Goal: Task Accomplishment & Management: Manage account settings

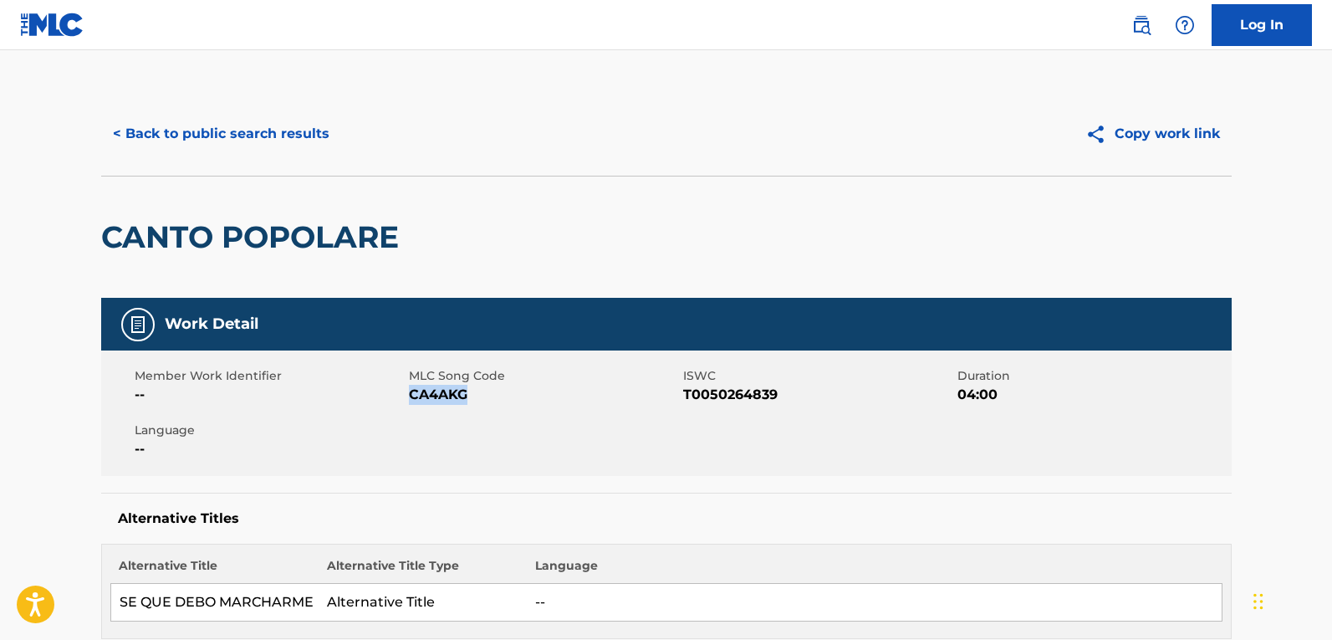
click at [273, 124] on button "< Back to public search results" at bounding box center [221, 134] width 240 height 42
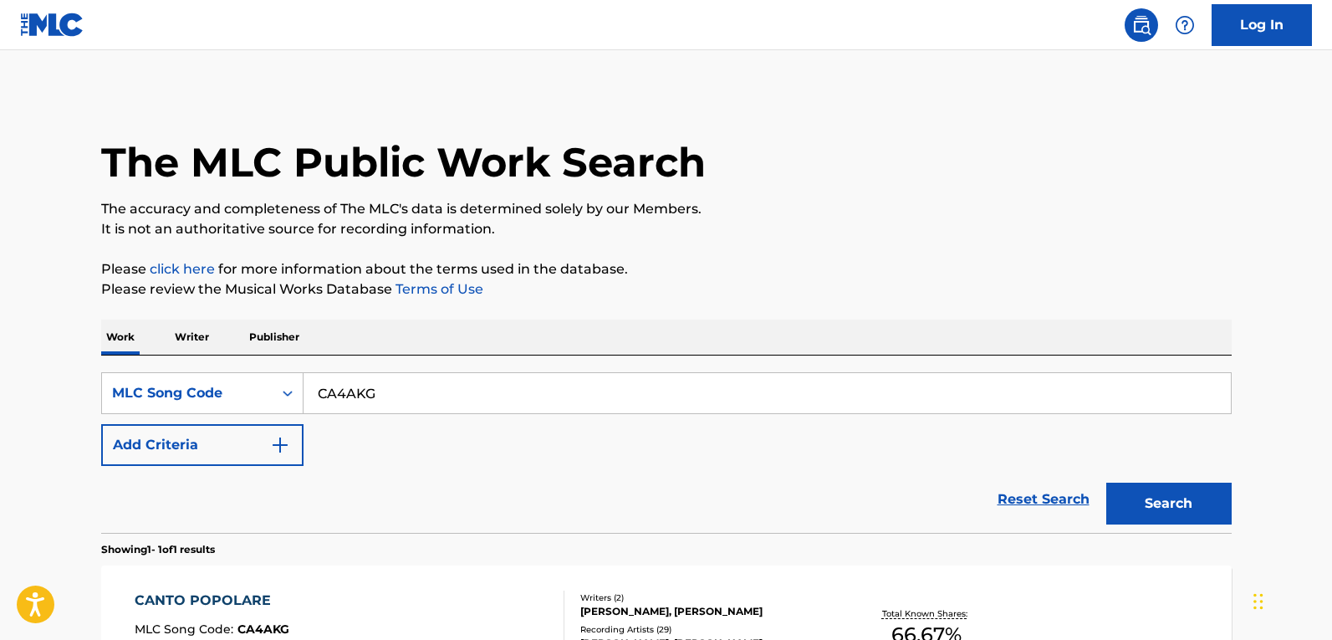
click at [1140, 25] on img at bounding box center [1141, 25] width 20 height 20
drag, startPoint x: 79, startPoint y: 406, endPoint x: 3, endPoint y: 397, distance: 76.5
click at [0, 406] on html "Accessibility Screen-Reader Guide, Feedback, and Issue Reporting | New window L…" at bounding box center [666, 320] width 1332 height 640
paste input "Q0527Q"
type input "Q0527Q"
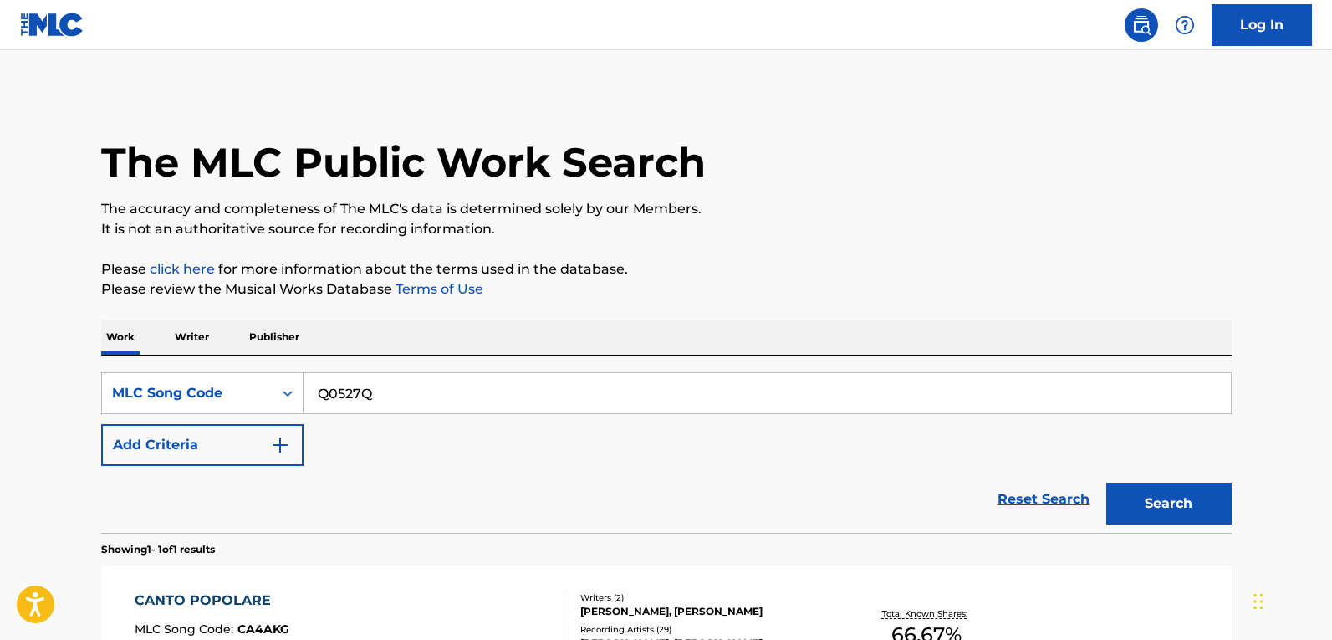
click at [1171, 499] on button "Search" at bounding box center [1168, 503] width 125 height 42
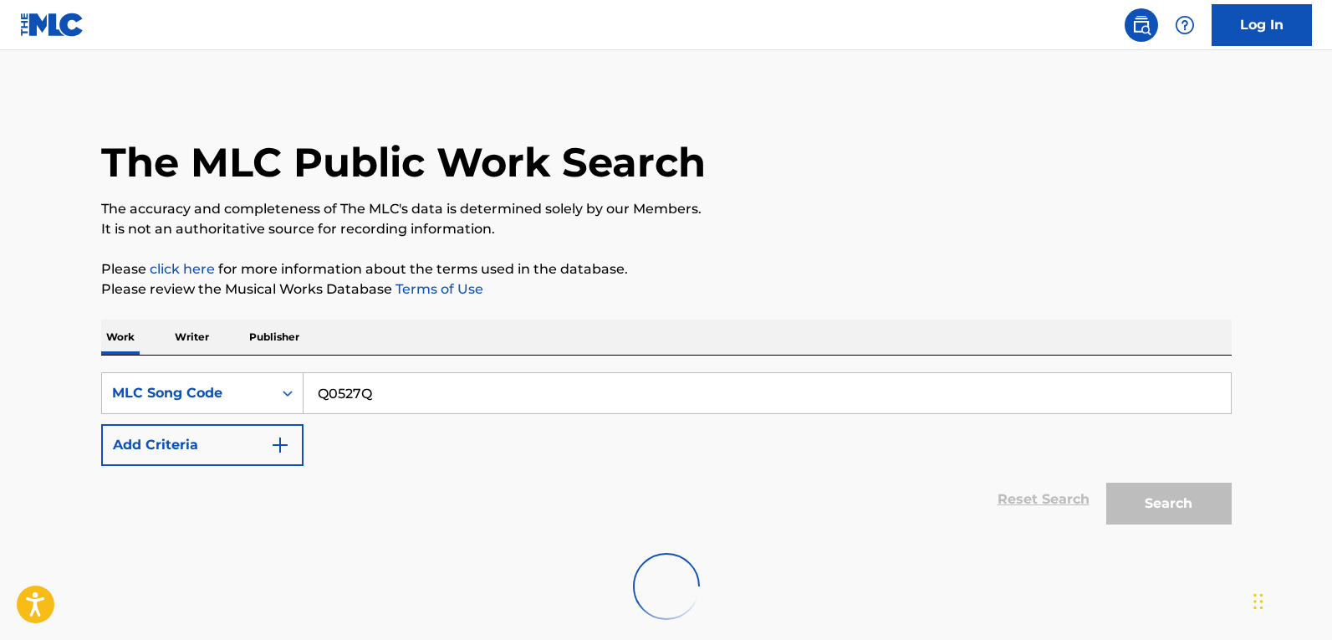
scroll to position [89, 0]
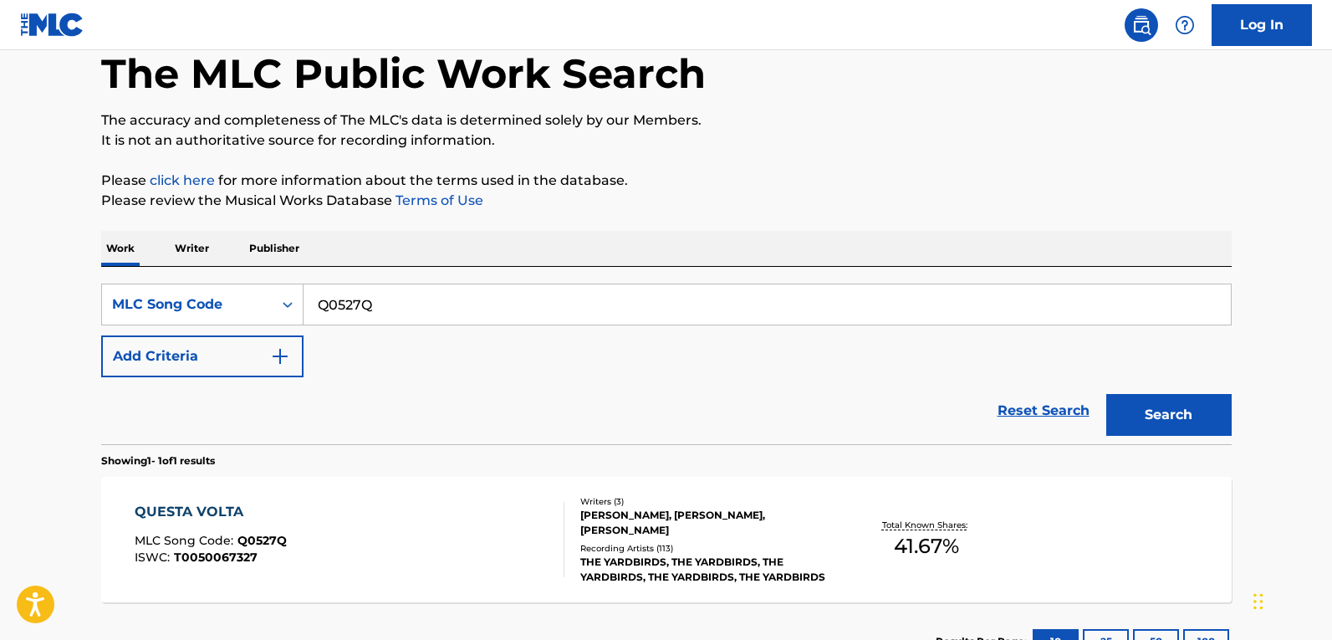
click at [446, 560] on div "QUESTA VOLTA MLC Song Code : Q0527Q ISWC : T0050067327" at bounding box center [350, 539] width 430 height 75
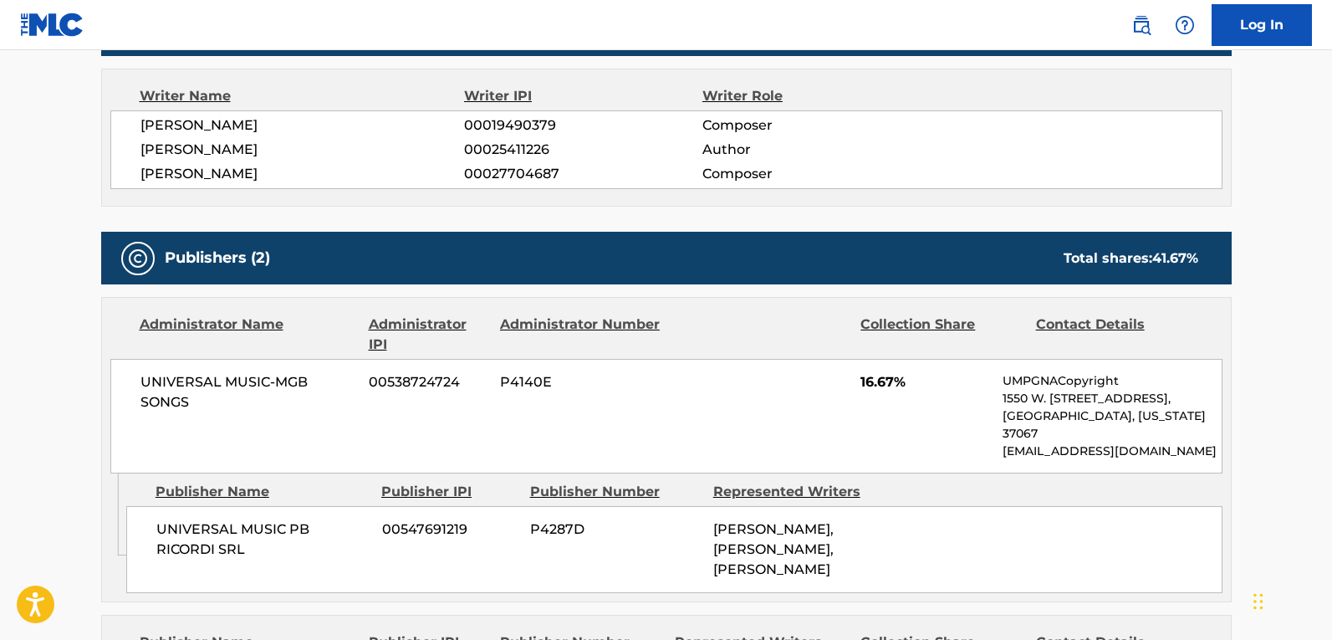
scroll to position [84, 0]
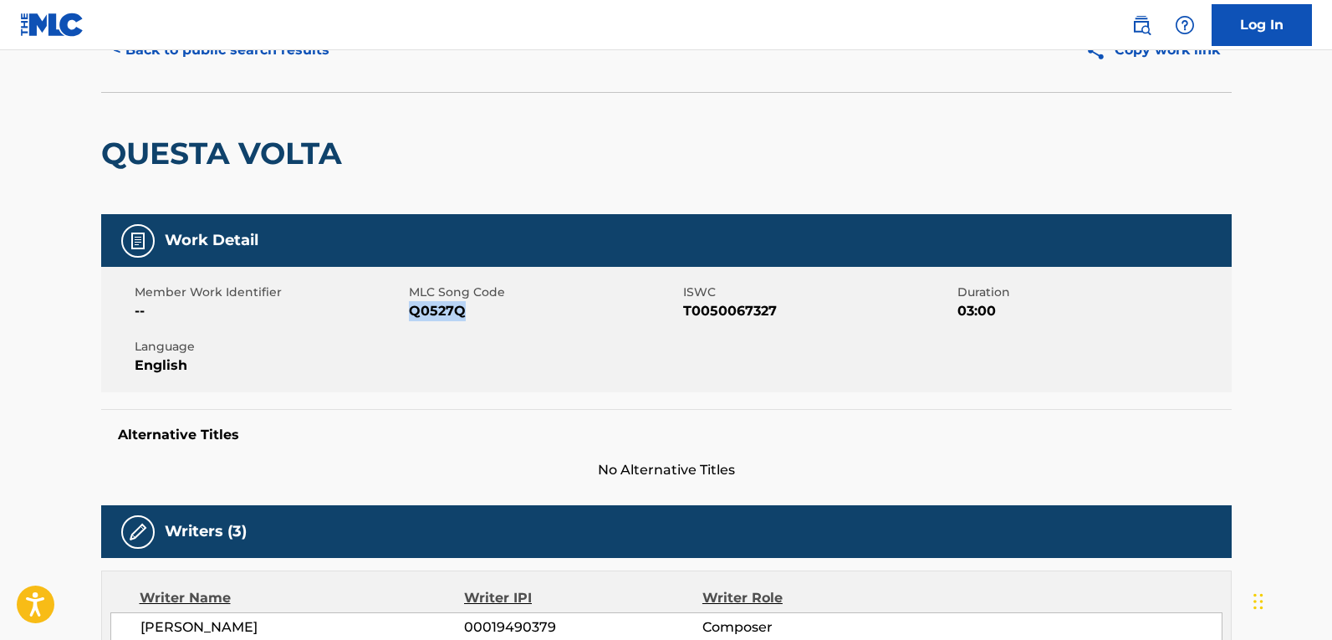
drag, startPoint x: 479, startPoint y: 318, endPoint x: 410, endPoint y: 313, distance: 69.6
click at [410, 313] on span "Q0527Q" at bounding box center [544, 311] width 270 height 20
click at [227, 69] on button "< Back to public search results" at bounding box center [221, 50] width 240 height 42
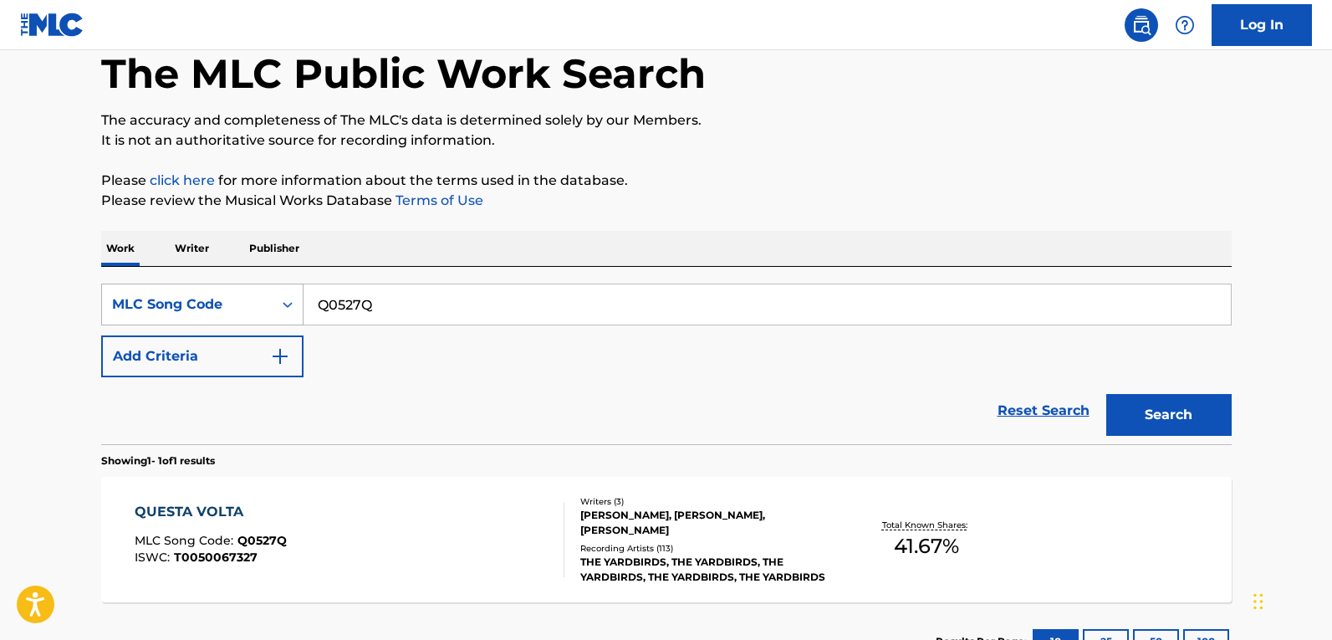
drag, startPoint x: 201, startPoint y: 305, endPoint x: 170, endPoint y: 314, distance: 32.3
click at [21, 310] on main "The MLC Public Work Search The accuracy and completeness of The MLC's data is d…" at bounding box center [666, 325] width 1332 height 727
paste input "ZB02JI"
type input "ZB02JI"
click at [1190, 411] on button "Search" at bounding box center [1168, 415] width 125 height 42
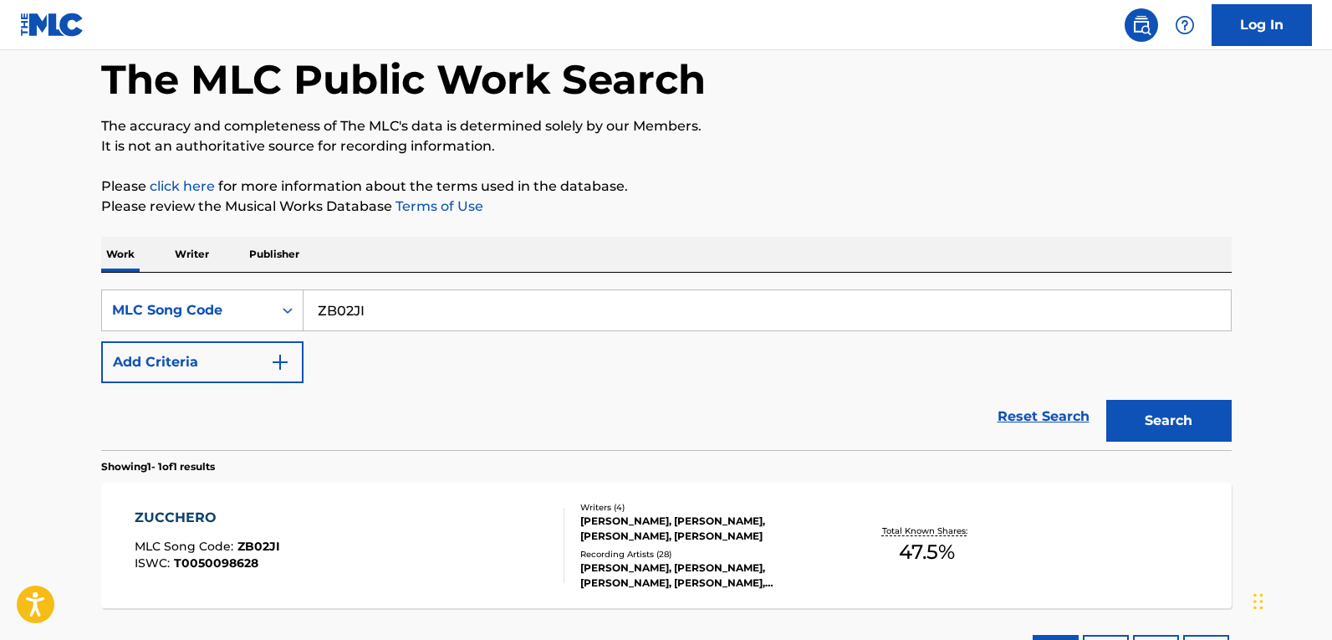
scroll to position [218, 0]
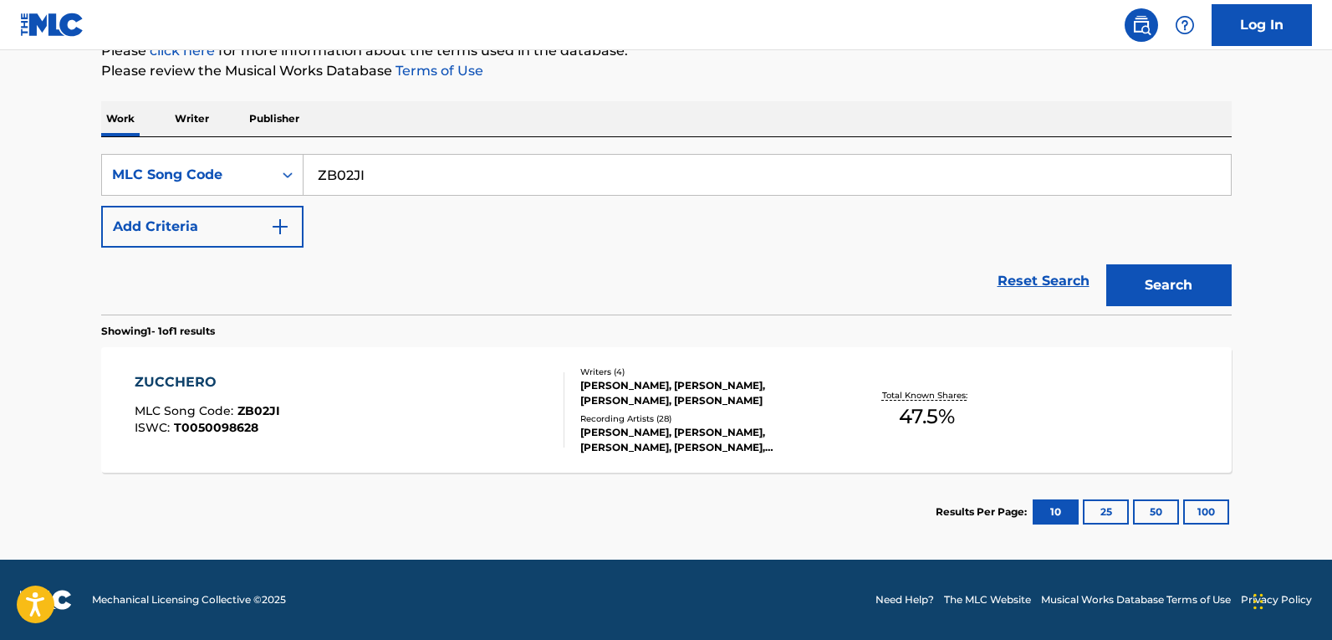
click at [578, 412] on div "Writers ( 4 ) ROBERTO GUSCELLI, PIERO SOFFICI, LUIGI CLAUSETTI, GIULIO RAPETTI …" at bounding box center [698, 409] width 268 height 89
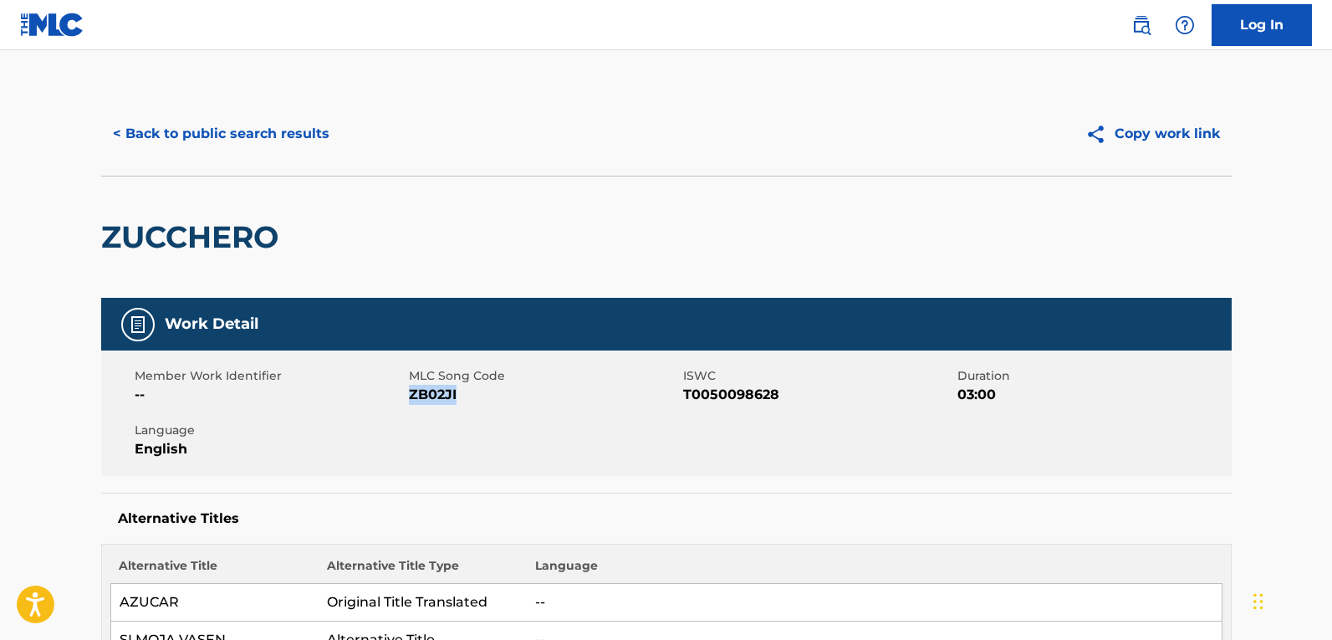
drag, startPoint x: 469, startPoint y: 395, endPoint x: 411, endPoint y: 400, distance: 58.8
click at [411, 400] on span "ZB02JI" at bounding box center [544, 395] width 270 height 20
copy span "ZB02JI"
click at [256, 131] on button "< Back to public search results" at bounding box center [221, 134] width 240 height 42
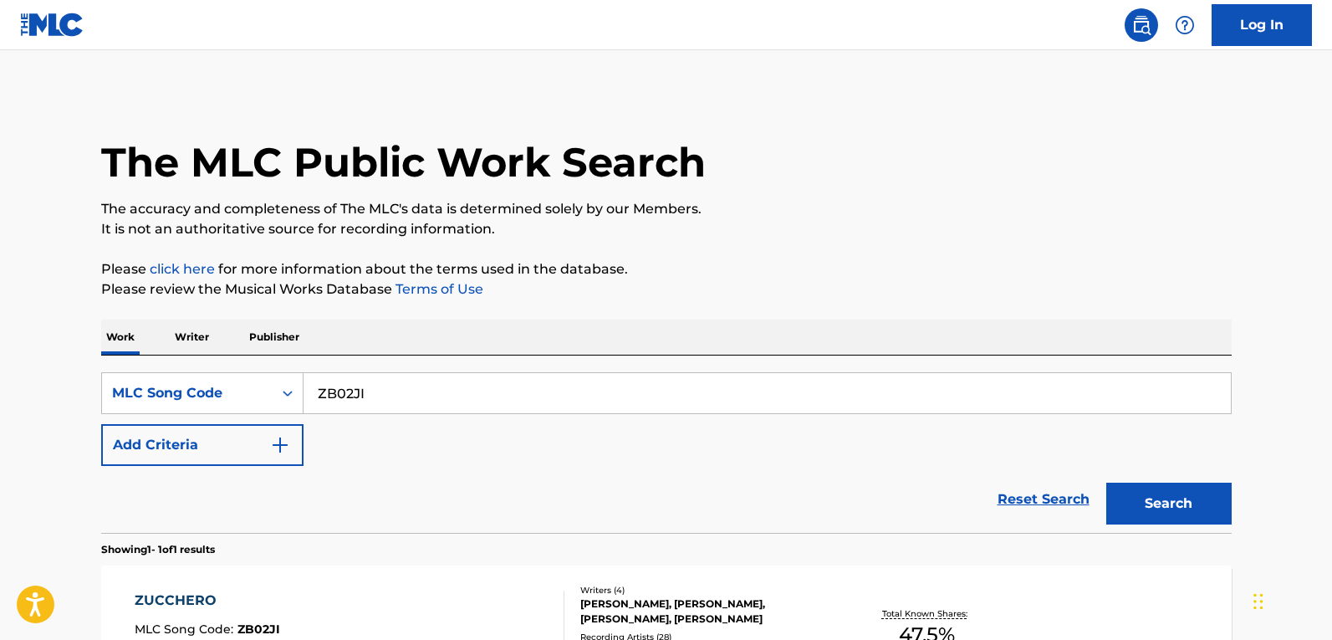
scroll to position [175, 0]
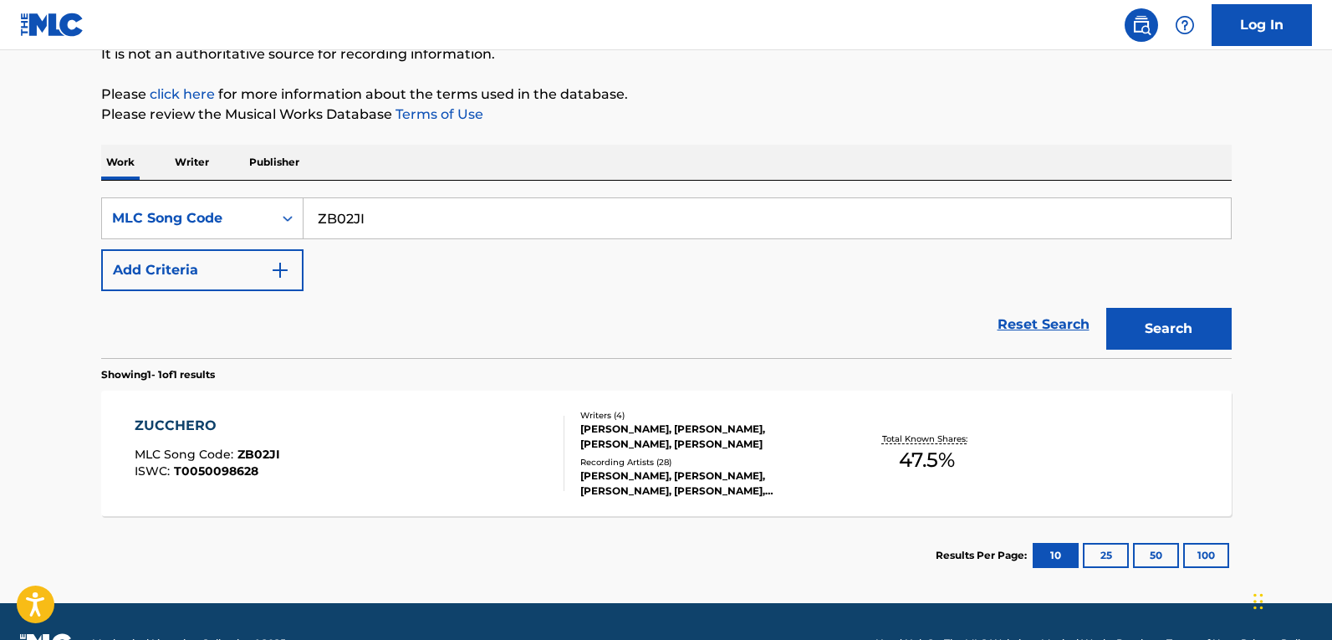
drag, startPoint x: 308, startPoint y: 206, endPoint x: -86, endPoint y: 172, distance: 395.2
click at [0, 172] on html "Accessibility Screen-Reader Guide, Feedback, and Issue Reporting | New window L…" at bounding box center [666, 145] width 1332 height 640
paste input "HA602H"
type input "HA602H"
click at [1184, 329] on button "Search" at bounding box center [1168, 329] width 125 height 42
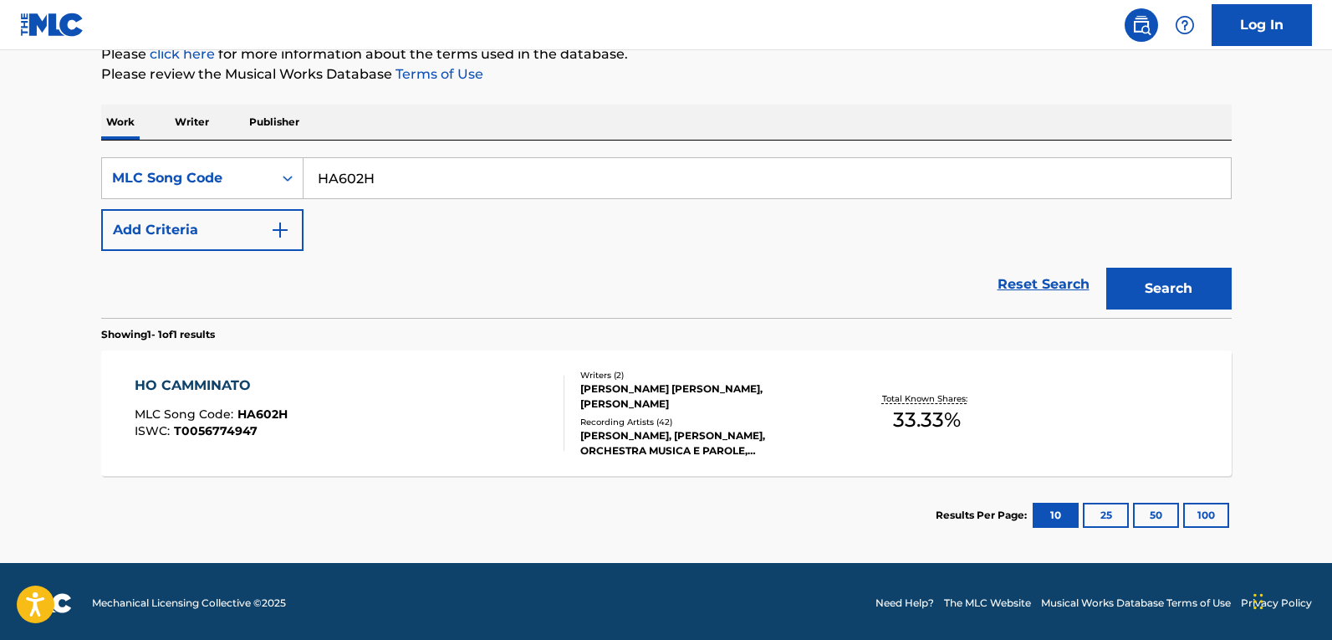
scroll to position [218, 0]
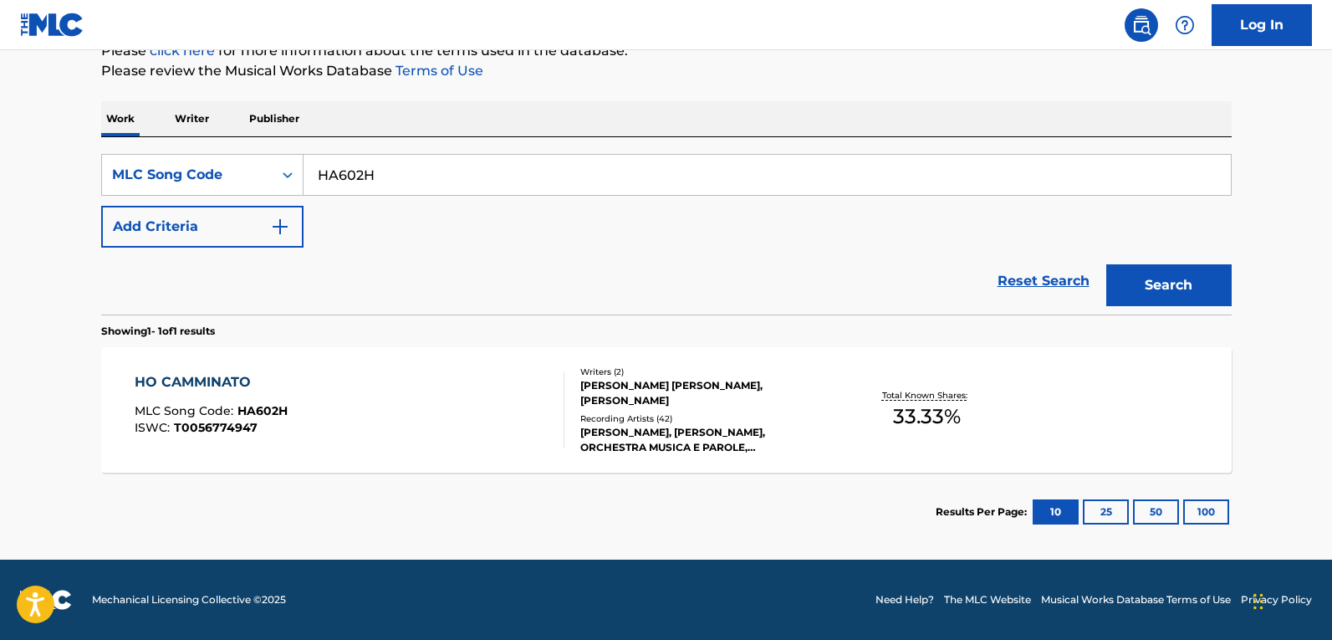
click at [444, 474] on section "Results Per Page: 10 25 50 100" at bounding box center [666, 511] width 1130 height 79
click at [466, 436] on div "HO CAMMINATO MLC Song Code : HA602H ISWC : T0056774947" at bounding box center [350, 409] width 430 height 75
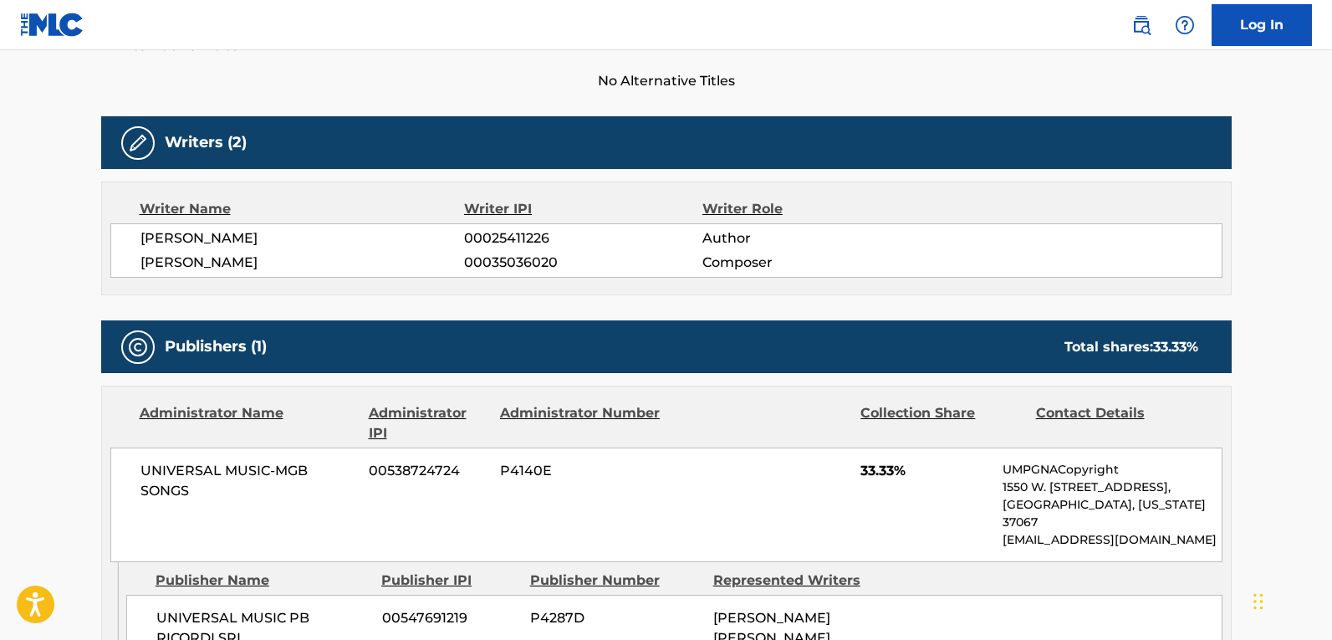
scroll to position [167, 0]
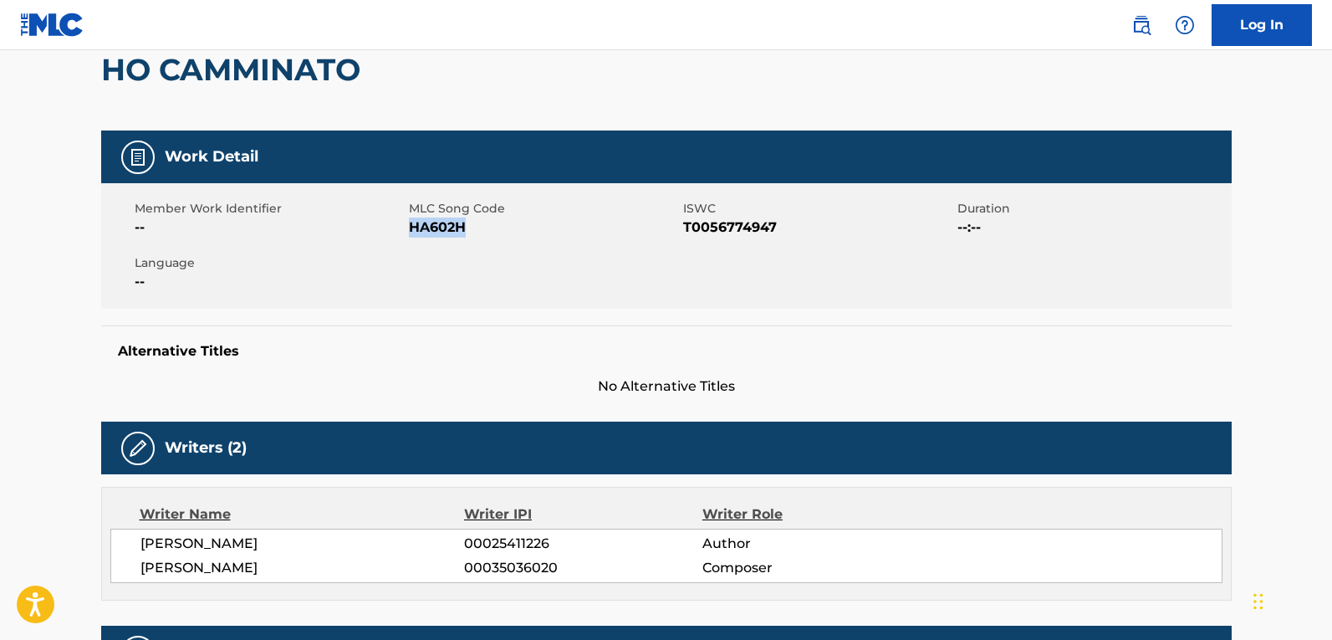
drag, startPoint x: 478, startPoint y: 228, endPoint x: 414, endPoint y: 230, distance: 64.4
click at [412, 228] on span "HA602H" at bounding box center [544, 227] width 270 height 20
copy span "HA602H"
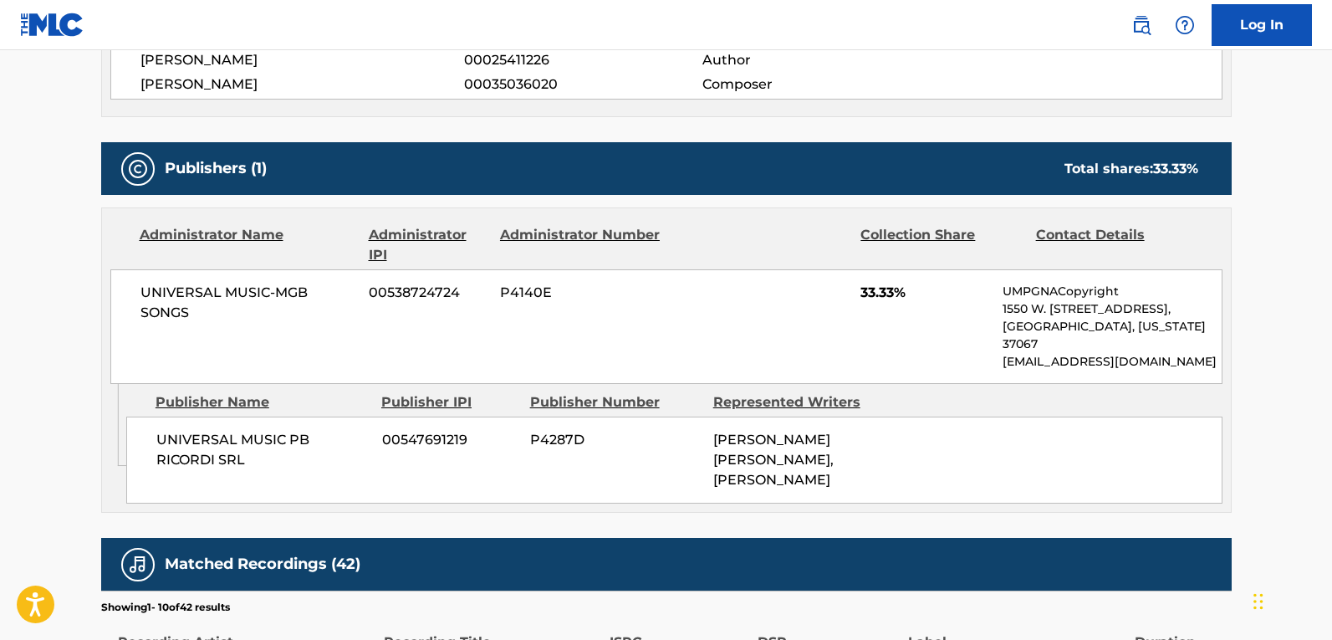
scroll to position [669, 0]
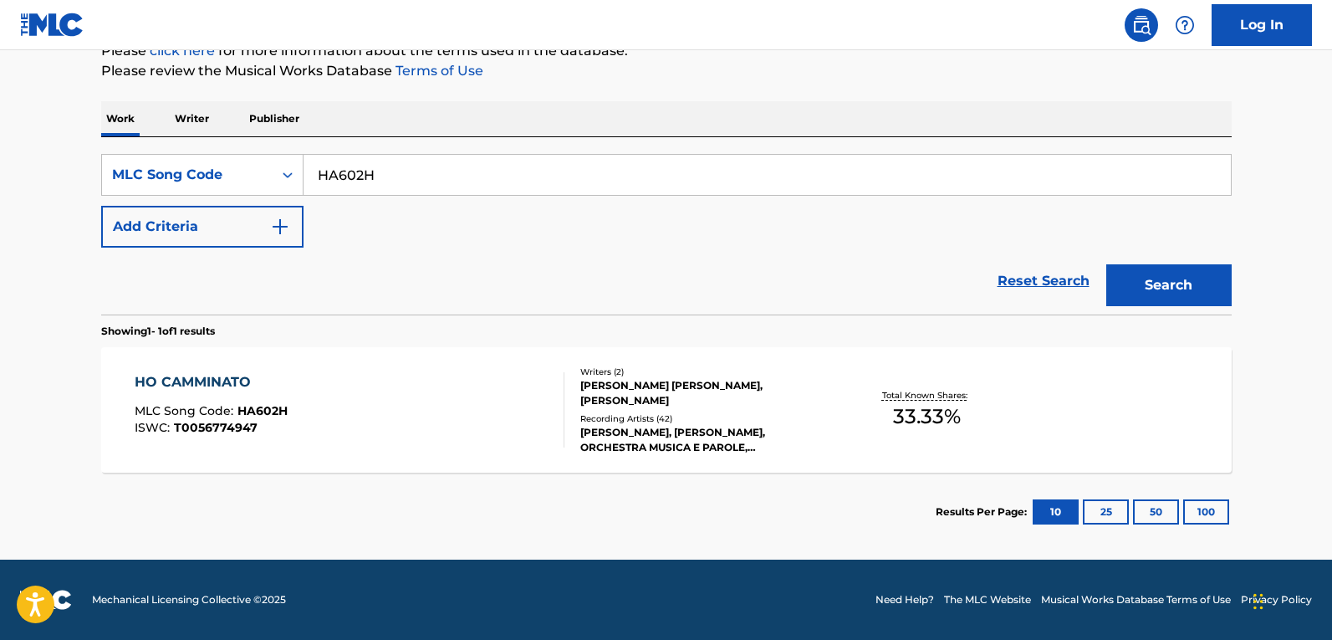
scroll to position [218, 0]
drag, startPoint x: 406, startPoint y: 182, endPoint x: 74, endPoint y: 183, distance: 331.9
click at [74, 183] on main "The MLC Public Work Search The accuracy and completeness of The MLC's data is d…" at bounding box center [666, 195] width 1332 height 727
paste input "ND41FC"
type input "ND41FC"
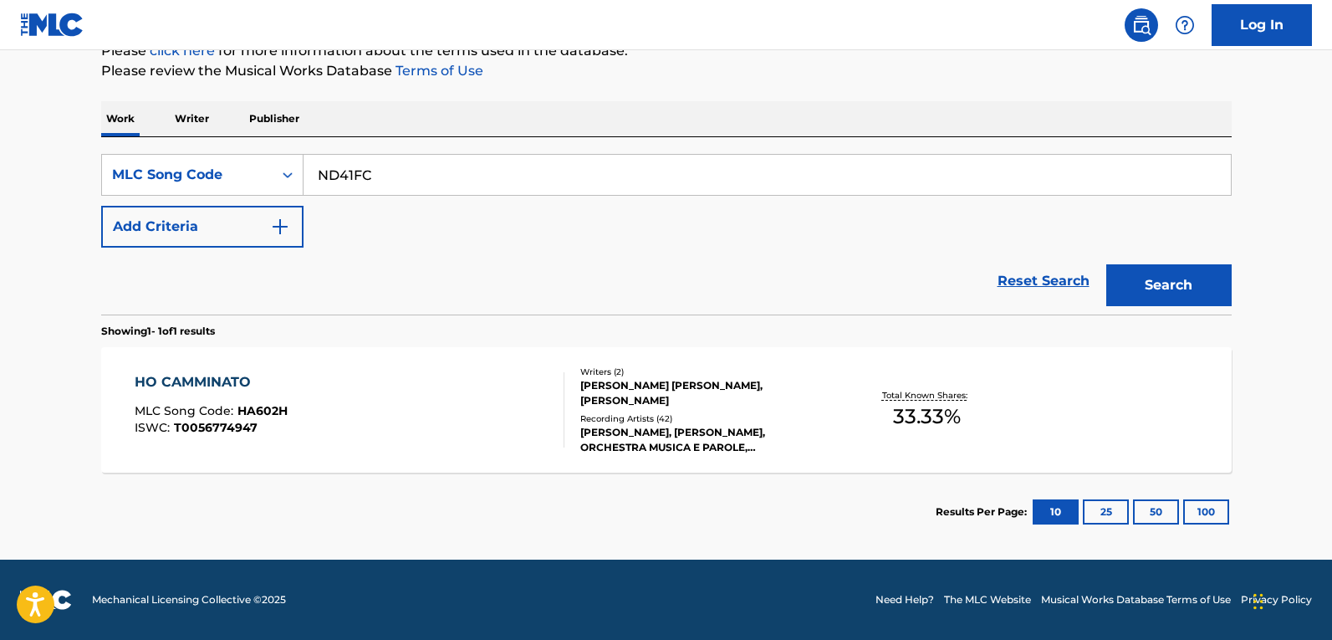
click at [1153, 282] on button "Search" at bounding box center [1168, 285] width 125 height 42
click at [645, 409] on div "Writers ( 4 ) MARIA MONTICELLI, DAVIDE PENNATI, GIORGIO GABERSCIK, GIULIO RAPET…" at bounding box center [698, 409] width 268 height 89
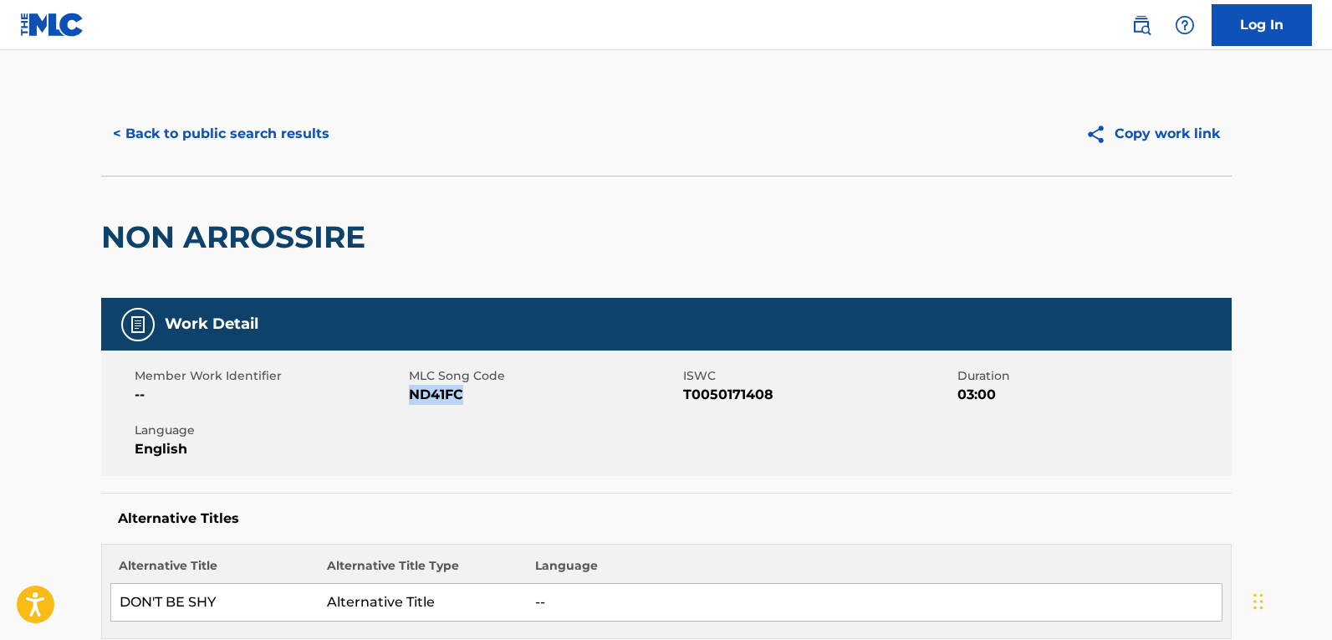
drag, startPoint x: 480, startPoint y: 390, endPoint x: 413, endPoint y: 396, distance: 67.1
click at [413, 396] on span "ND41FC" at bounding box center [544, 395] width 270 height 20
copy span "ND41FC"
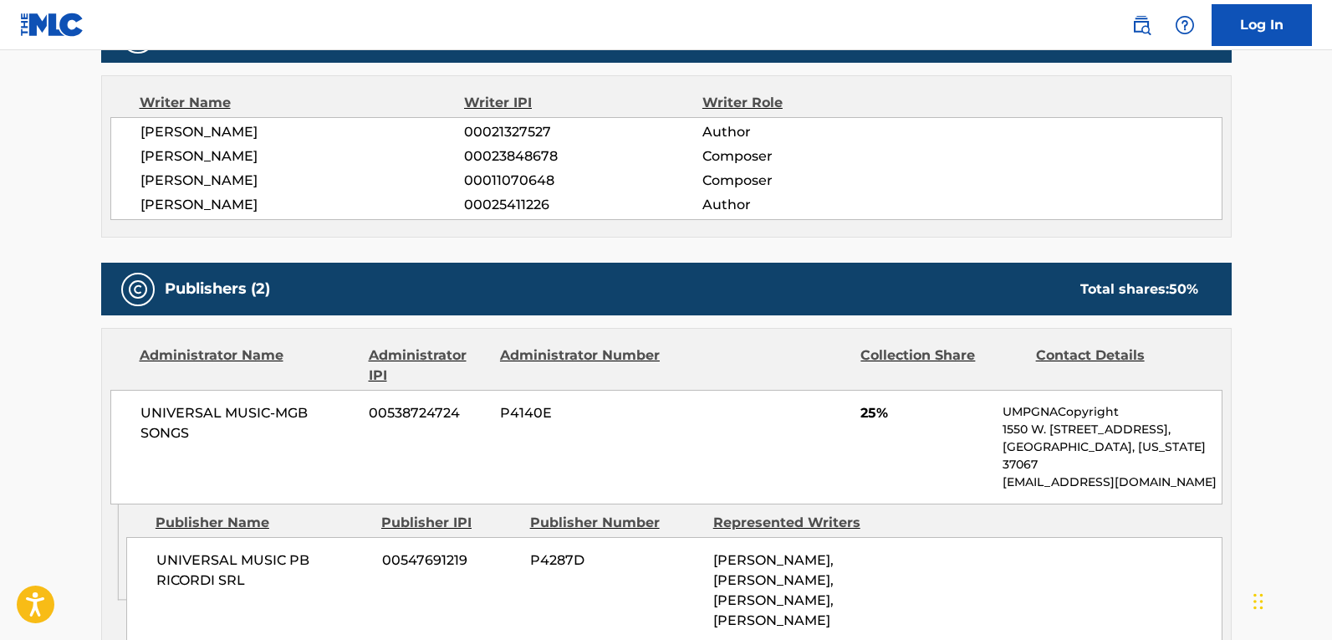
scroll to position [836, 0]
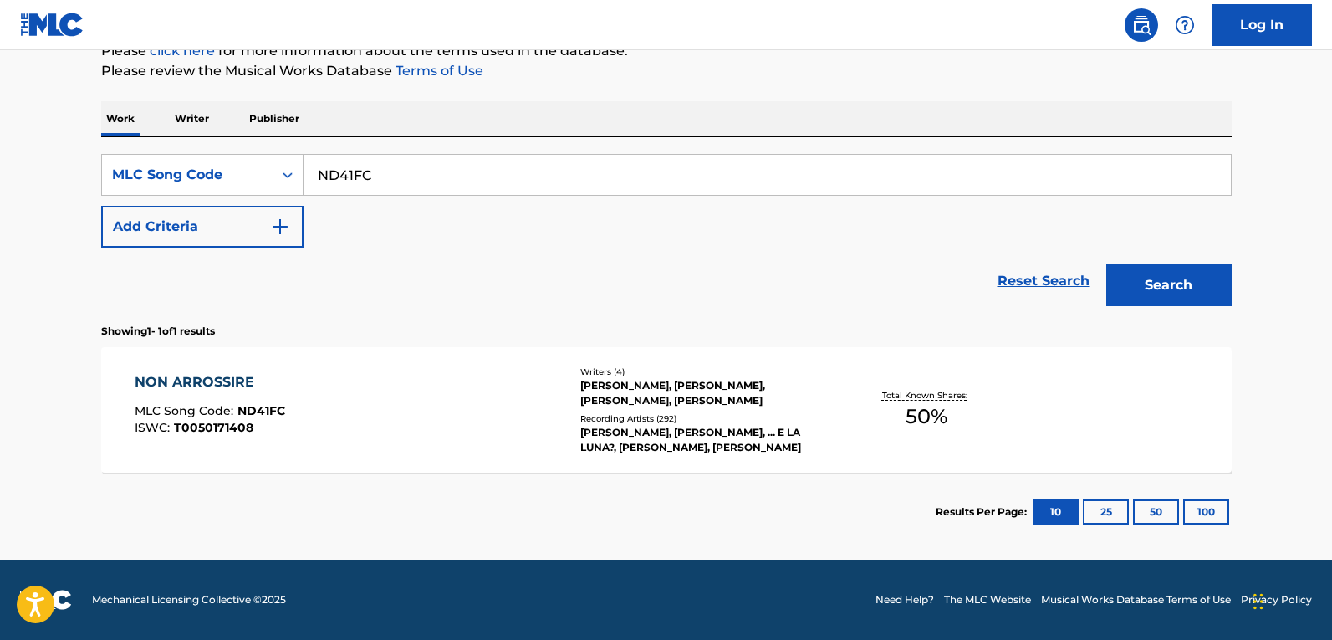
scroll to position [218, 0]
drag, startPoint x: 428, startPoint y: 174, endPoint x: -35, endPoint y: 202, distance: 464.1
click at [0, 202] on html "Accessibility Screen-Reader Guide, Feedback, and Issue Reporting | New window L…" at bounding box center [666, 102] width 1332 height 640
paste input "LS2CBG"
type input "LS2CBG"
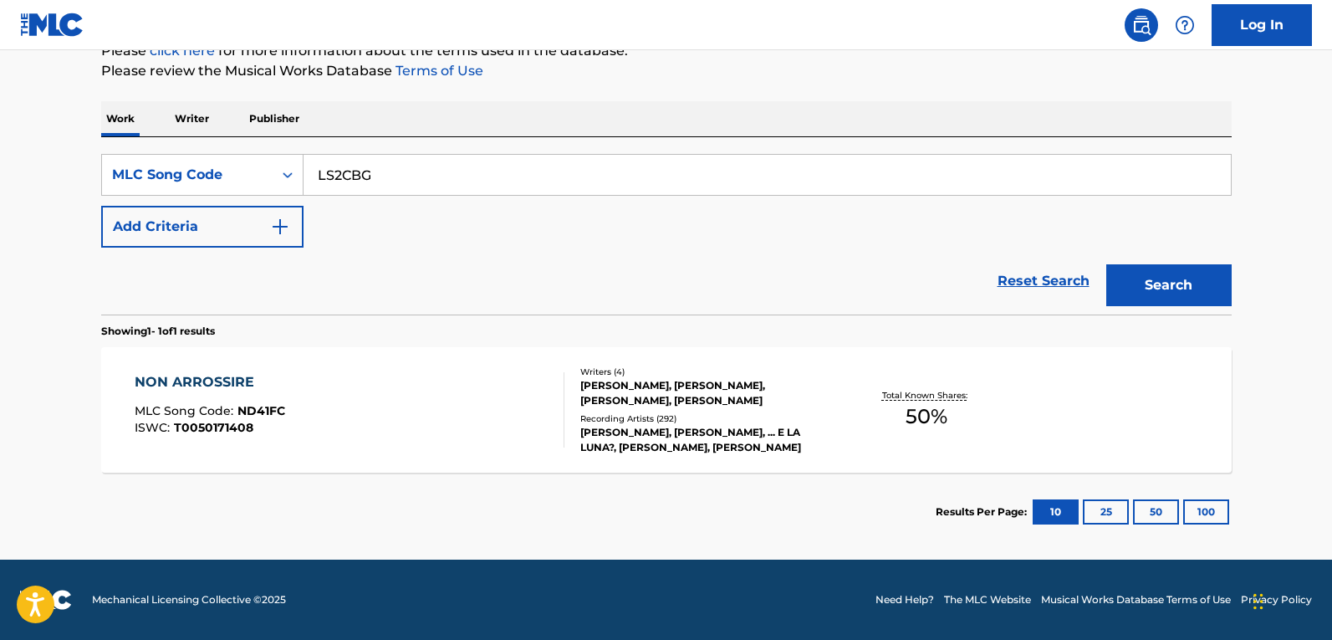
click at [1208, 280] on button "Search" at bounding box center [1168, 285] width 125 height 42
click at [518, 414] on div "L' ESERCITO DEL SURF MLC Song Code : LS2CBG ISWC : T0050036479" at bounding box center [350, 409] width 430 height 75
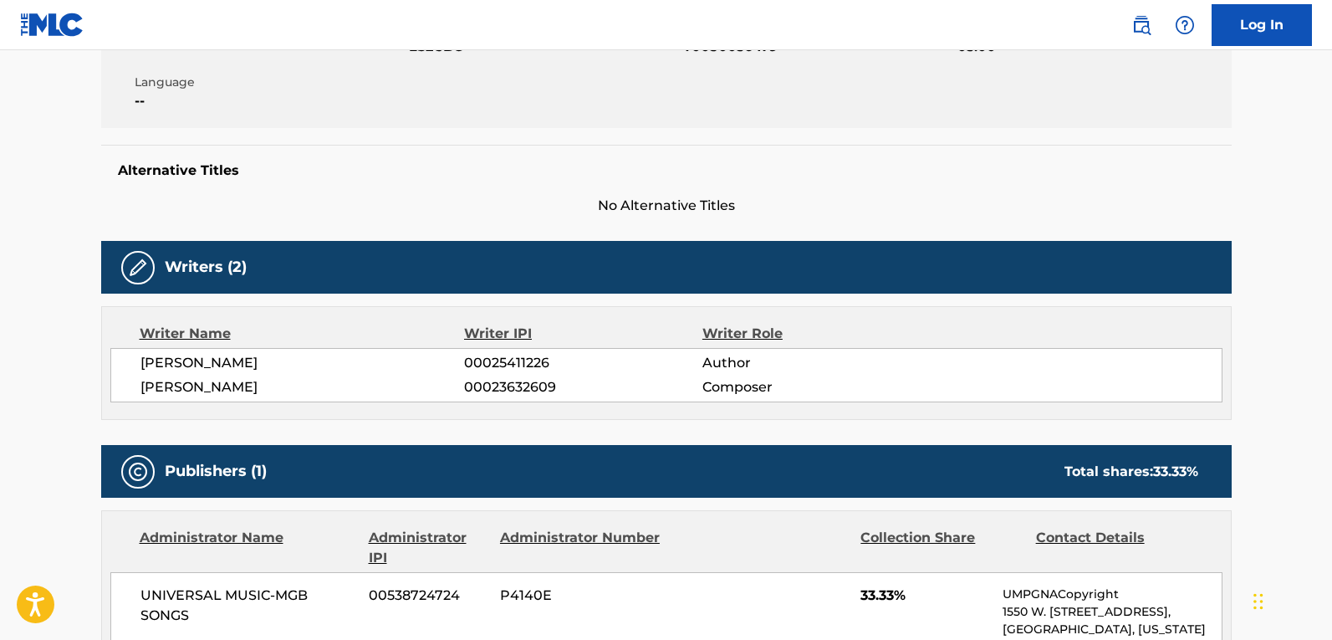
scroll to position [334, 0]
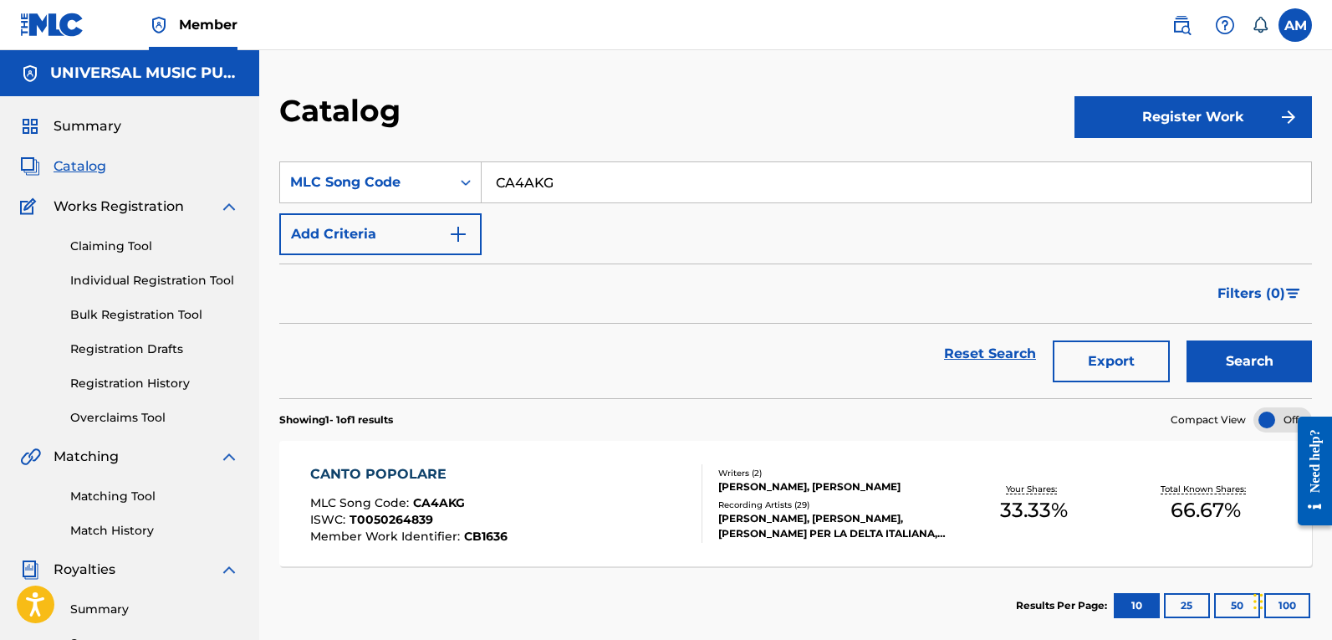
drag, startPoint x: 615, startPoint y: 186, endPoint x: 778, endPoint y: 250, distance: 175.3
click at [246, 192] on main "UNIVERSAL MUSIC PUB GROUP Summary Catalog Works Registration Claiming Tool Indi…" at bounding box center [666, 486] width 1332 height 872
paste input "Q0527Q"
type input "Q0527Q"
click at [1252, 347] on button "Search" at bounding box center [1248, 361] width 125 height 42
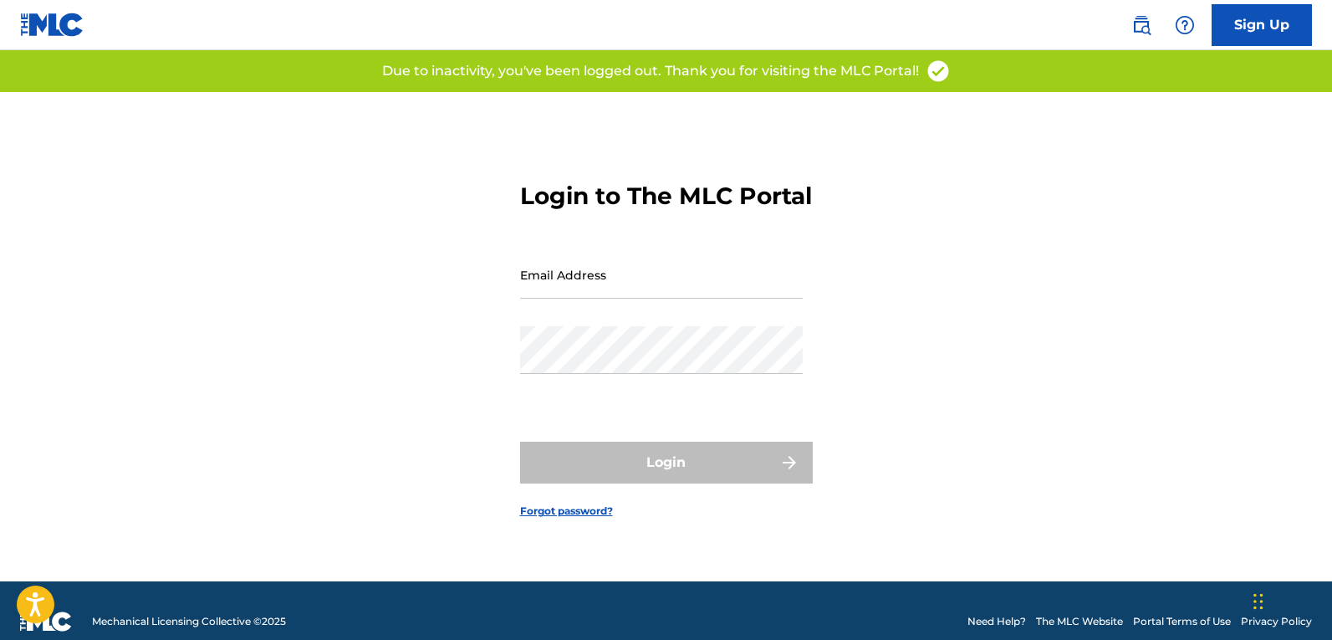
click at [593, 298] on input "Email Address" at bounding box center [661, 275] width 283 height 48
type input "[PERSON_NAME][EMAIL_ADDRESS][DOMAIN_NAME]"
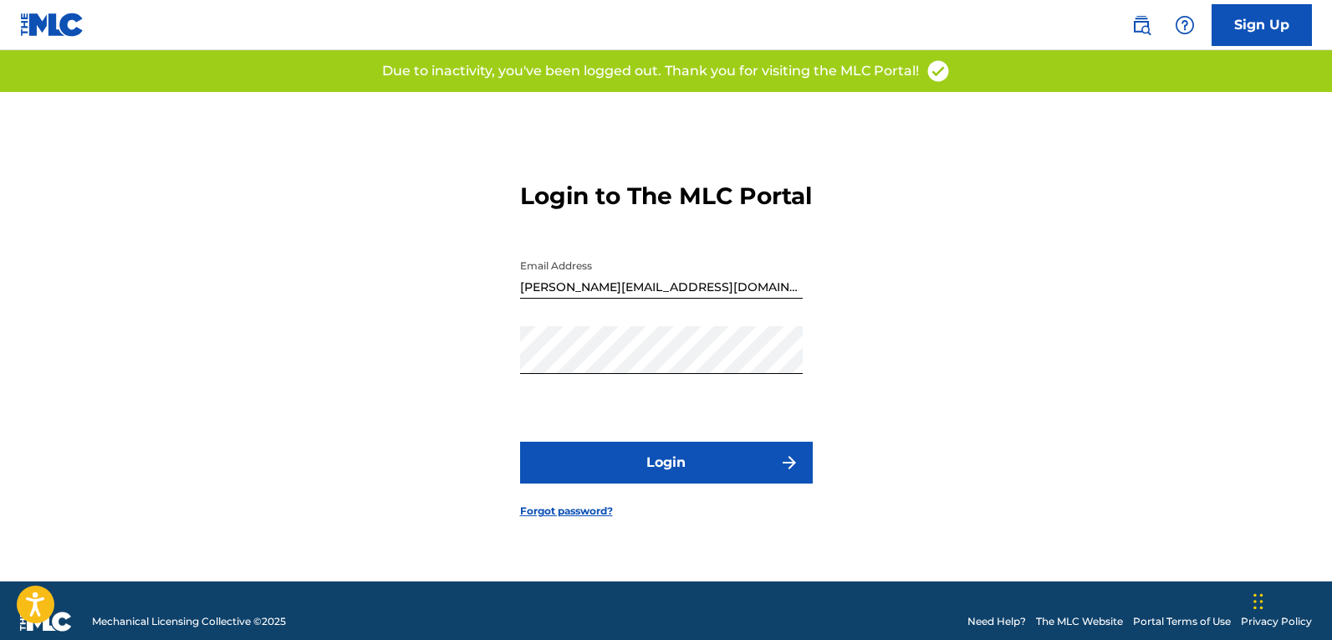
click at [731, 481] on button "Login" at bounding box center [666, 462] width 293 height 42
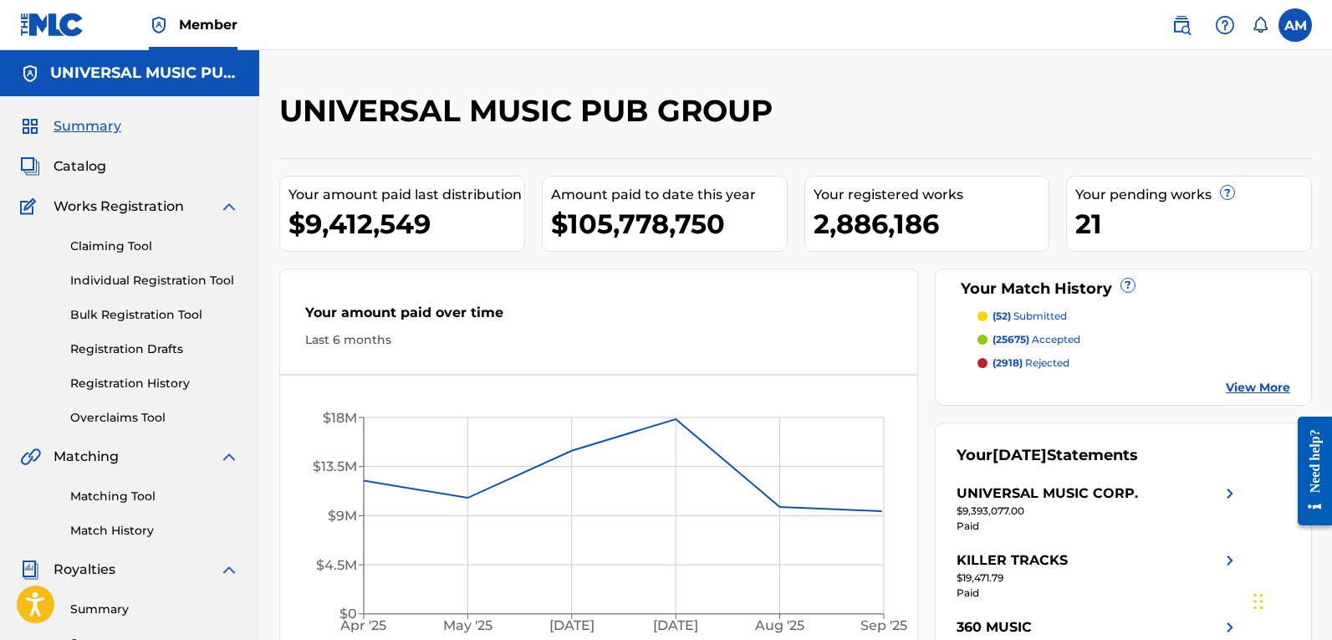
click at [86, 158] on span "Catalog" at bounding box center [80, 166] width 53 height 20
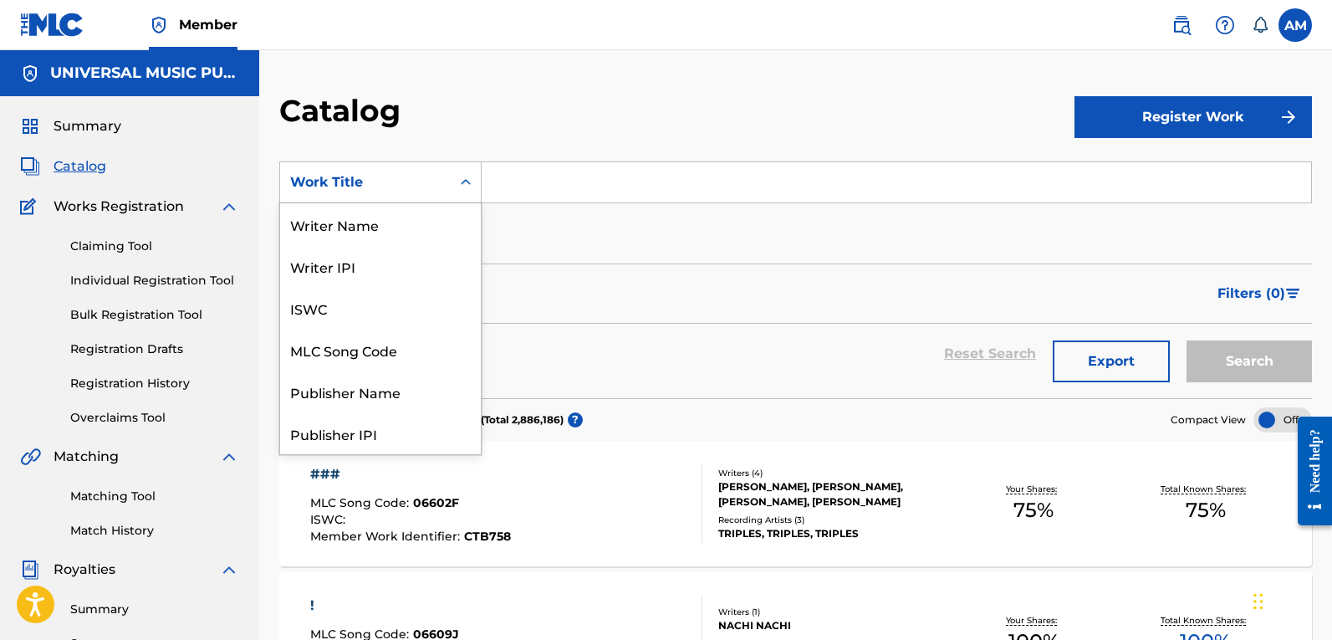
click at [425, 187] on div "Work Title" at bounding box center [365, 182] width 150 height 20
click at [382, 360] on div "MLC Song Code" at bounding box center [380, 350] width 201 height 42
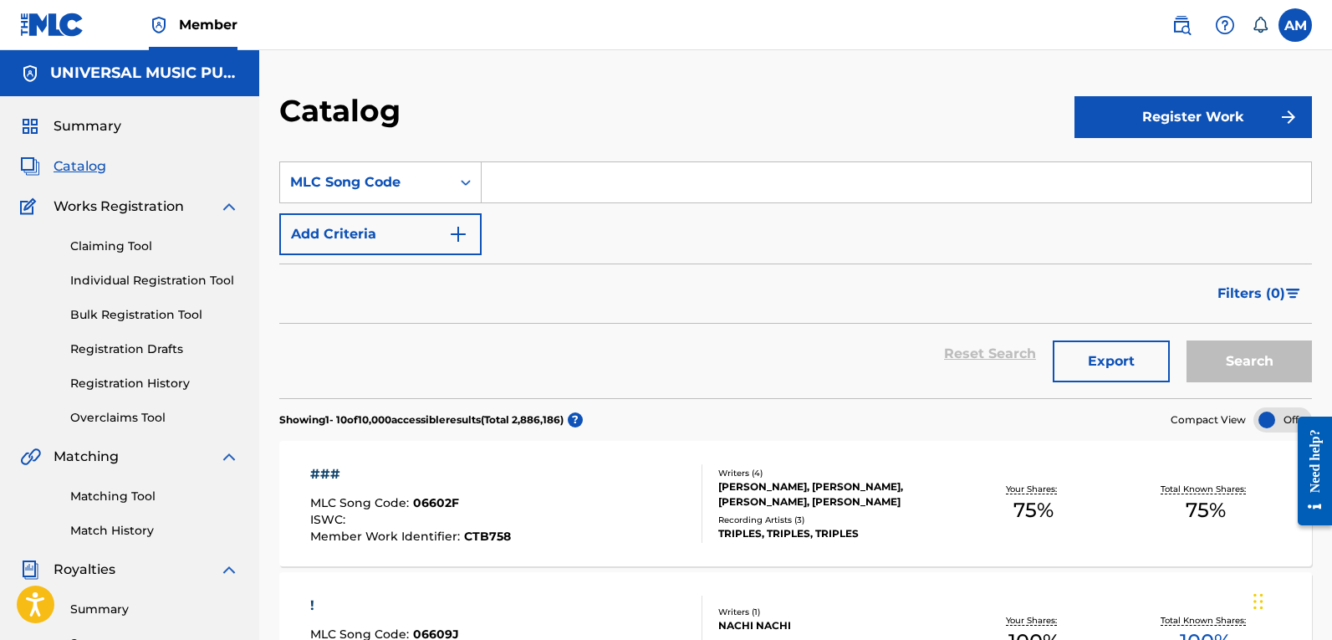
click at [578, 190] on input "Search Form" at bounding box center [896, 182] width 829 height 40
paste input "Q0527Q"
type input "Q0527Q"
click at [1258, 344] on button "Search" at bounding box center [1248, 361] width 125 height 42
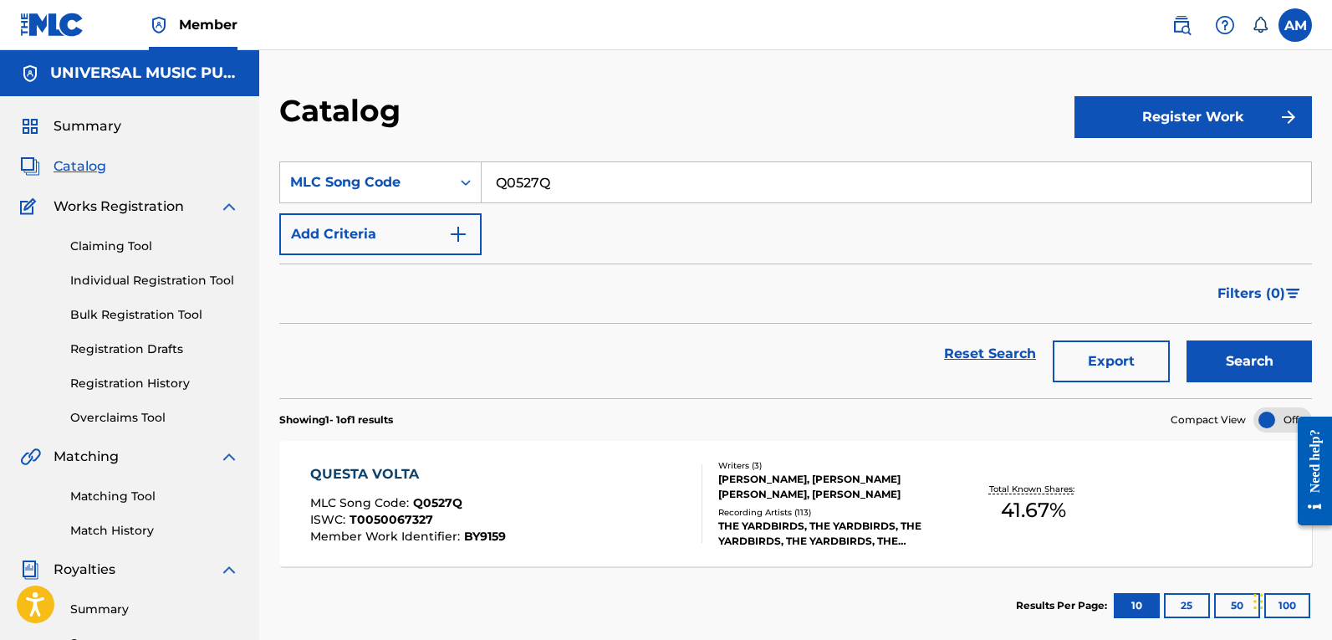
click at [777, 504] on div "Writers ( 3 ) [PERSON_NAME], [PERSON_NAME] [PERSON_NAME], [PERSON_NAME] Recordi…" at bounding box center [824, 503] width 245 height 89
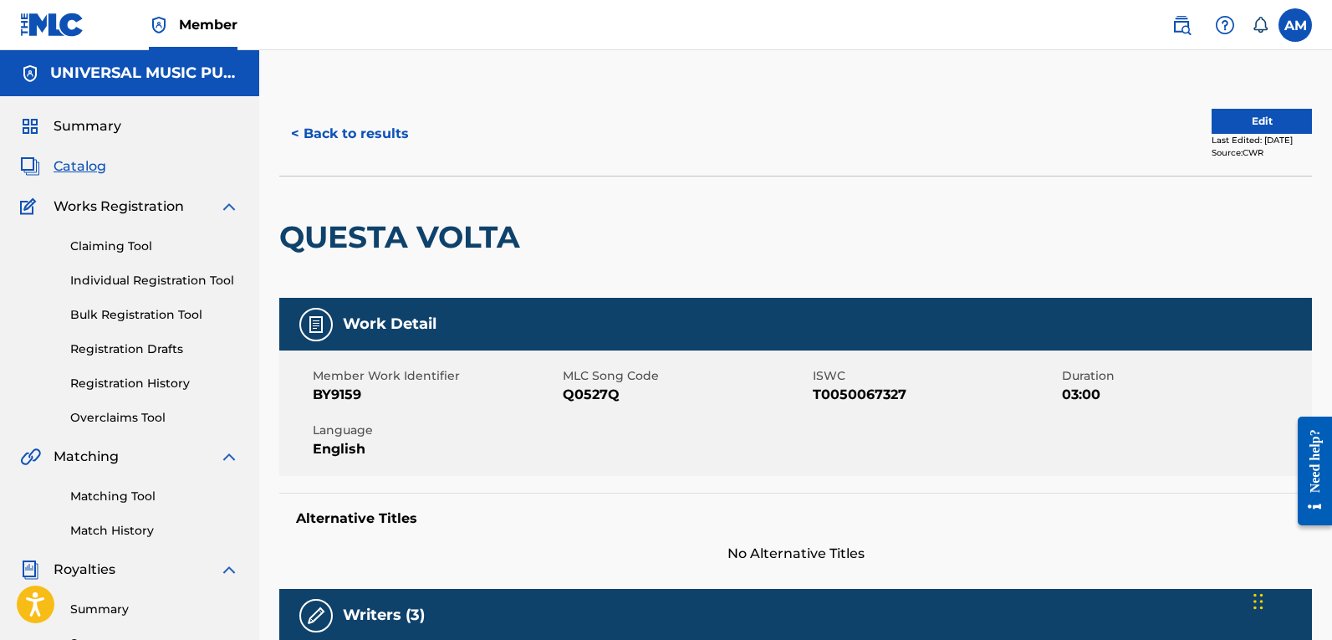
click at [1262, 109] on button "Edit" at bounding box center [1261, 121] width 100 height 25
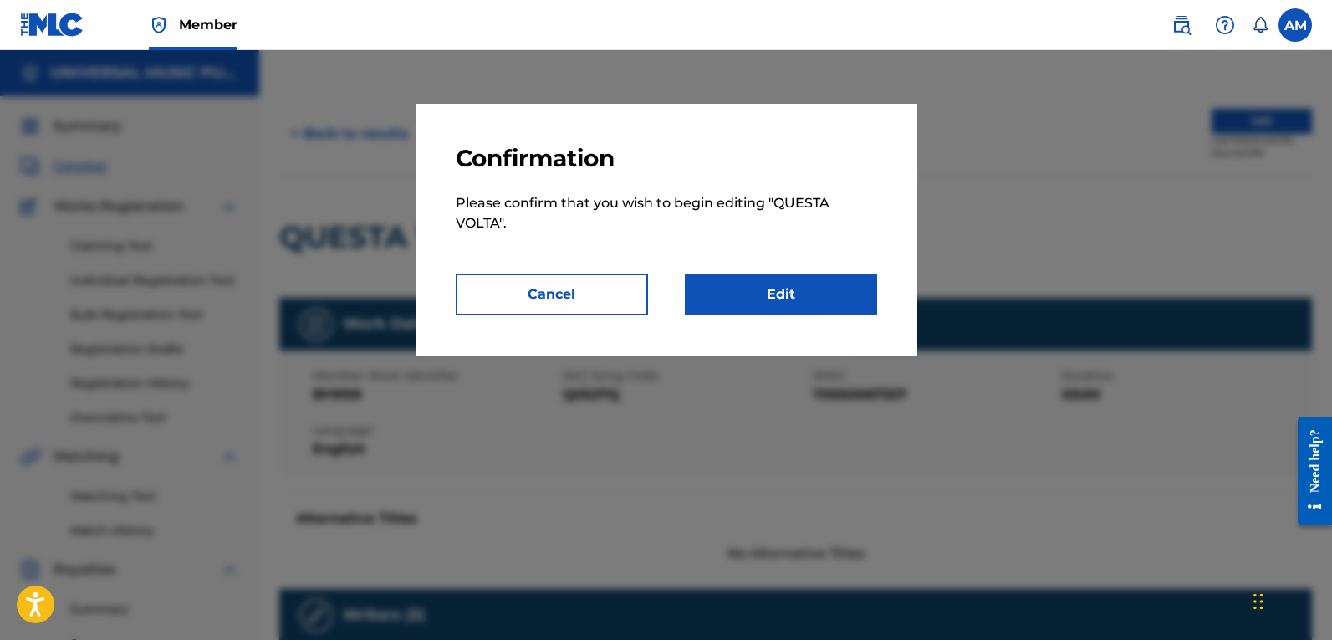
click at [775, 290] on link "Edit" at bounding box center [781, 294] width 192 height 42
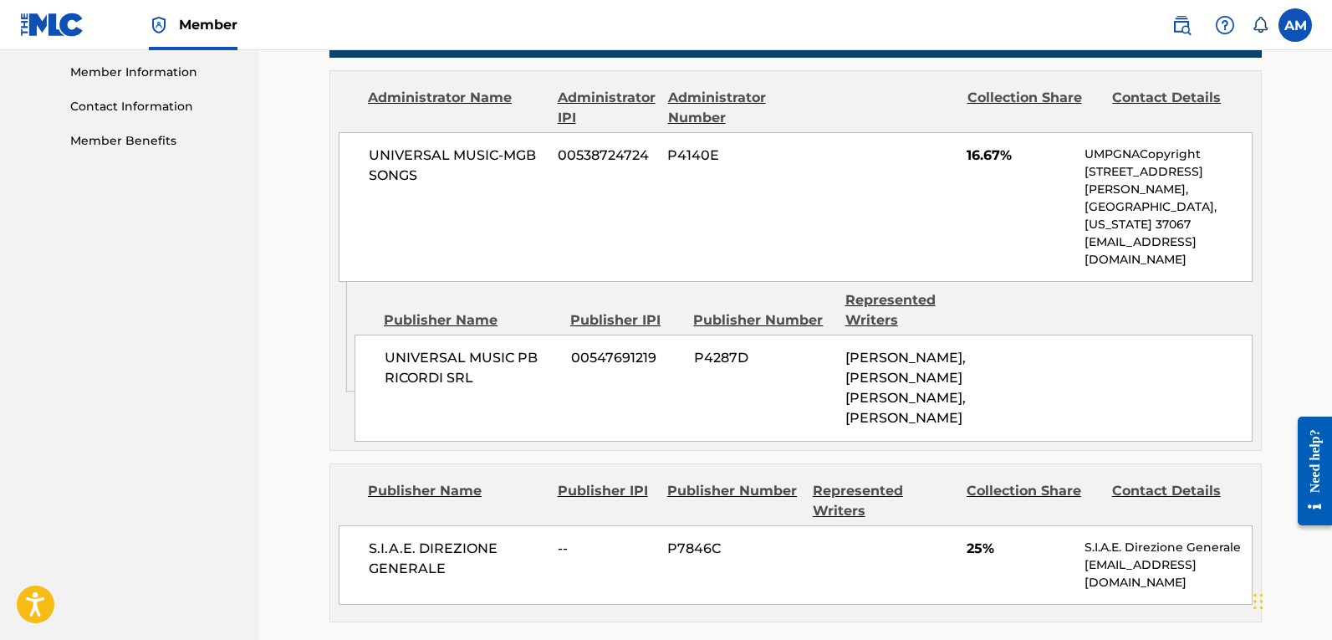
scroll to position [585, 0]
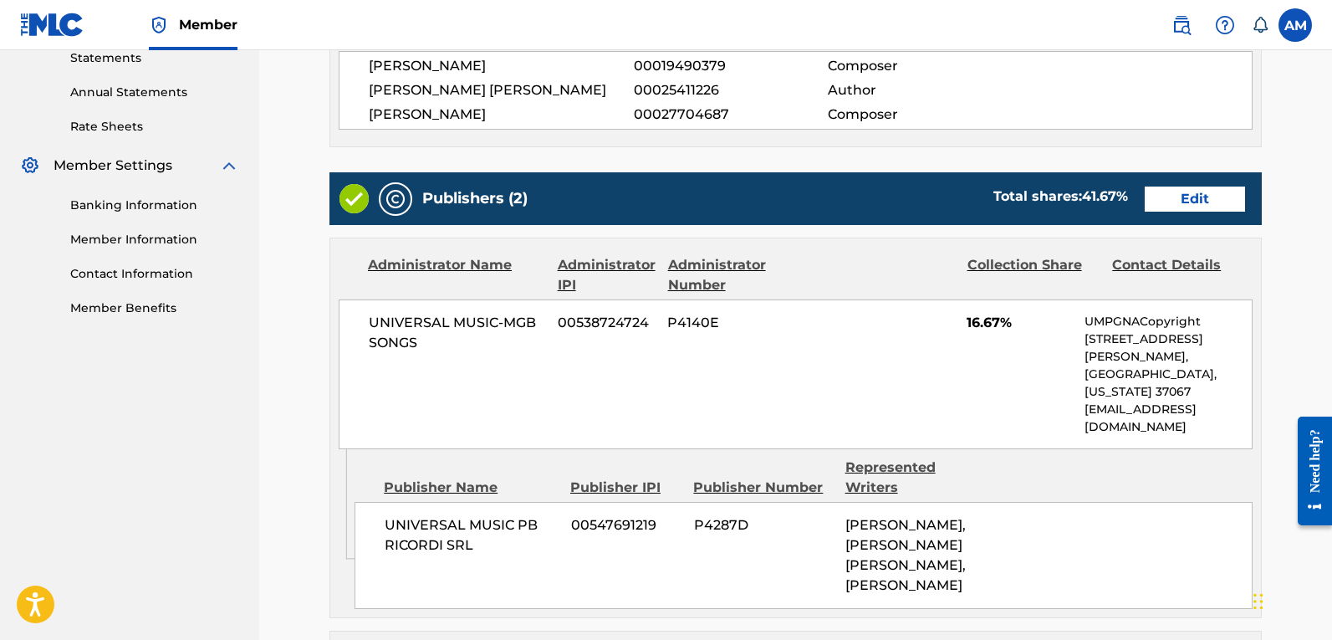
click at [1206, 200] on link "Edit" at bounding box center [1195, 198] width 100 height 25
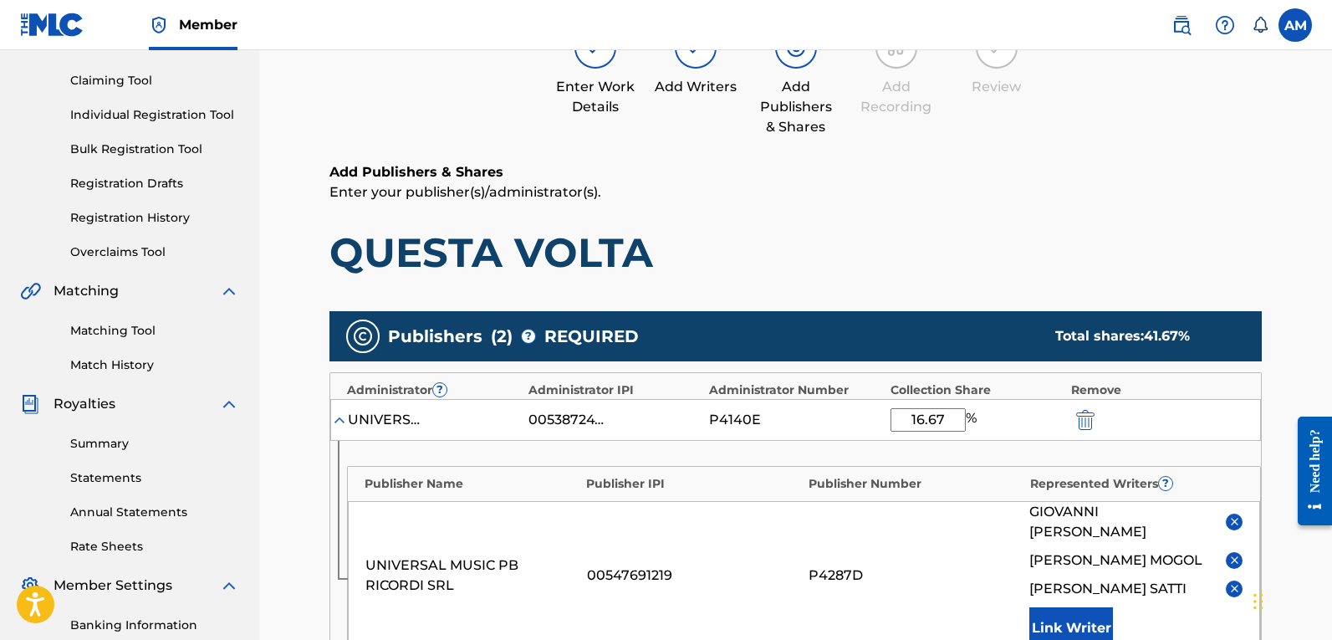
scroll to position [418, 0]
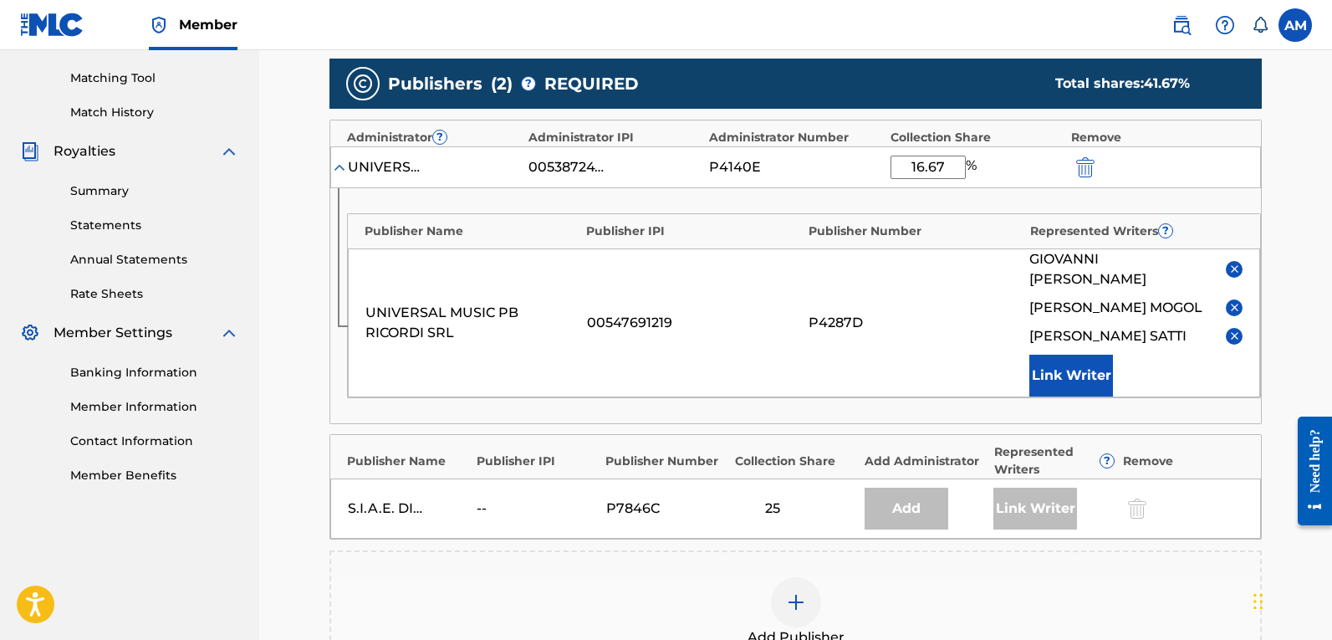
drag, startPoint x: 947, startPoint y: 165, endPoint x: 821, endPoint y: 160, distance: 126.3
click at [821, 160] on div "UNIVERSAL MUSIC-MGB SONGS 00538724724 P4140E 16.67 %" at bounding box center [795, 167] width 931 height 42
type input "50"
click at [274, 529] on div "Catalog Enter Work Details Add Writers Add Publishers & Shares Add Recording Re…" at bounding box center [795, 281] width 1073 height 1214
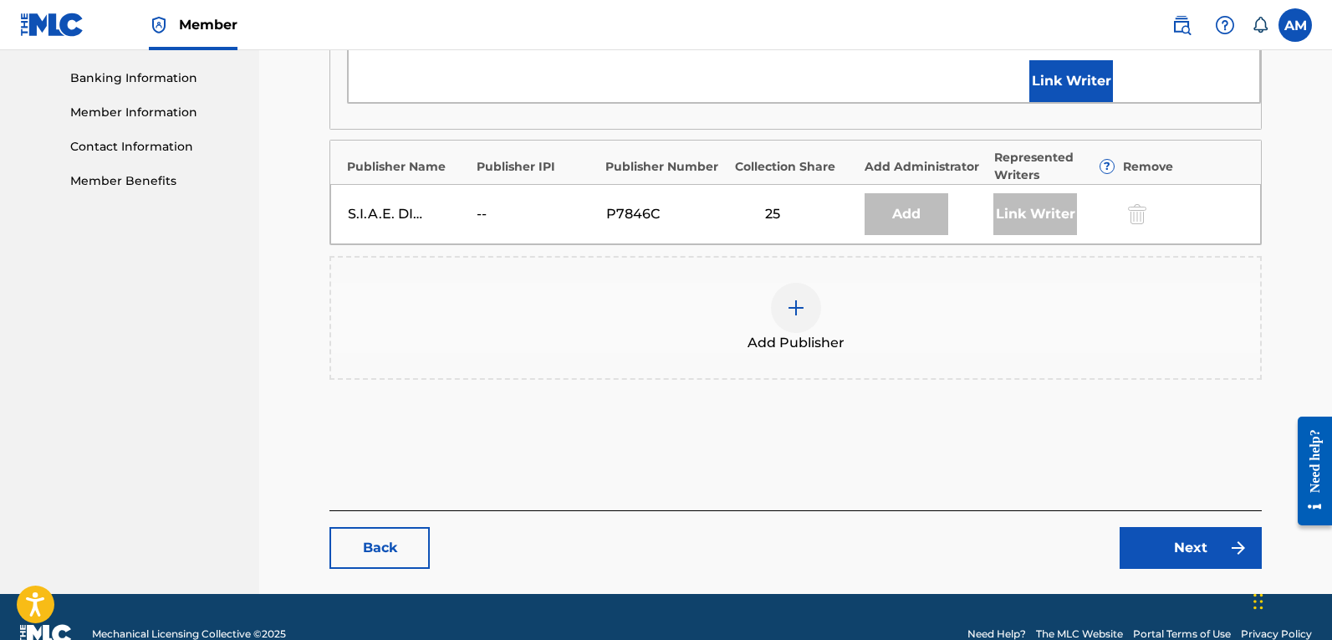
scroll to position [727, 0]
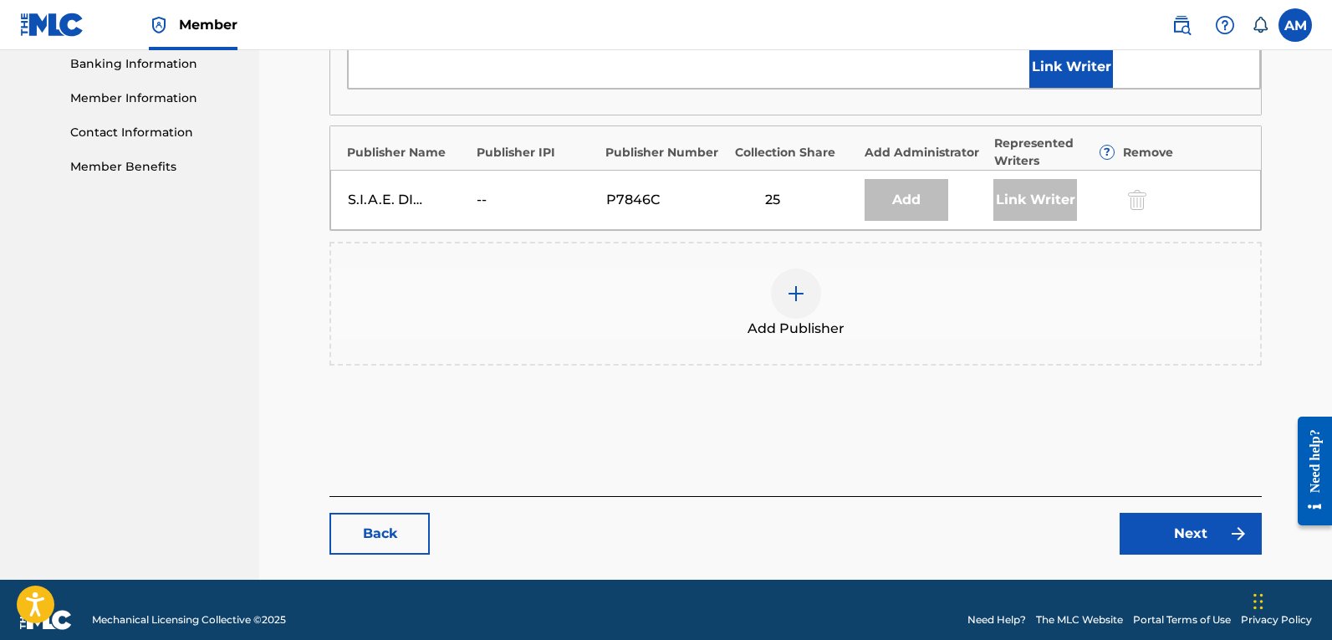
click at [1201, 513] on link "Next" at bounding box center [1191, 534] width 142 height 42
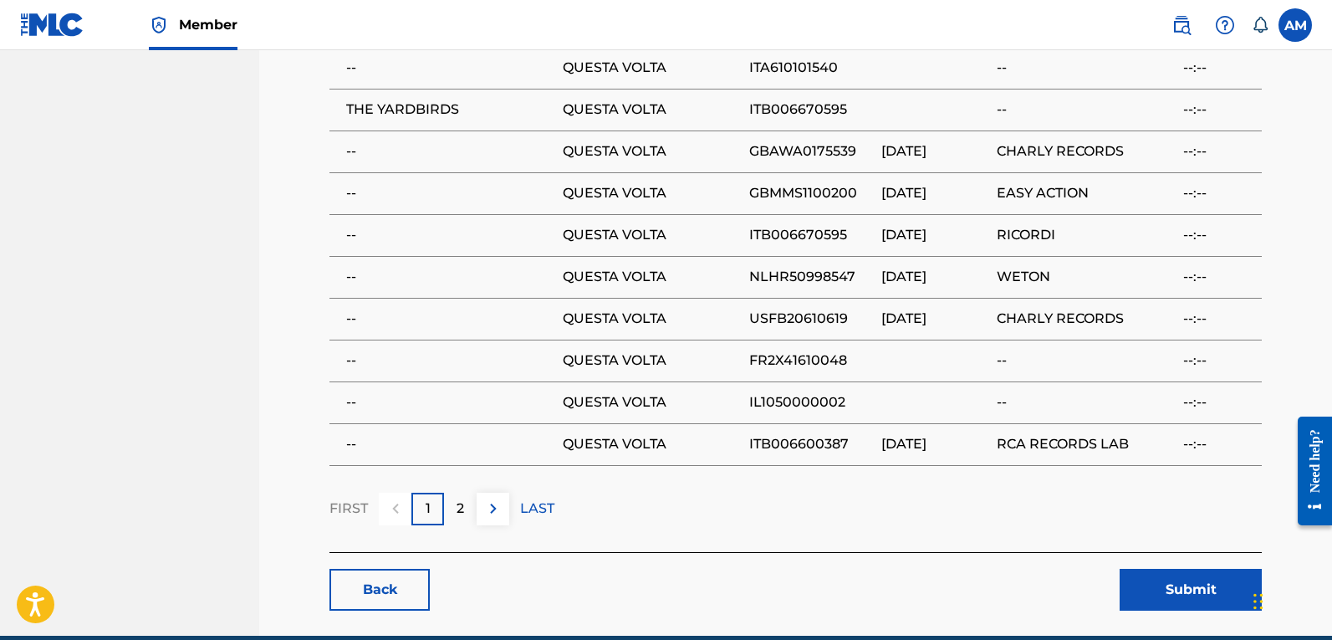
scroll to position [1500, 0]
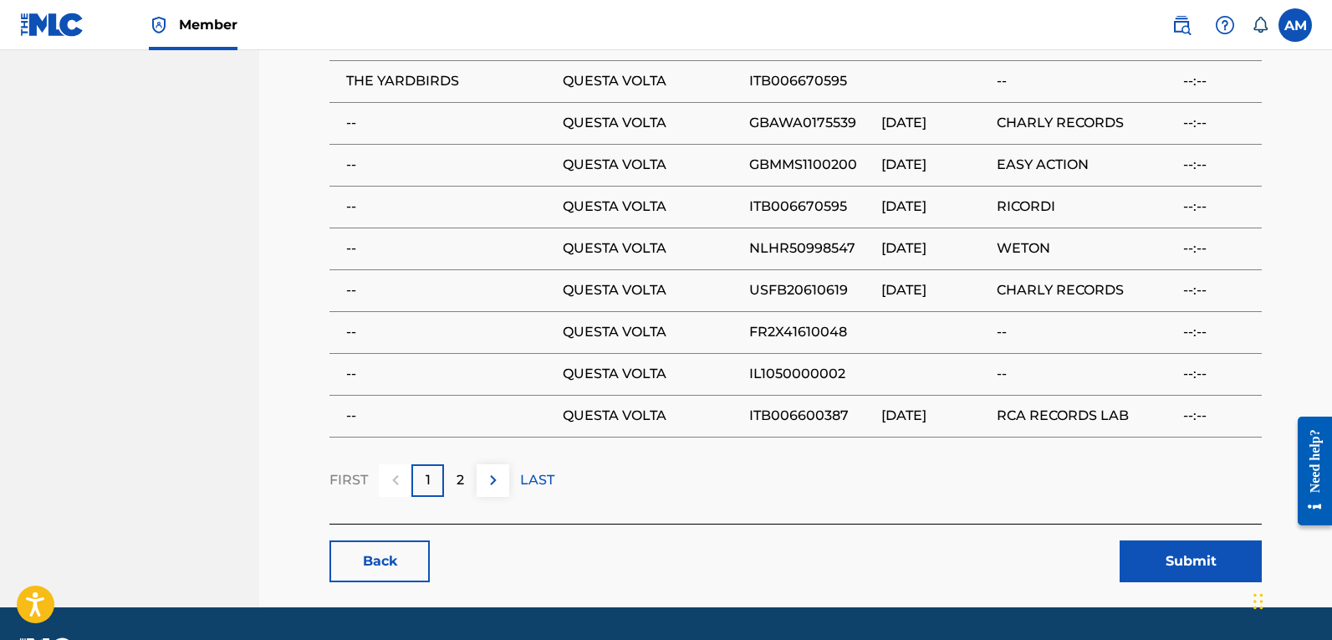
click at [1196, 523] on div "Back Submit" at bounding box center [795, 552] width 932 height 59
click at [1185, 540] on button "Submit" at bounding box center [1191, 561] width 142 height 42
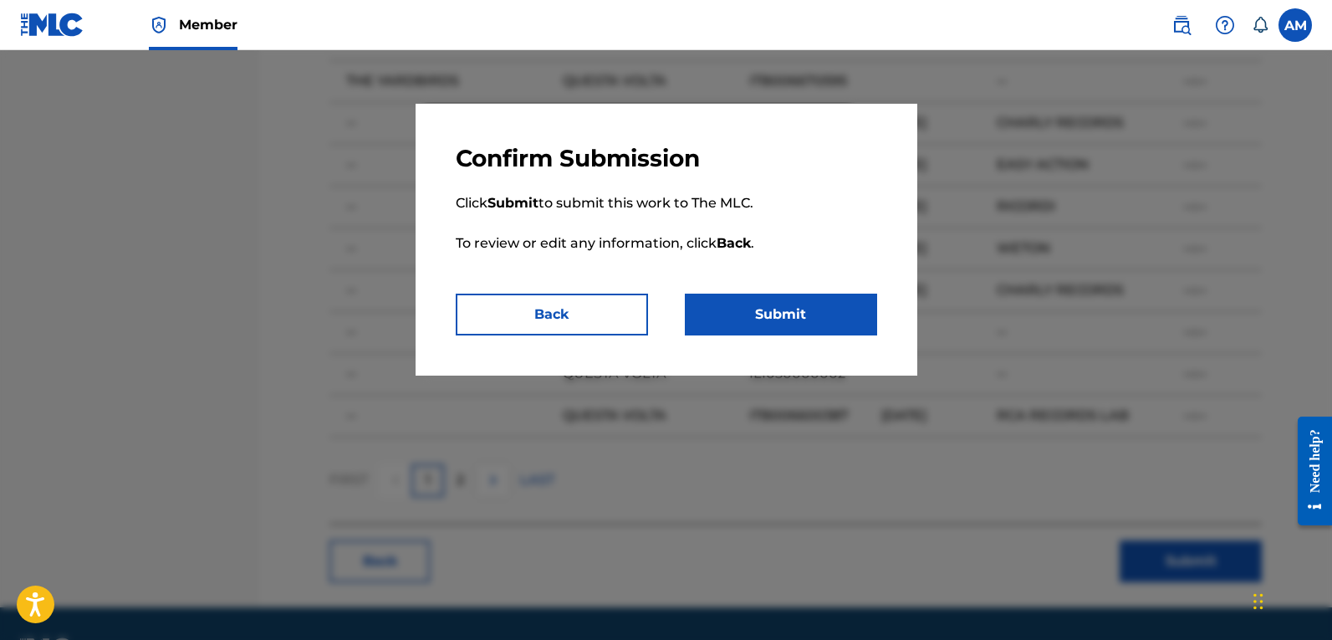
click at [834, 309] on button "Submit" at bounding box center [781, 314] width 192 height 42
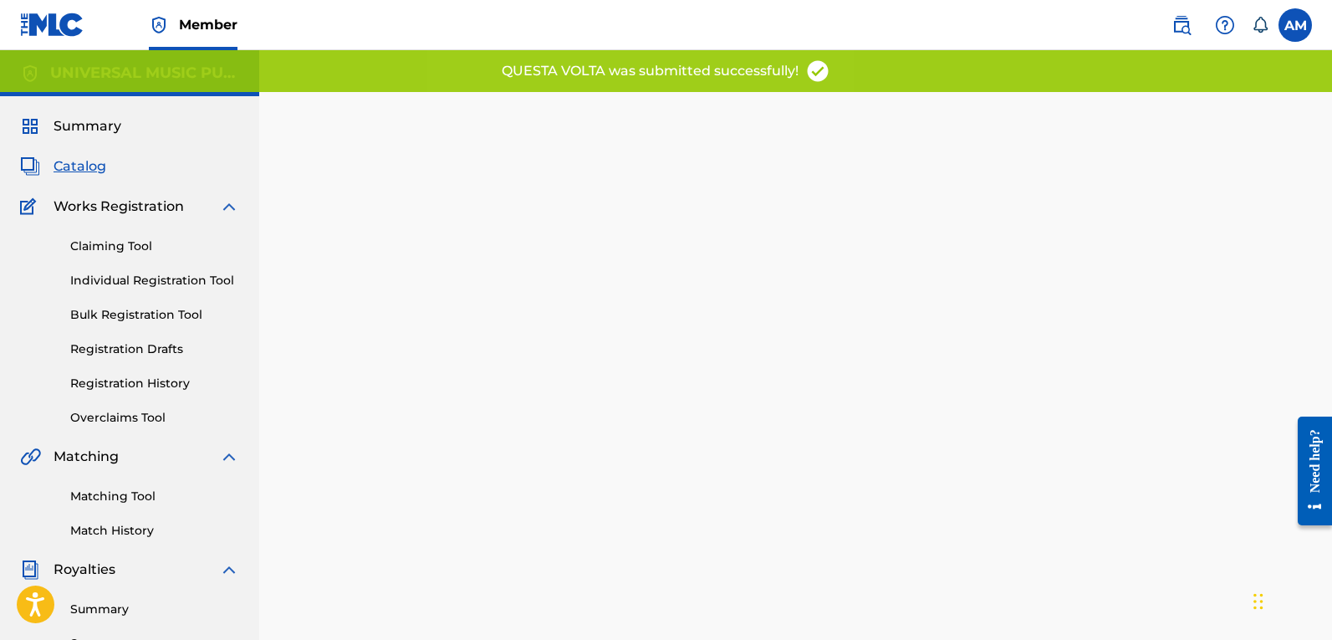
click at [90, 162] on span "Catalog" at bounding box center [80, 166] width 53 height 20
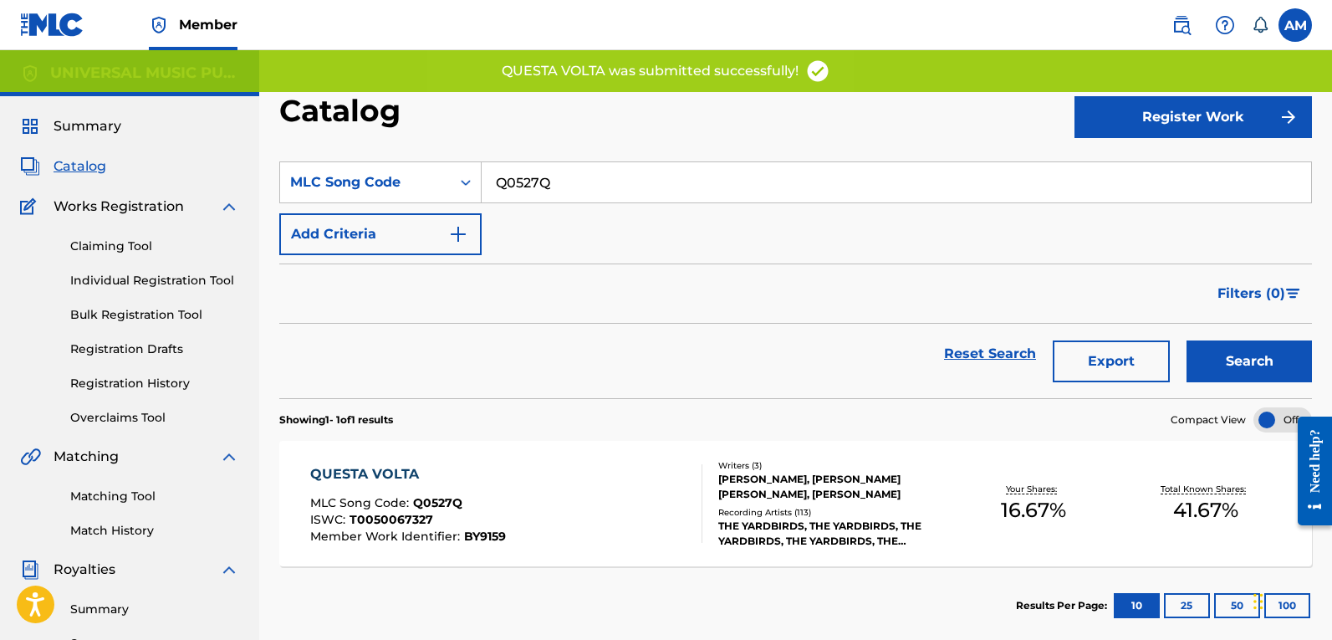
drag, startPoint x: 490, startPoint y: 187, endPoint x: -95, endPoint y: 189, distance: 585.3
click at [0, 189] on html "Accessibility Screen-Reader Guide, Feedback, and Issue Reporting | New window M…" at bounding box center [666, 320] width 1332 height 640
paste input "ZB02JI"
type input "ZB02JI"
click at [1244, 360] on button "Search" at bounding box center [1248, 361] width 125 height 42
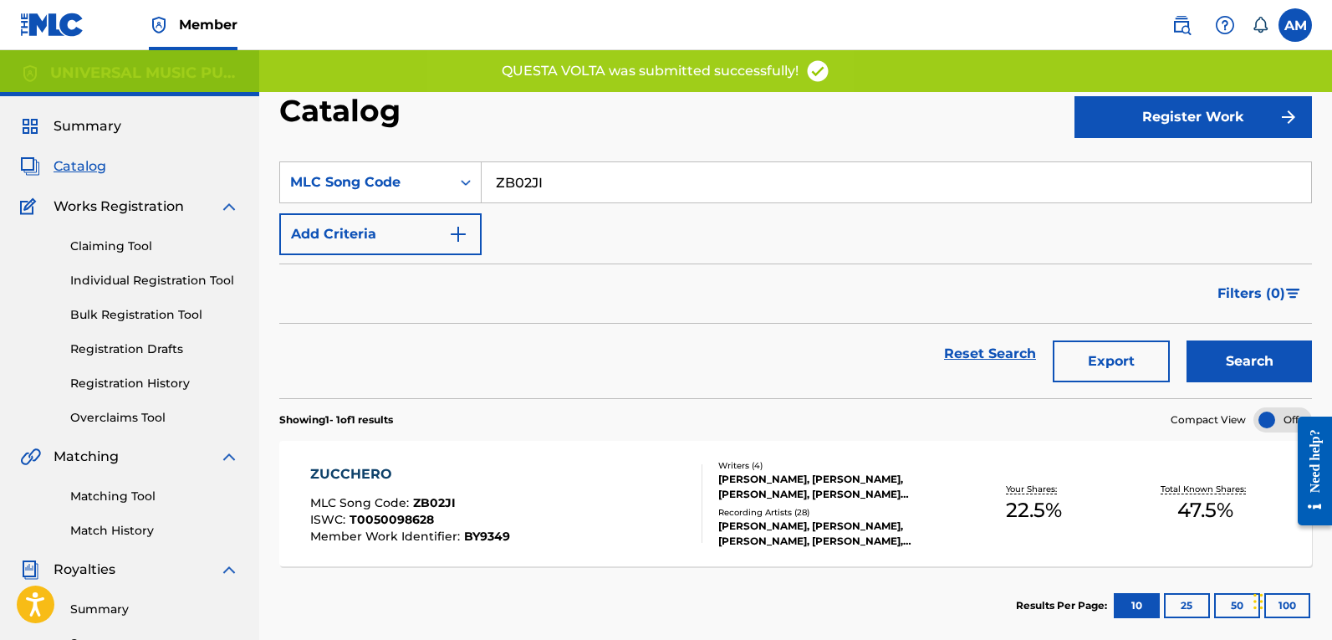
click at [617, 486] on div "ZUCCHERO MLC Song Code : ZB02JI ISWC : T0050098628 Member Work Identifier : BY9…" at bounding box center [506, 503] width 392 height 79
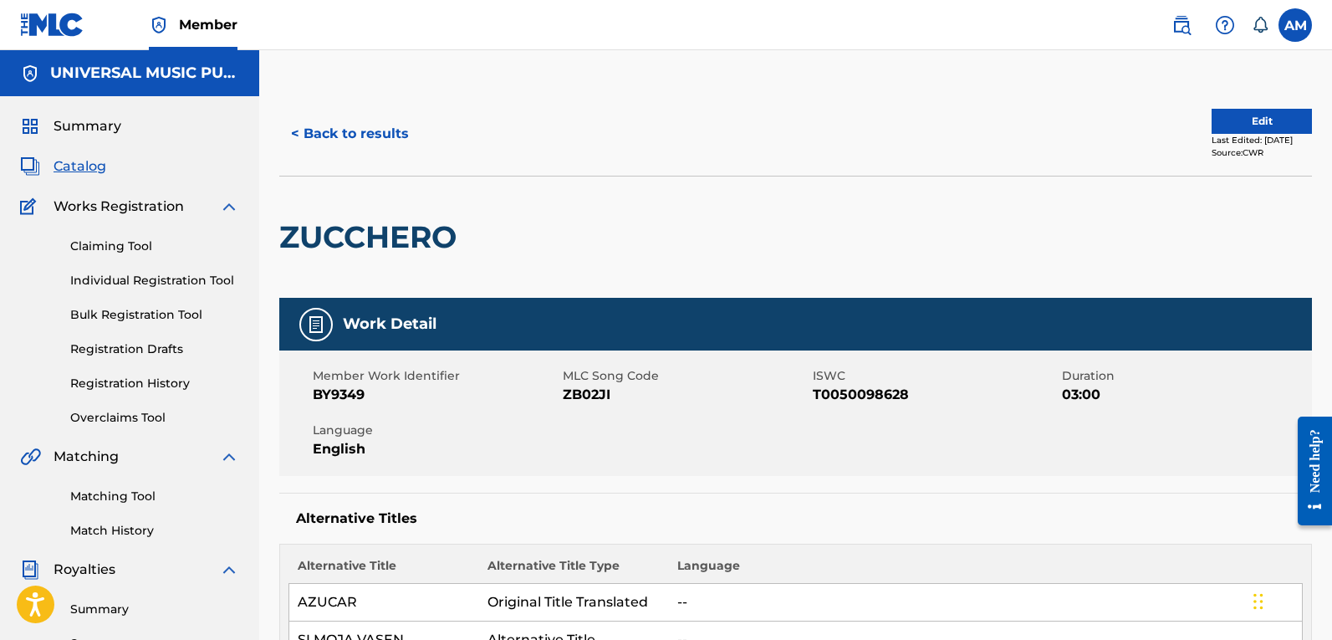
click at [1220, 132] on button "Edit" at bounding box center [1261, 121] width 100 height 25
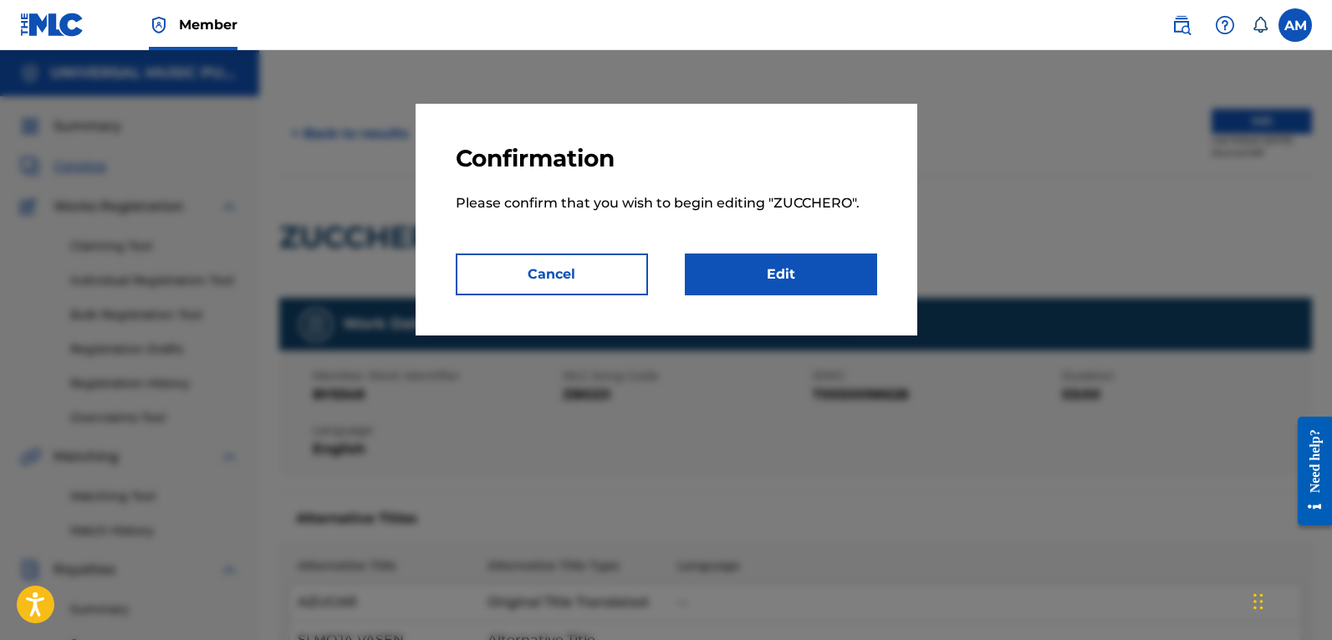
click at [842, 280] on link "Edit" at bounding box center [781, 274] width 192 height 42
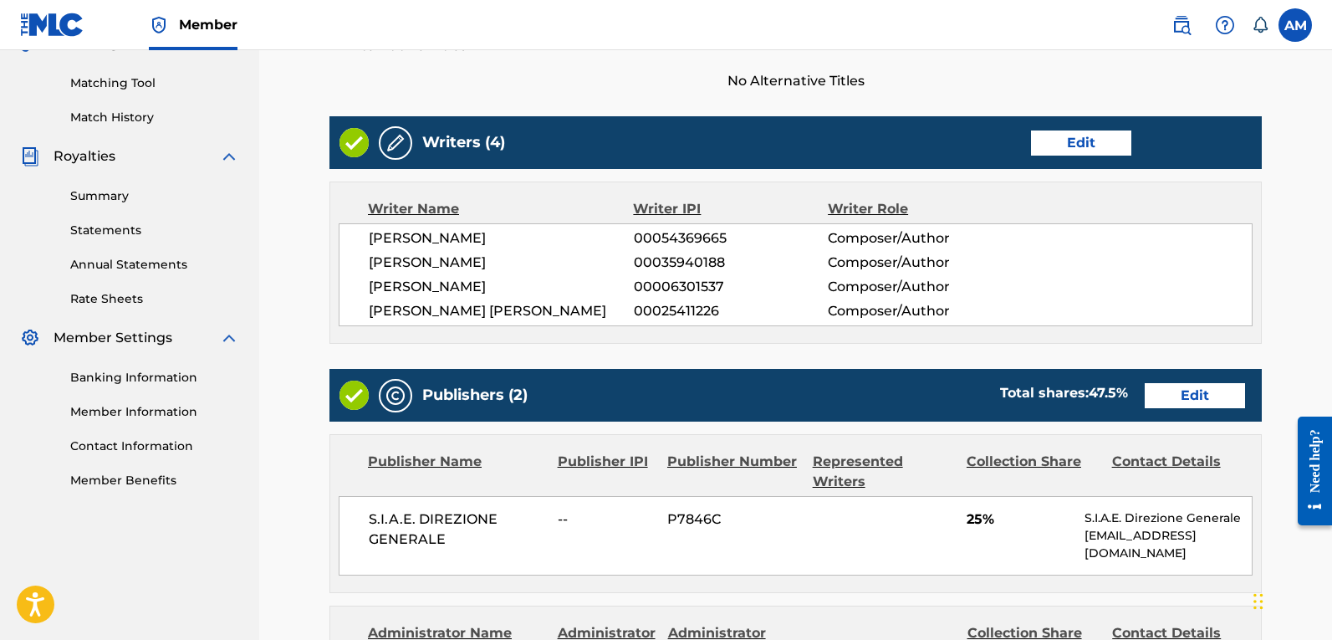
scroll to position [418, 0]
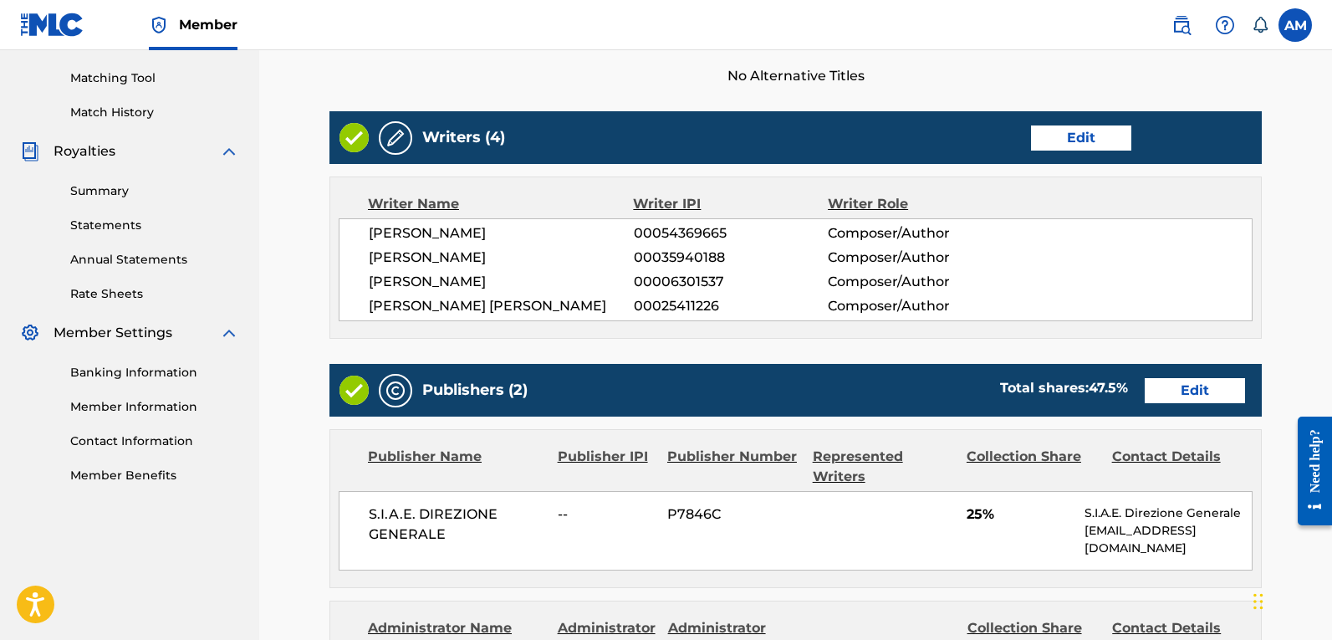
click at [1177, 392] on link "Edit" at bounding box center [1195, 390] width 100 height 25
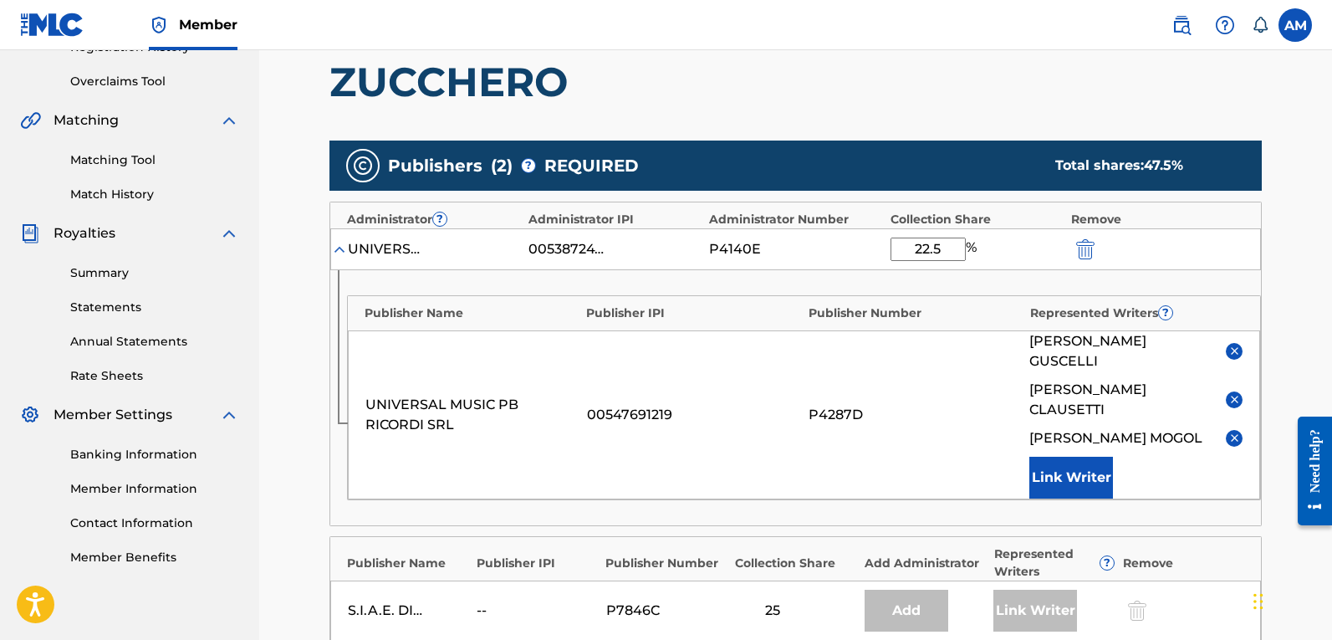
scroll to position [334, 0]
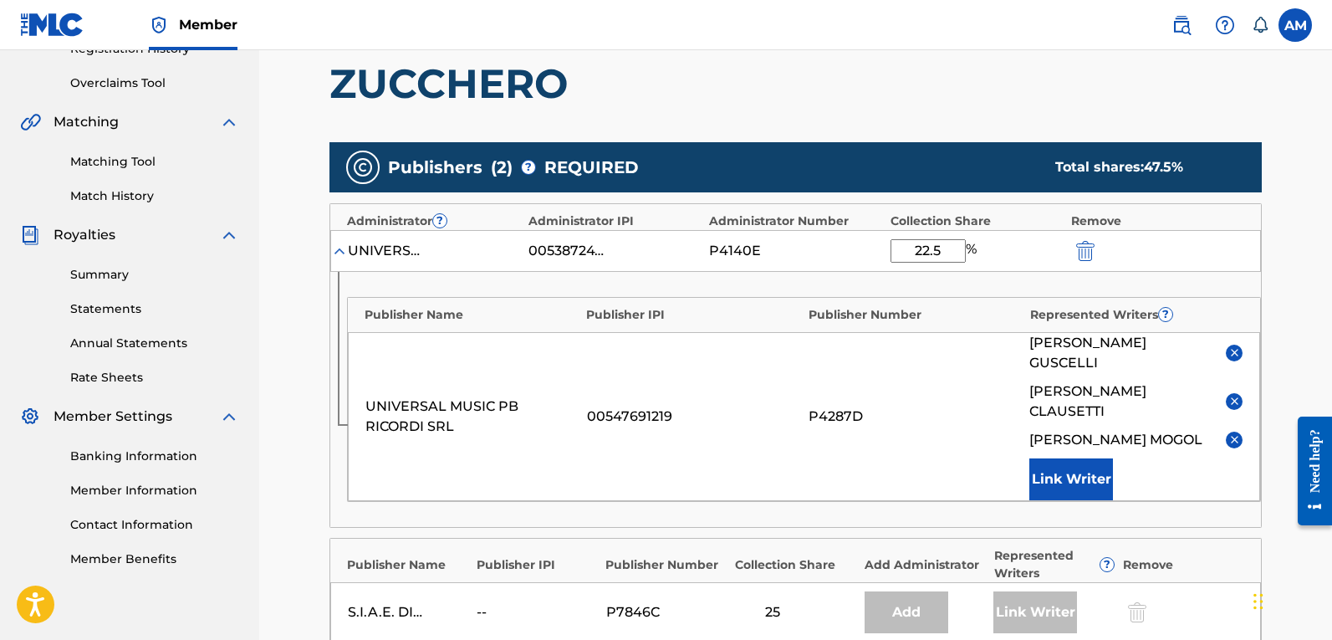
drag, startPoint x: 954, startPoint y: 247, endPoint x: 833, endPoint y: 257, distance: 121.6
click at [833, 257] on div "UNIVERSAL MUSIC-MGB SONGS 00538724724 P4140E 22.5 %" at bounding box center [795, 251] width 931 height 42
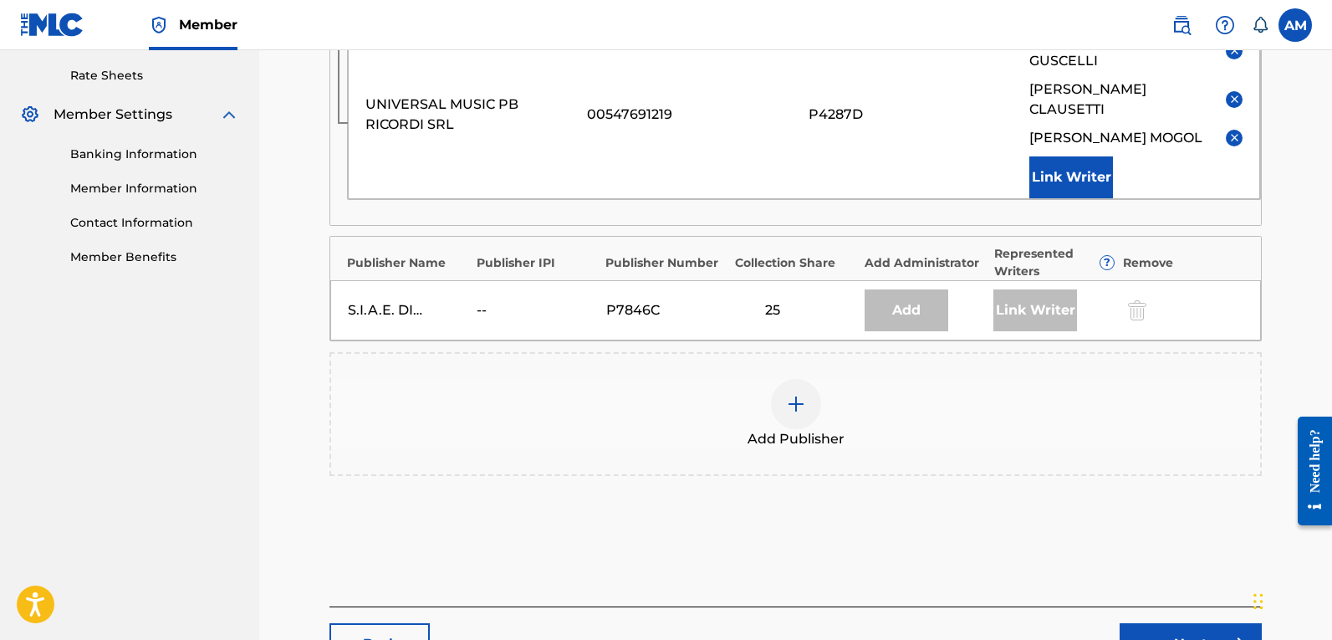
scroll to position [727, 0]
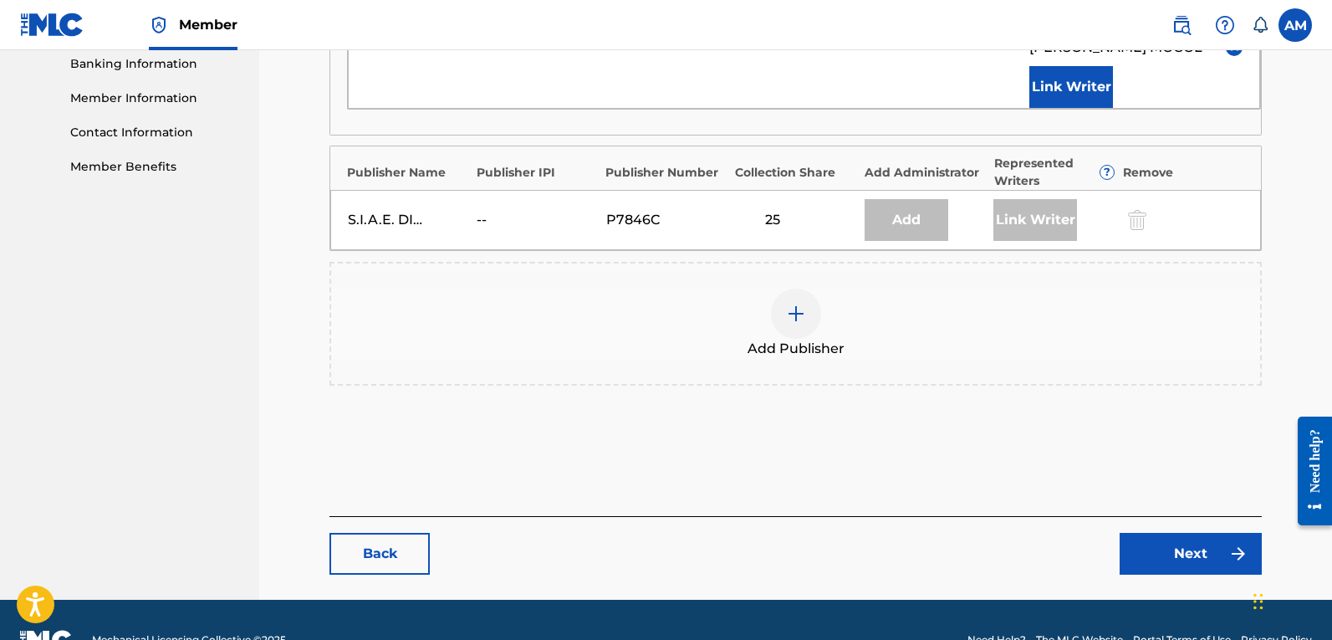
type input "50"
click at [1215, 533] on link "Next" at bounding box center [1191, 554] width 142 height 42
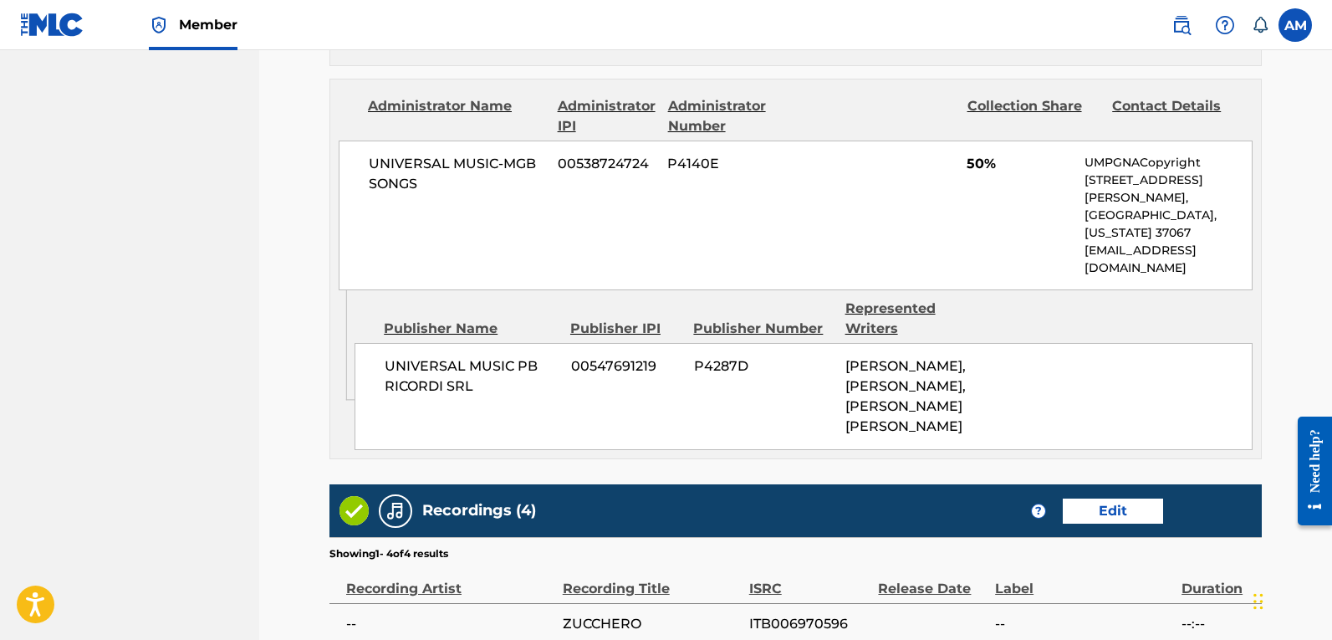
scroll to position [1325, 0]
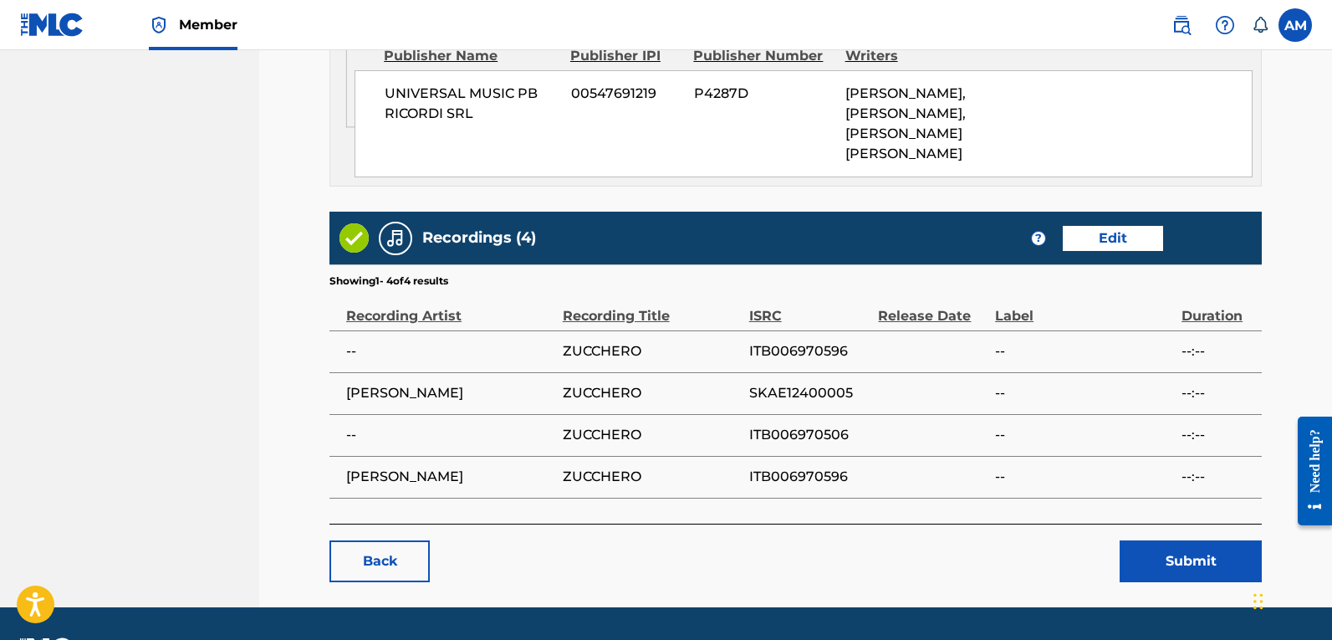
click at [1224, 540] on button "Submit" at bounding box center [1191, 561] width 142 height 42
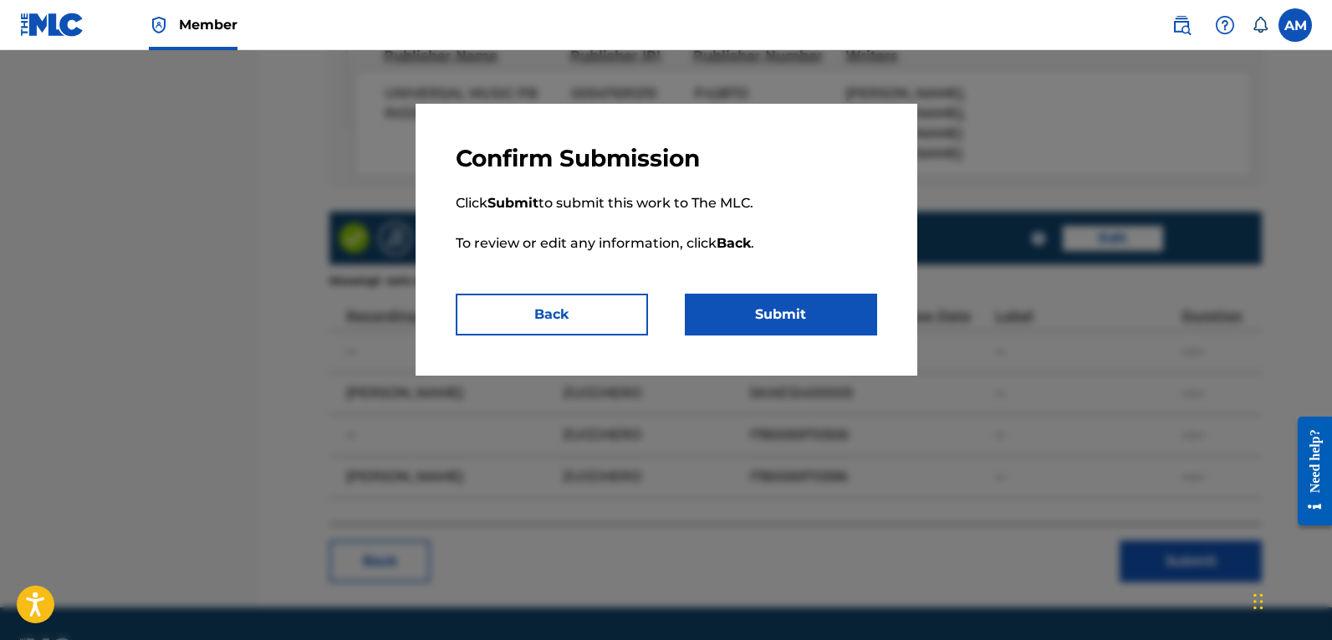
click at [744, 317] on button "Submit" at bounding box center [781, 314] width 192 height 42
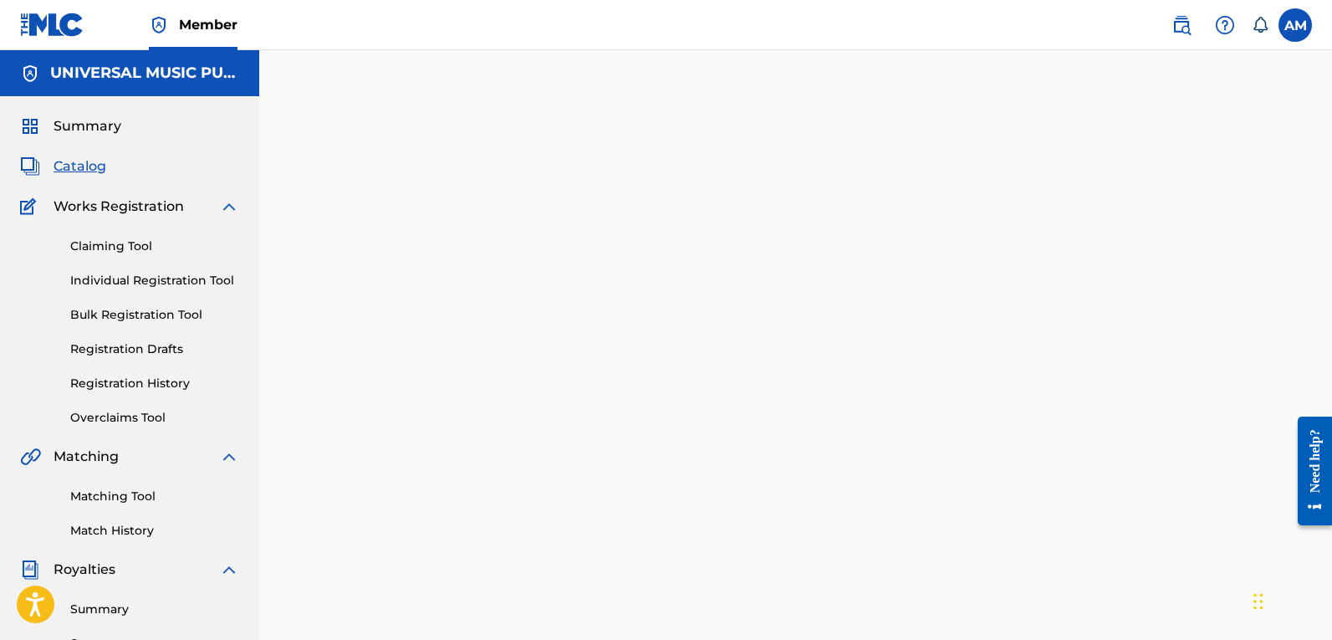
click at [82, 166] on span "Catalog" at bounding box center [80, 166] width 53 height 20
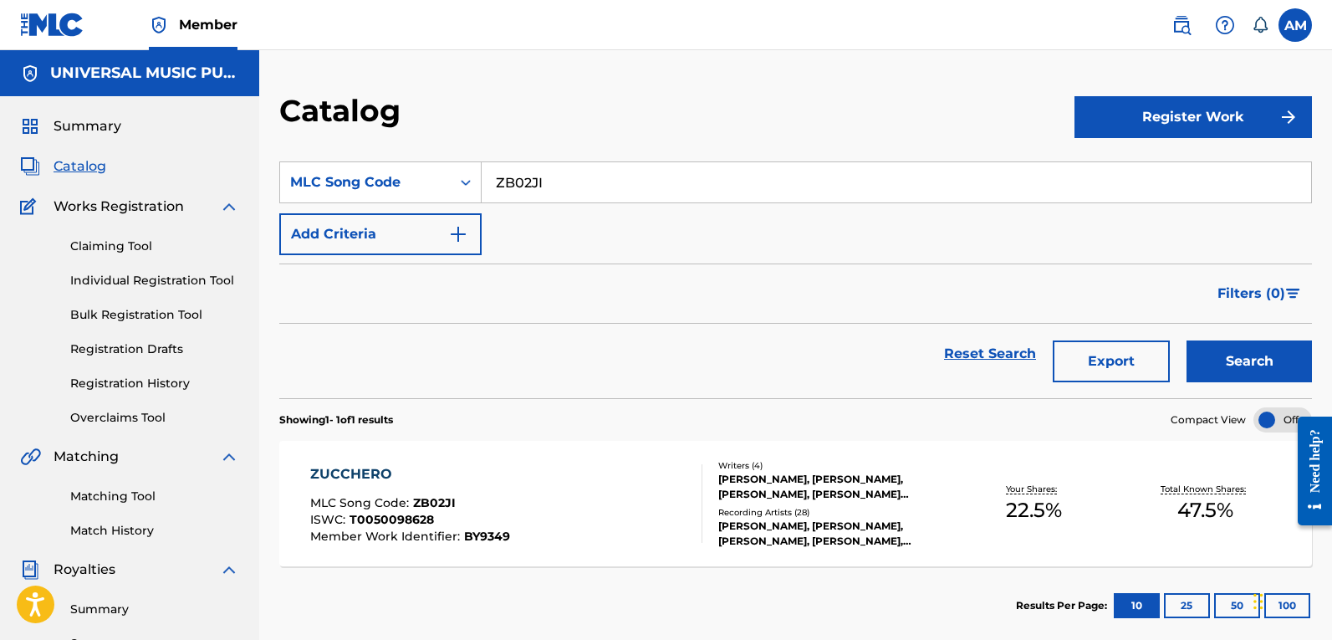
drag, startPoint x: 557, startPoint y: 188, endPoint x: 182, endPoint y: 182, distance: 374.6
click at [182, 182] on main "UNIVERSAL MUSIC PUB GROUP Summary Catalog Works Registration Claiming Tool Indi…" at bounding box center [666, 486] width 1332 height 872
paste input "HA602H"
type input "HA602H"
click at [1252, 347] on button "Search" at bounding box center [1248, 361] width 125 height 42
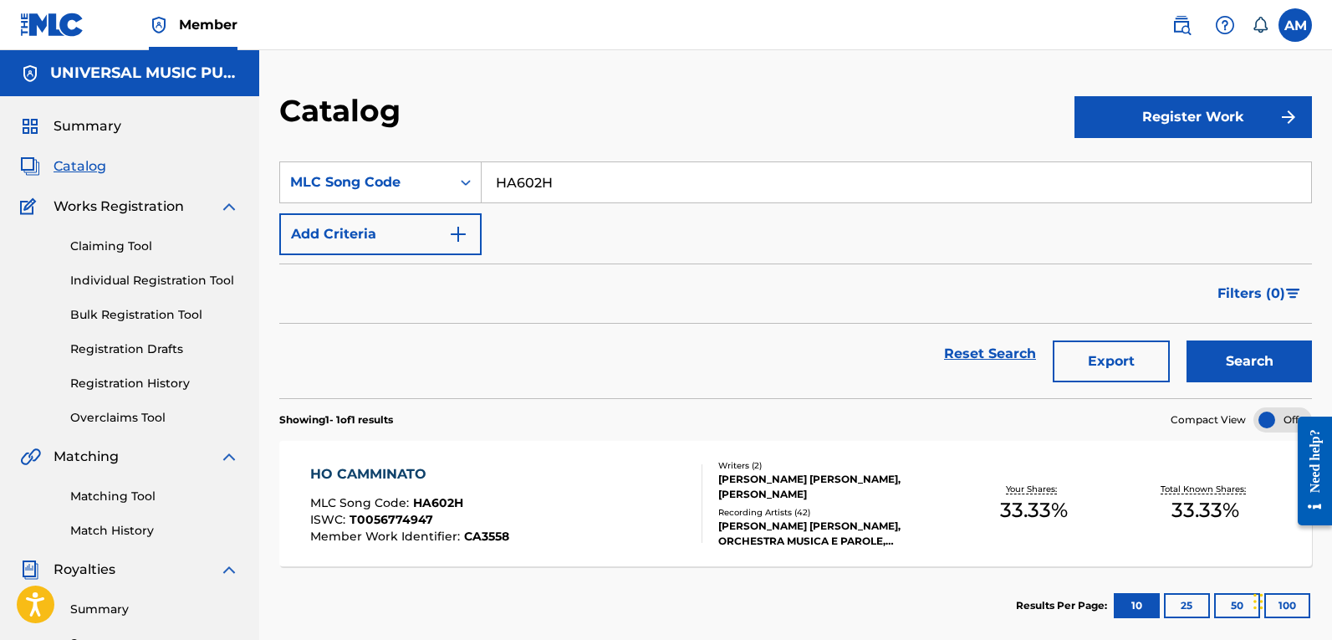
click at [931, 506] on div "Recording Artists ( 42 )" at bounding box center [832, 512] width 229 height 13
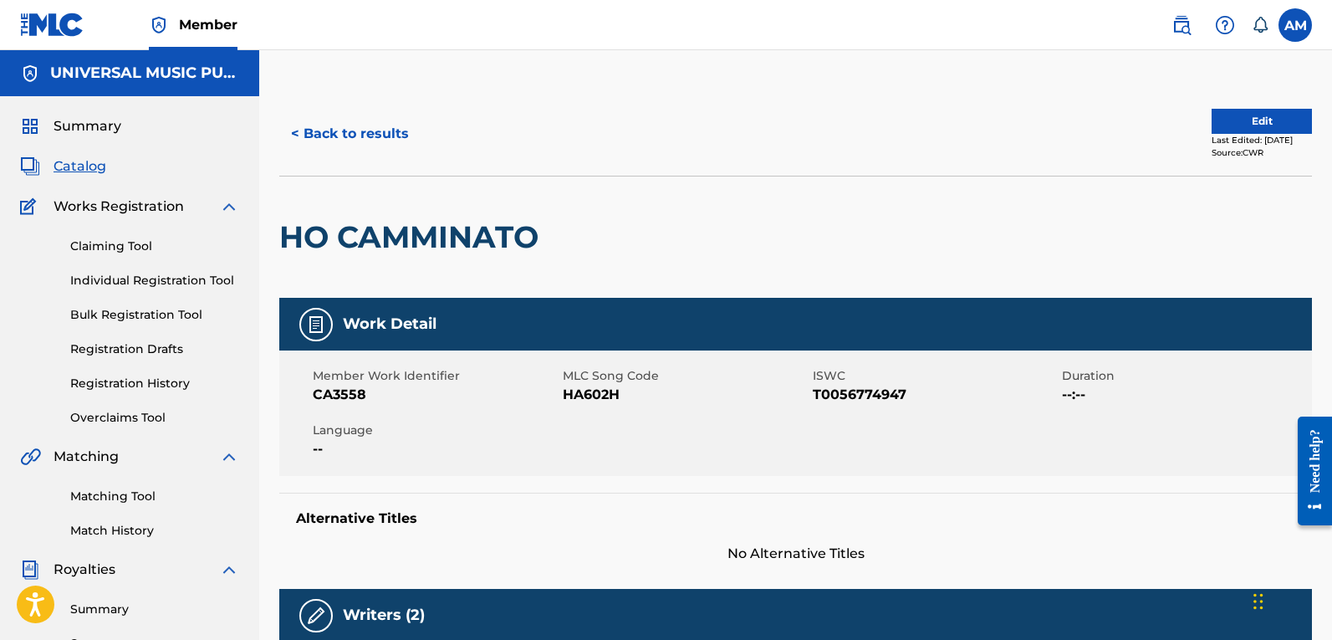
click at [1260, 115] on button "Edit" at bounding box center [1261, 121] width 100 height 25
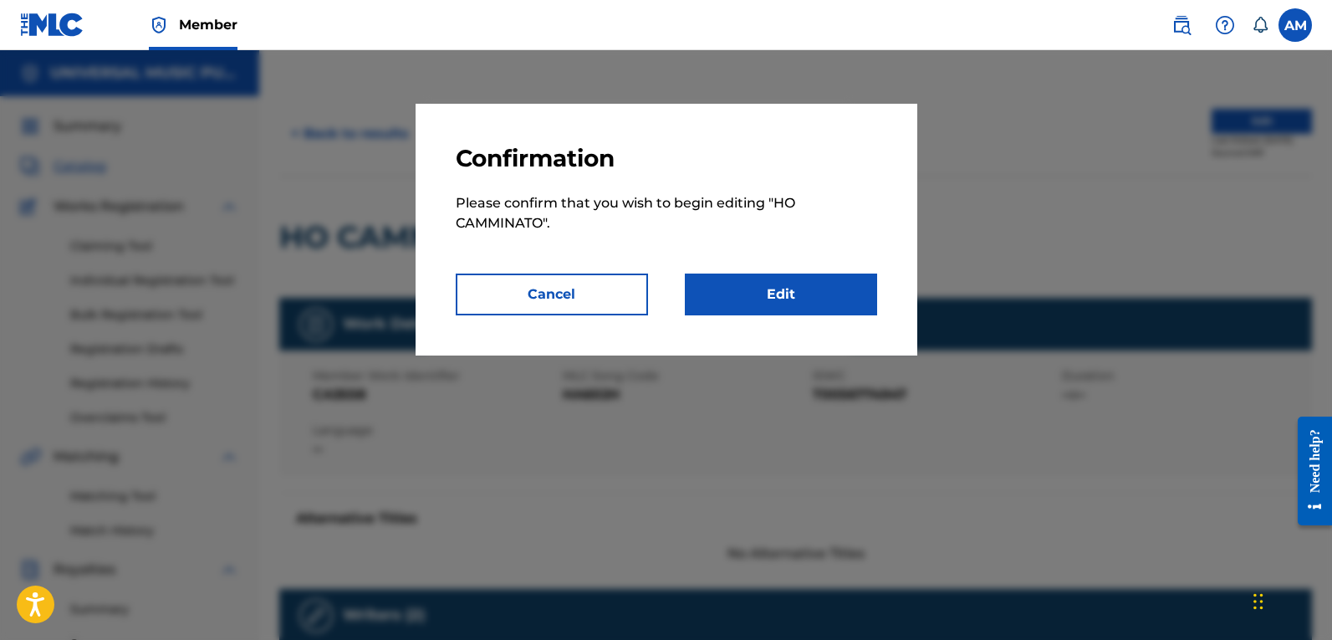
click at [787, 292] on link "Edit" at bounding box center [781, 294] width 192 height 42
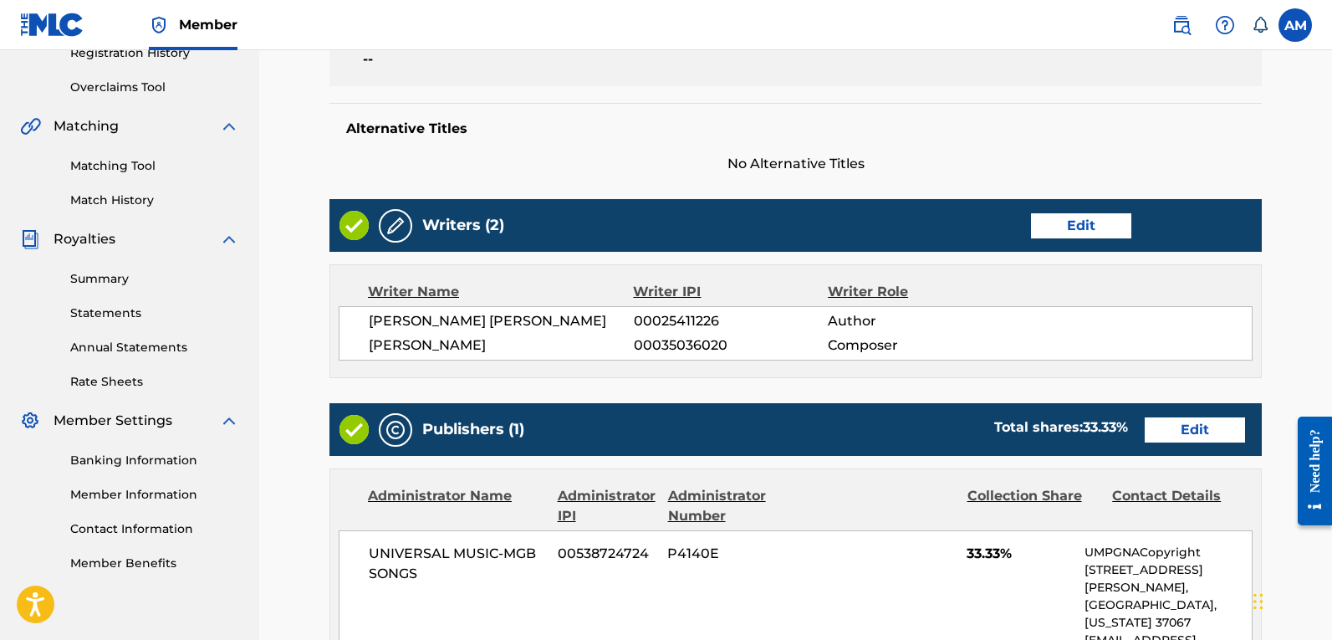
scroll to position [334, 0]
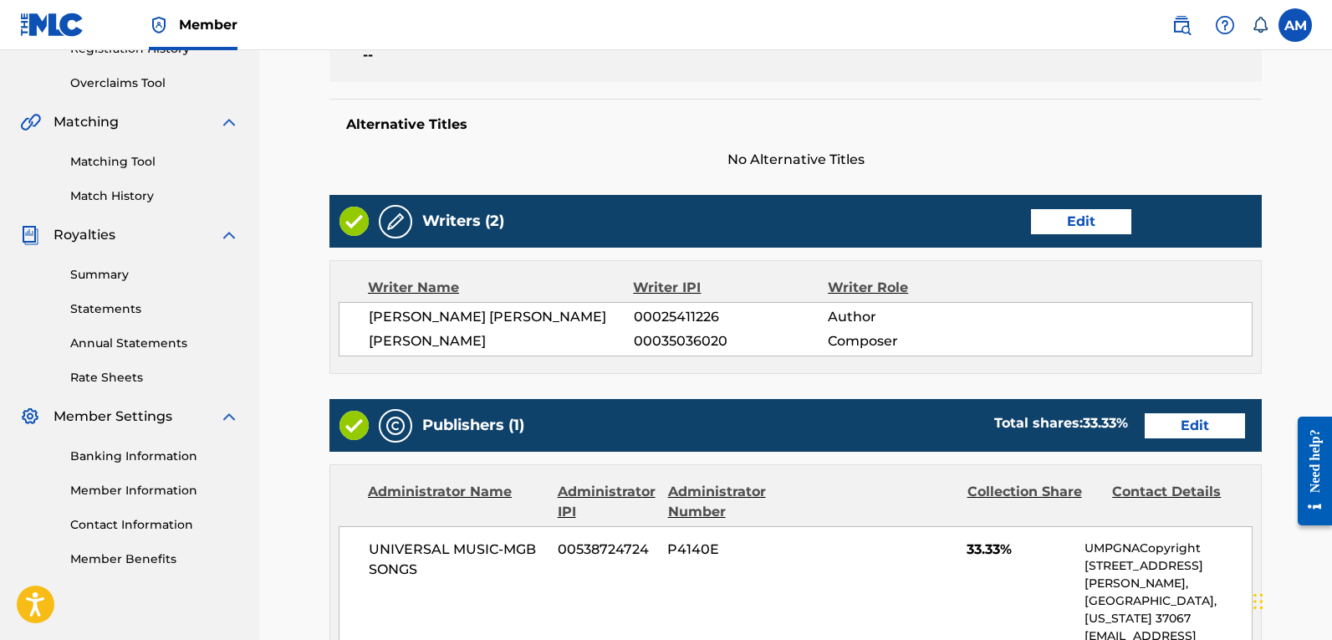
click at [1188, 426] on link "Edit" at bounding box center [1195, 425] width 100 height 25
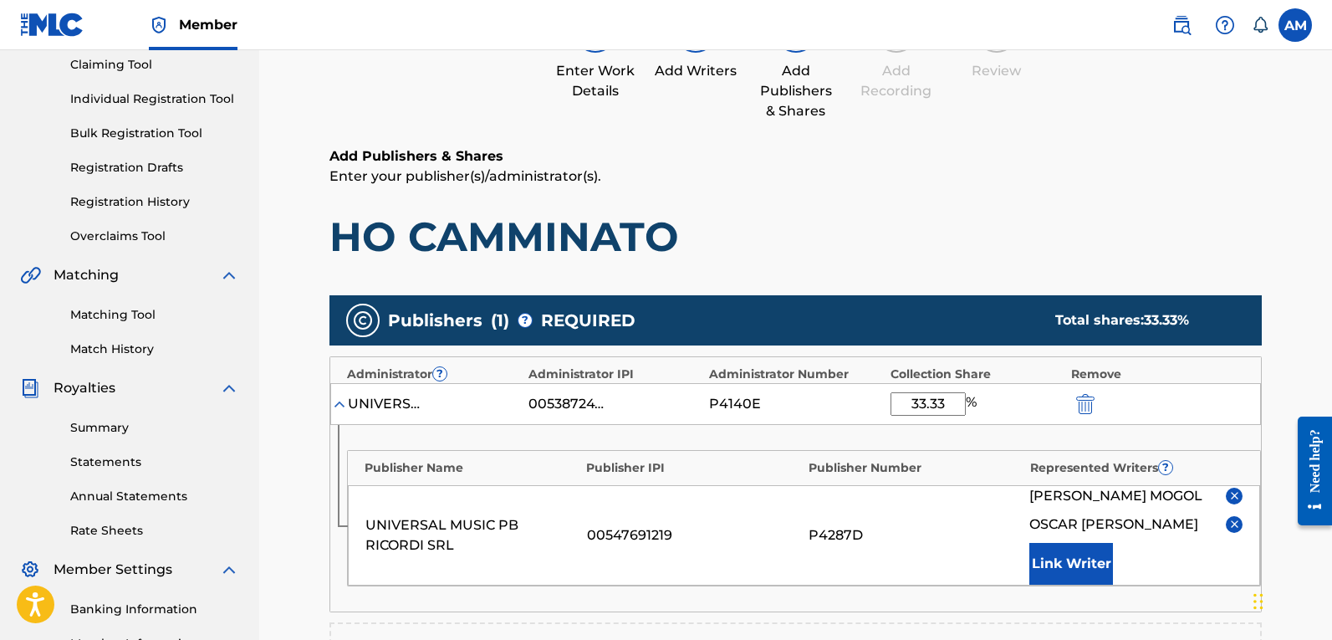
scroll to position [334, 0]
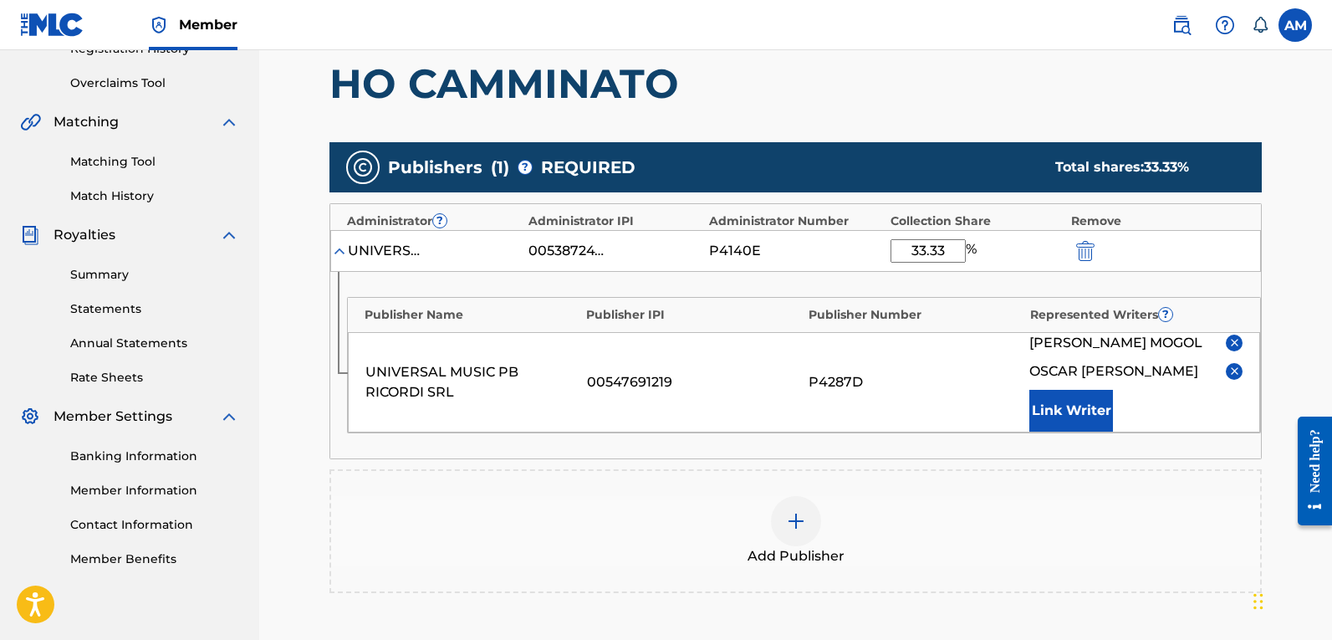
drag, startPoint x: 949, startPoint y: 253, endPoint x: 778, endPoint y: 264, distance: 171.7
click at [779, 260] on div "UNIVERSAL MUSIC-MGB SONGS 00538724724 P4140E 33.33 %" at bounding box center [795, 251] width 931 height 42
type input "50"
click at [708, 483] on div "Add Publisher" at bounding box center [795, 531] width 932 height 124
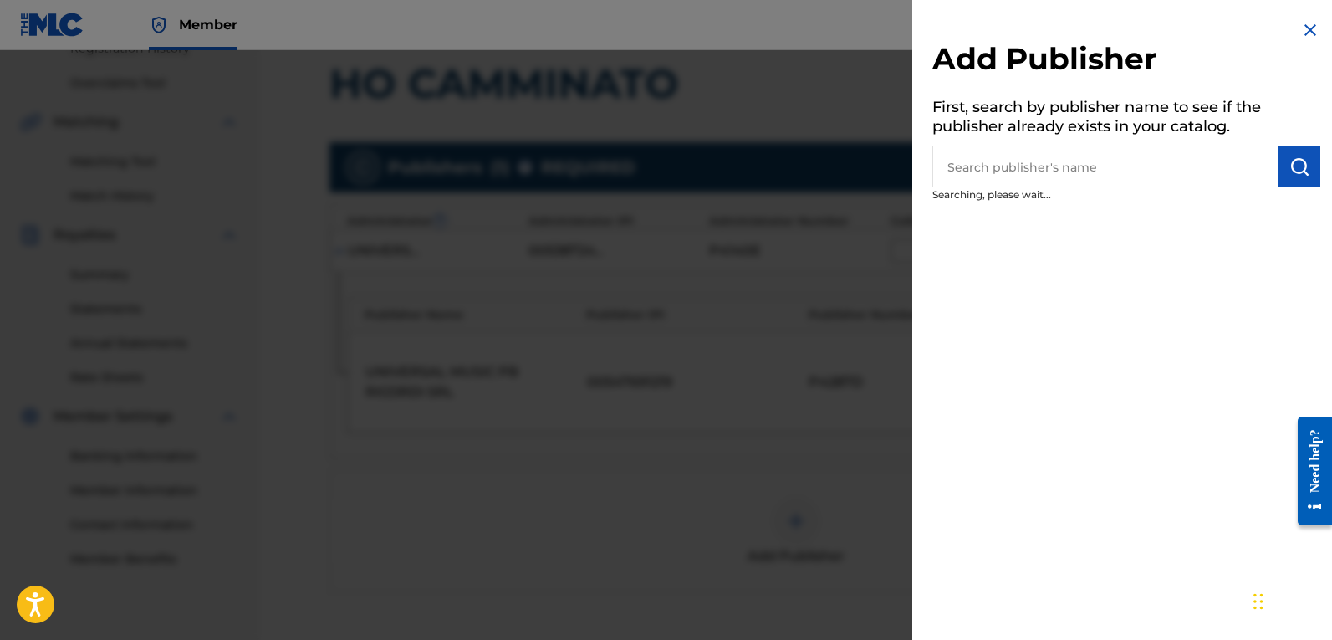
click at [1293, 32] on div "Add Publisher First, search by publisher name to see if the publisher already e…" at bounding box center [1126, 115] width 428 height 231
click at [1309, 26] on img at bounding box center [1310, 30] width 20 height 20
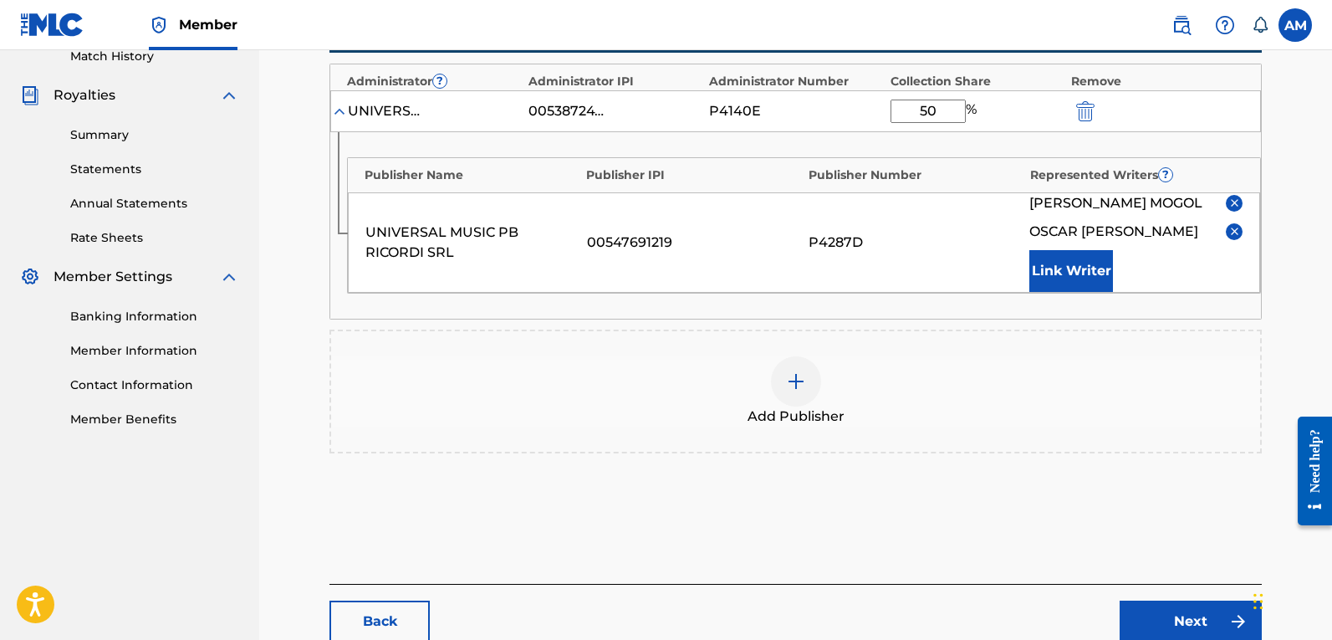
scroll to position [582, 0]
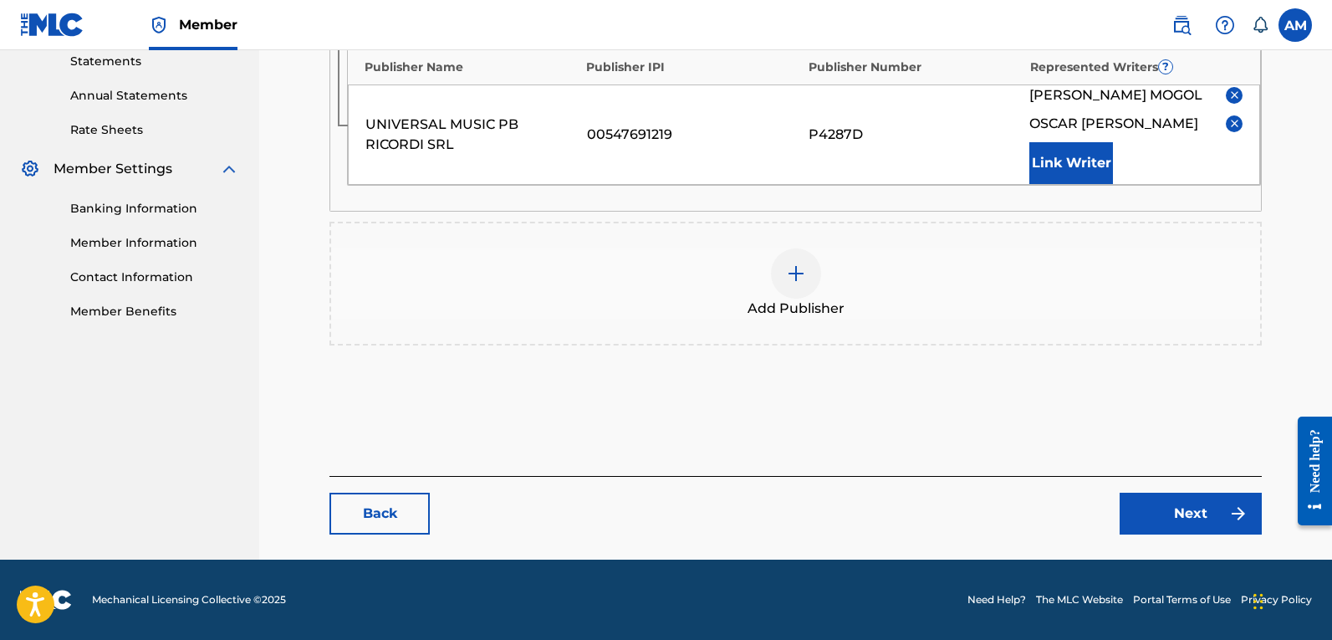
click at [1177, 508] on link "Next" at bounding box center [1191, 513] width 142 height 42
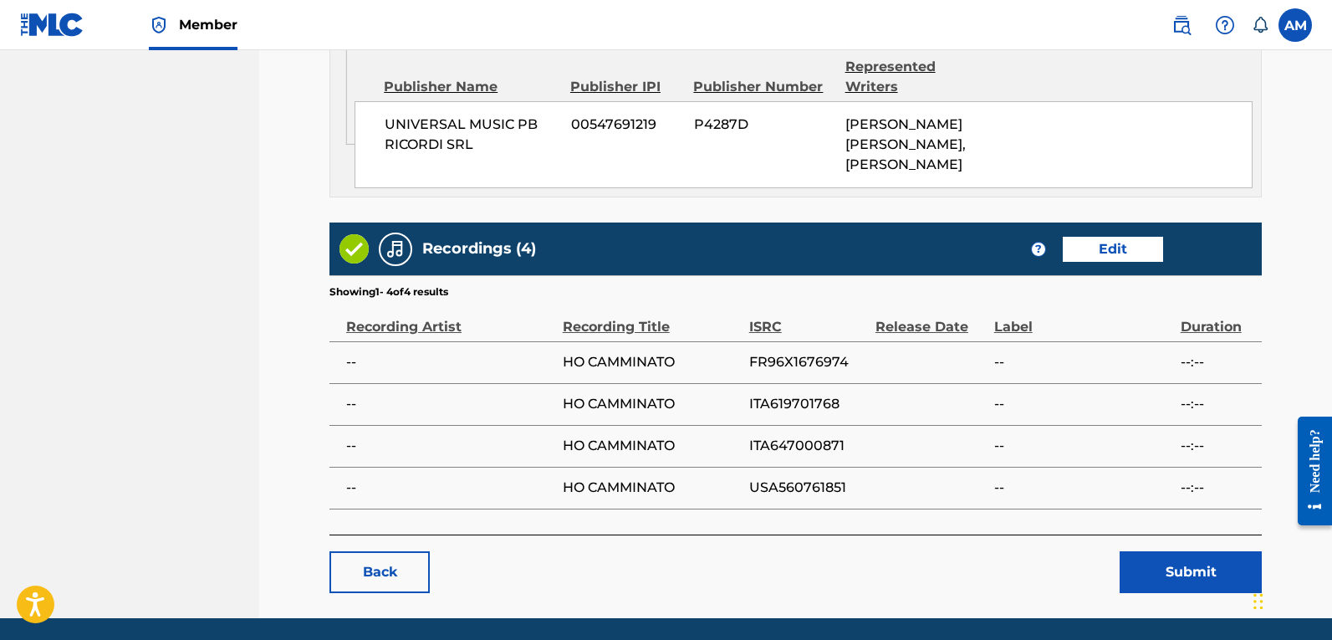
scroll to position [985, 0]
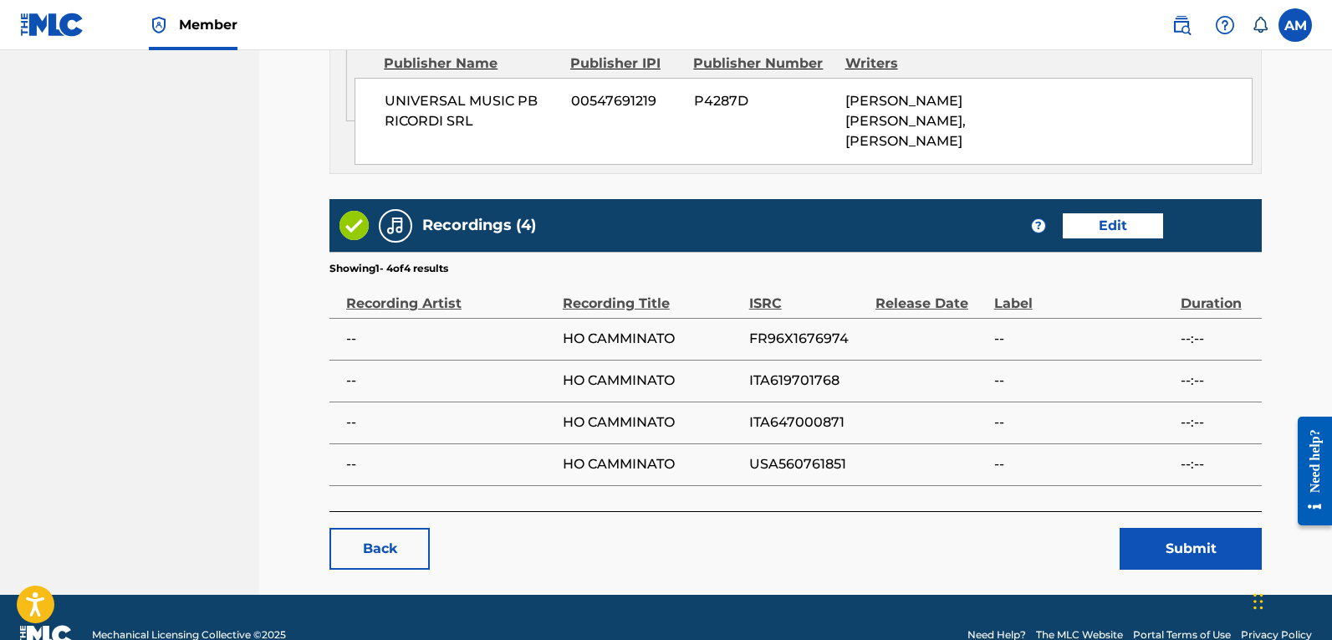
click at [1184, 528] on button "Submit" at bounding box center [1191, 549] width 142 height 42
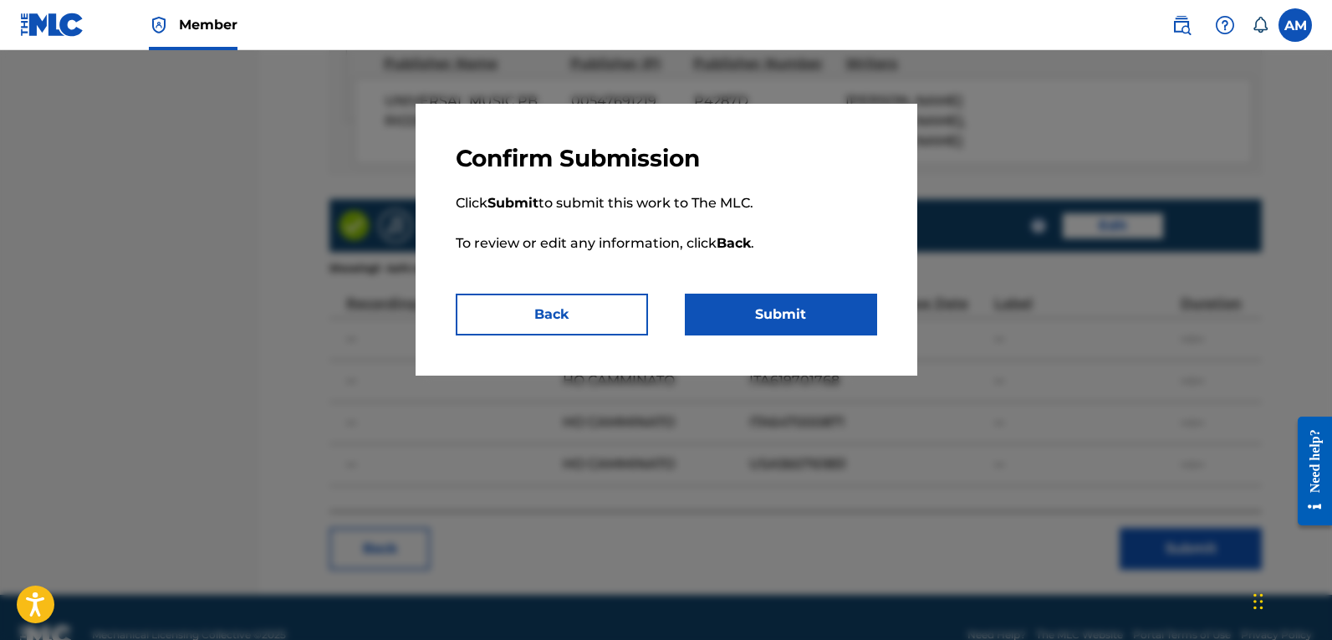
click at [822, 303] on button "Submit" at bounding box center [781, 314] width 192 height 42
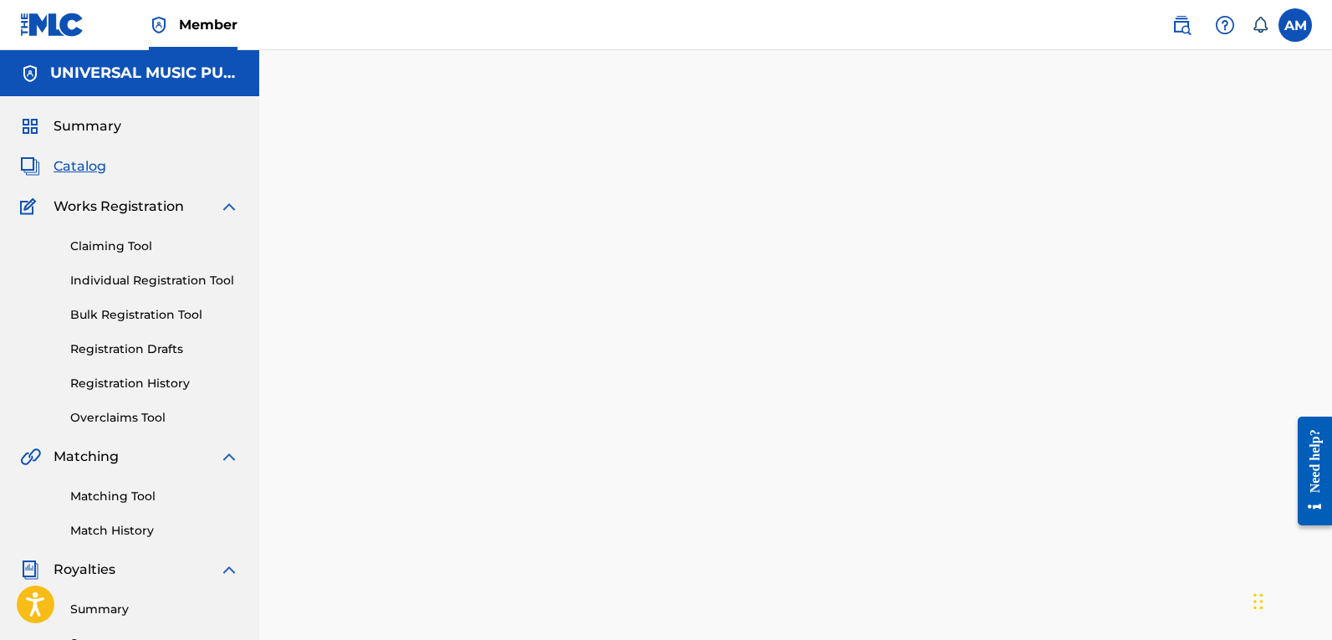
click at [89, 156] on div "Summary Catalog Works Registration Claiming Tool Individual Registration Tool B…" at bounding box center [129, 509] width 259 height 826
click at [89, 162] on span "Catalog" at bounding box center [80, 166] width 53 height 20
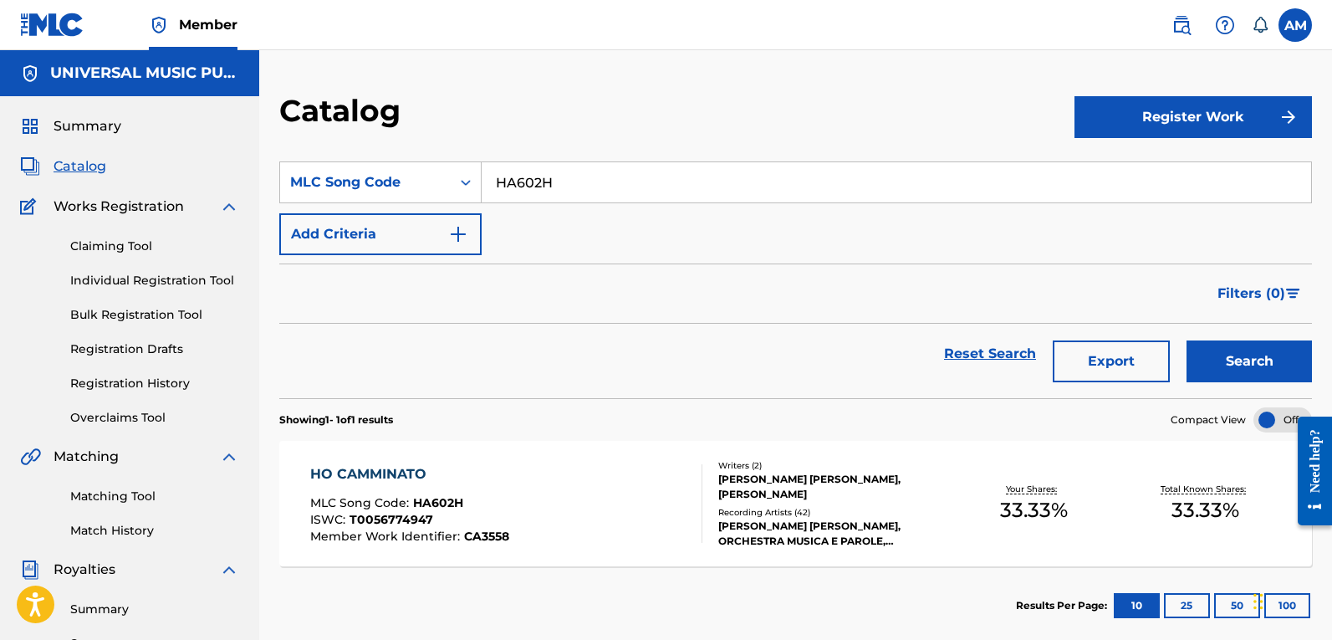
drag, startPoint x: 426, startPoint y: 183, endPoint x: 103, endPoint y: 172, distance: 322.9
click at [82, 186] on main "UNIVERSAL MUSIC PUB GROUP Summary Catalog Works Registration Claiming Tool Indi…" at bounding box center [666, 486] width 1332 height 872
paste input "ND41FC"
type input "ND41FC"
click at [1226, 362] on button "Search" at bounding box center [1248, 361] width 125 height 42
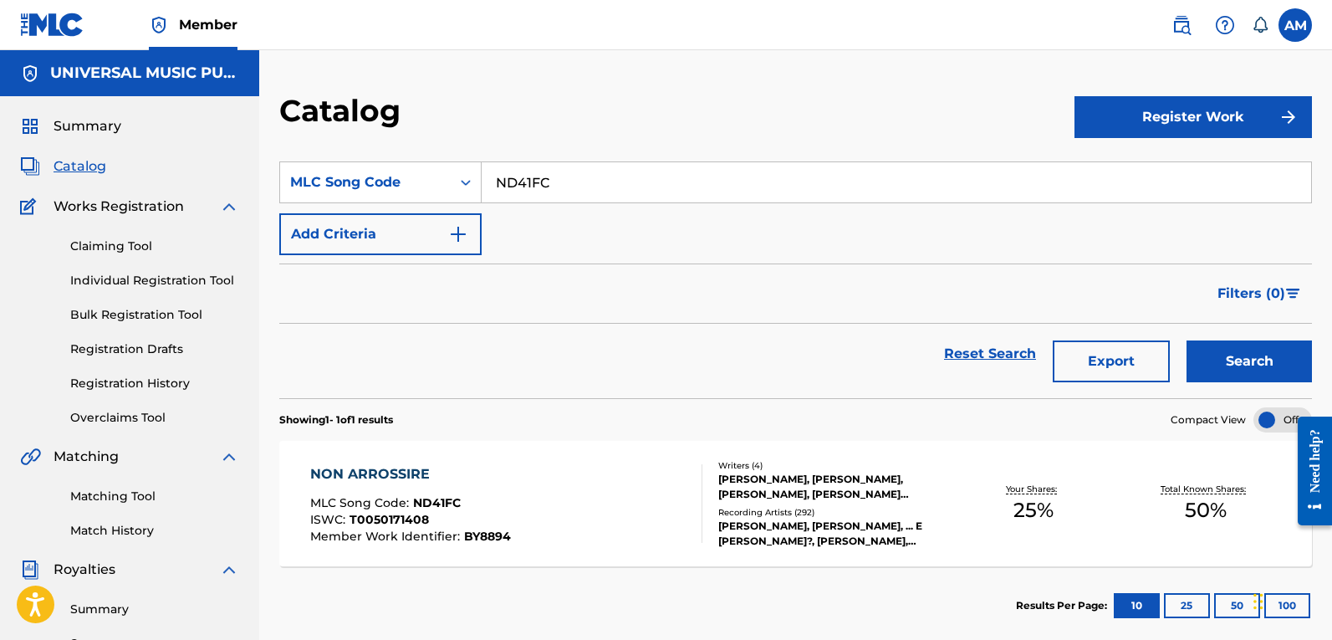
click at [648, 485] on div "NON ARROSSIRE MLC Song Code : ND41FC ISWC : T0050171408 Member Work Identifier …" at bounding box center [506, 503] width 392 height 79
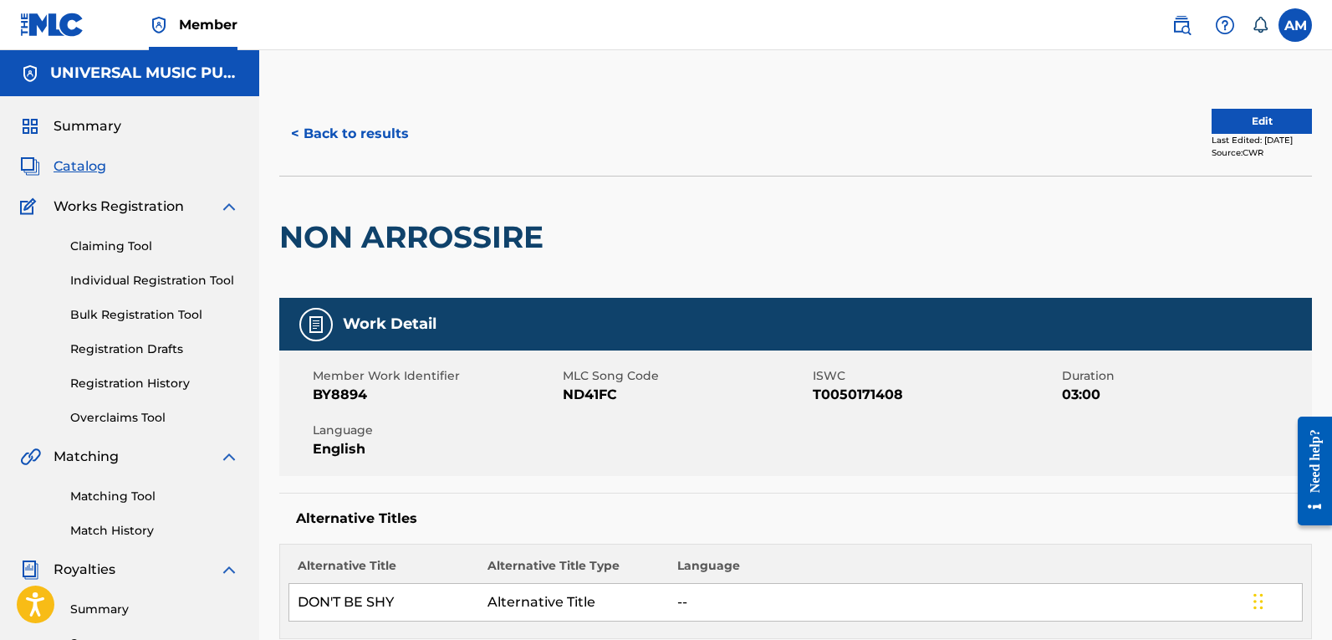
click at [1236, 121] on button "Edit" at bounding box center [1261, 121] width 100 height 25
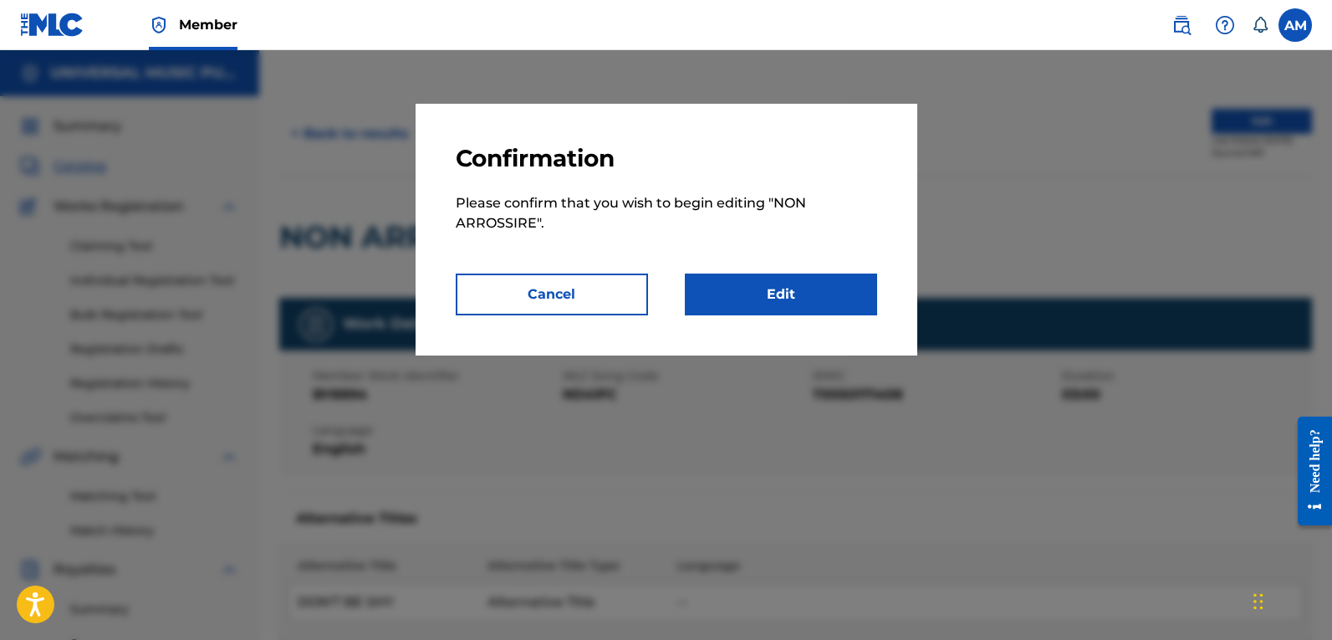
click at [830, 304] on link "Edit" at bounding box center [781, 294] width 192 height 42
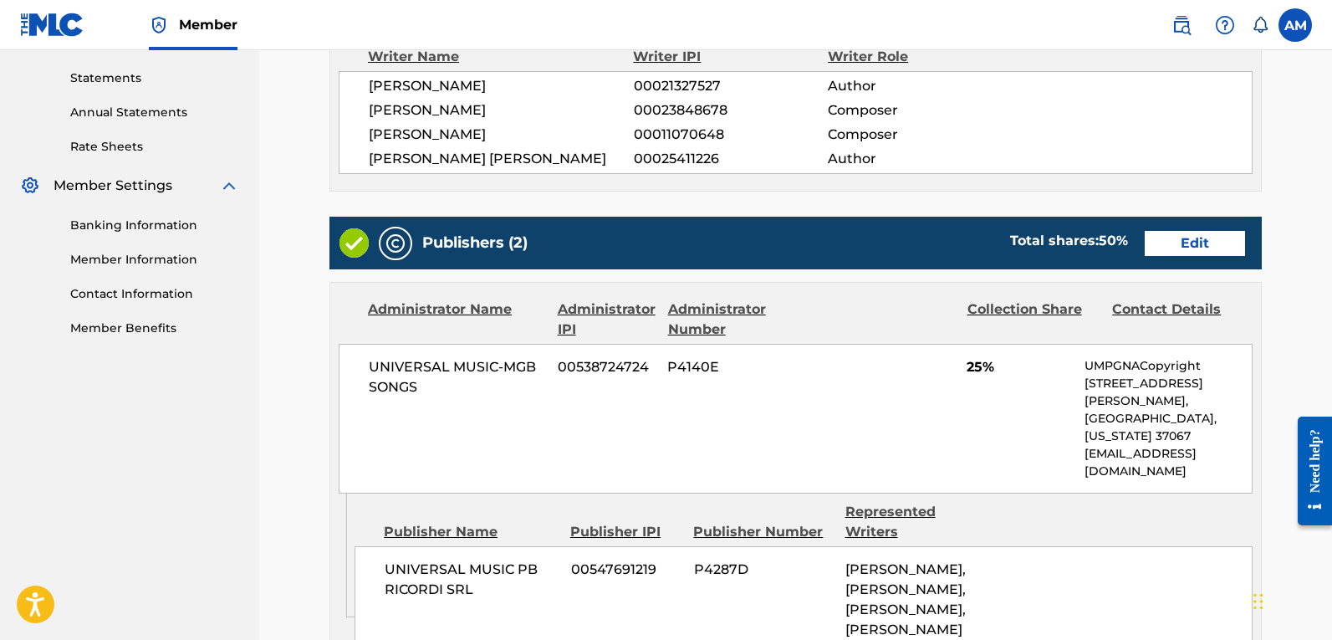
scroll to position [585, 0]
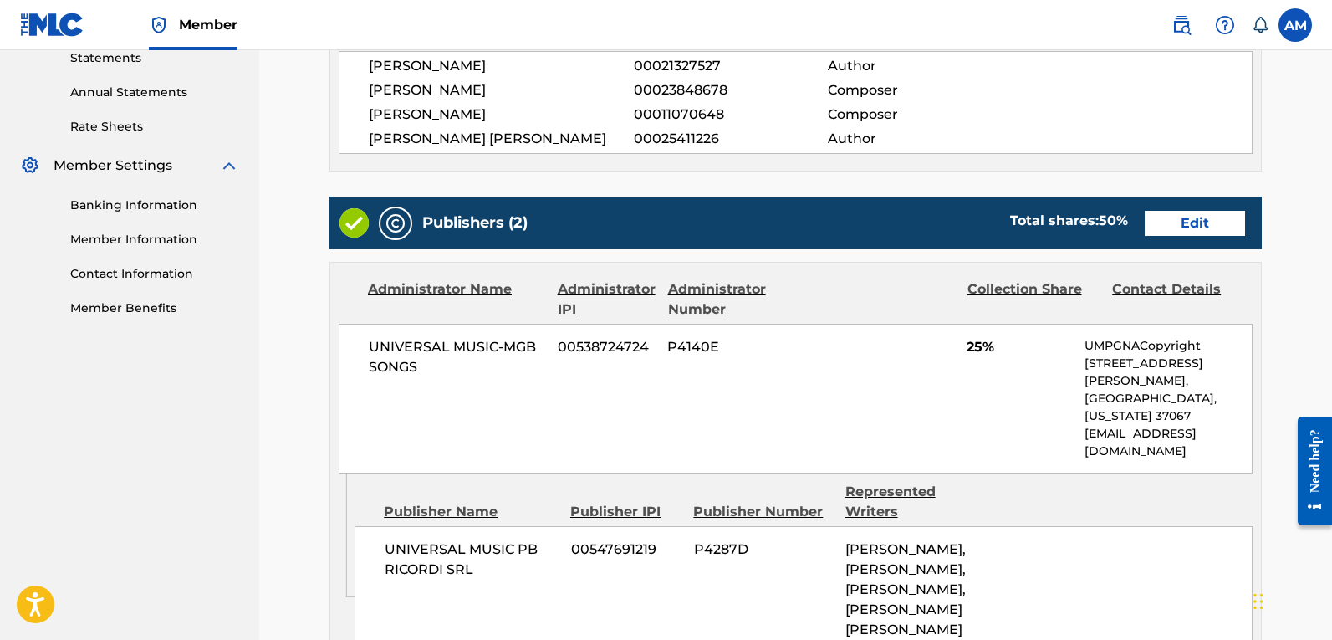
click at [1182, 230] on link "Edit" at bounding box center [1195, 223] width 100 height 25
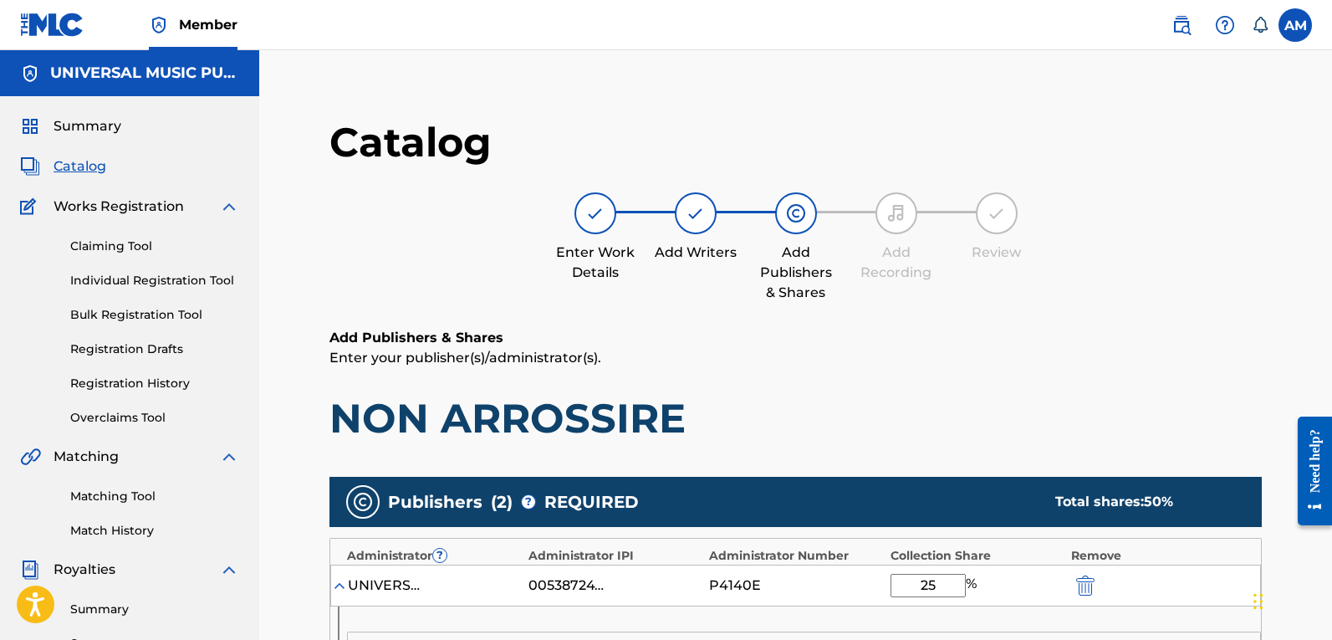
scroll to position [418, 0]
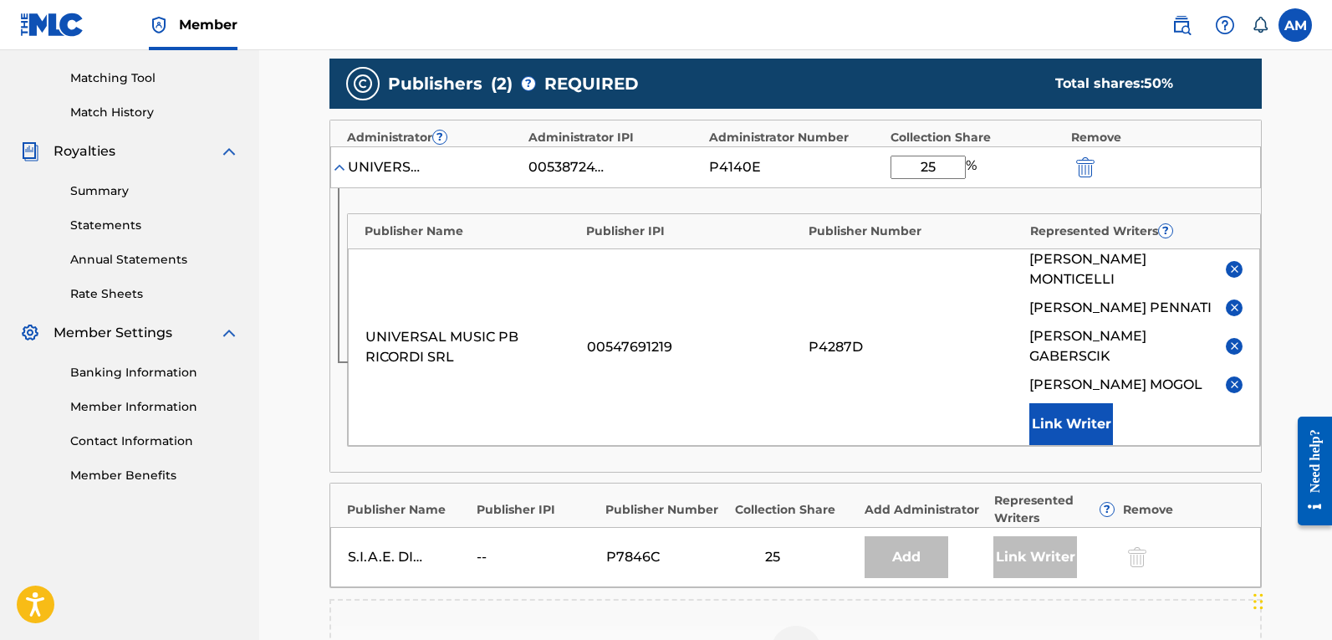
drag, startPoint x: 946, startPoint y: 165, endPoint x: 761, endPoint y: 183, distance: 186.5
click at [761, 183] on div "UNIVERSAL MUSIC-MGB SONGS 00538724724 P4140E 25 %" at bounding box center [795, 167] width 931 height 42
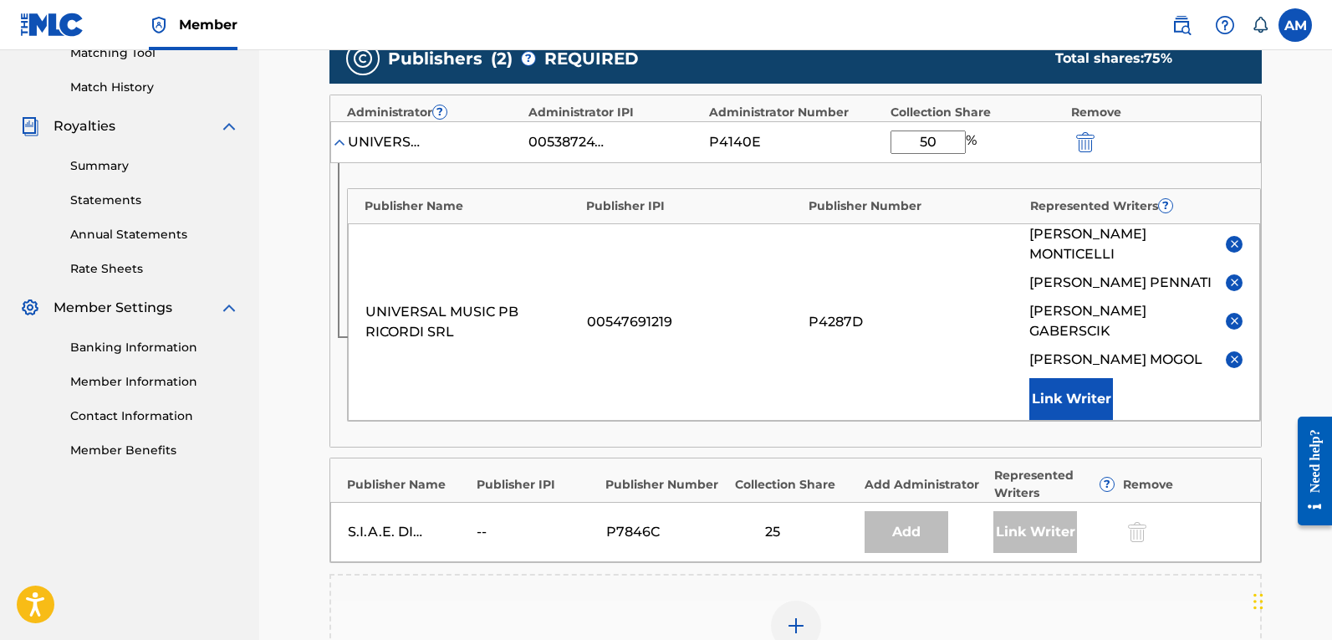
scroll to position [755, 0]
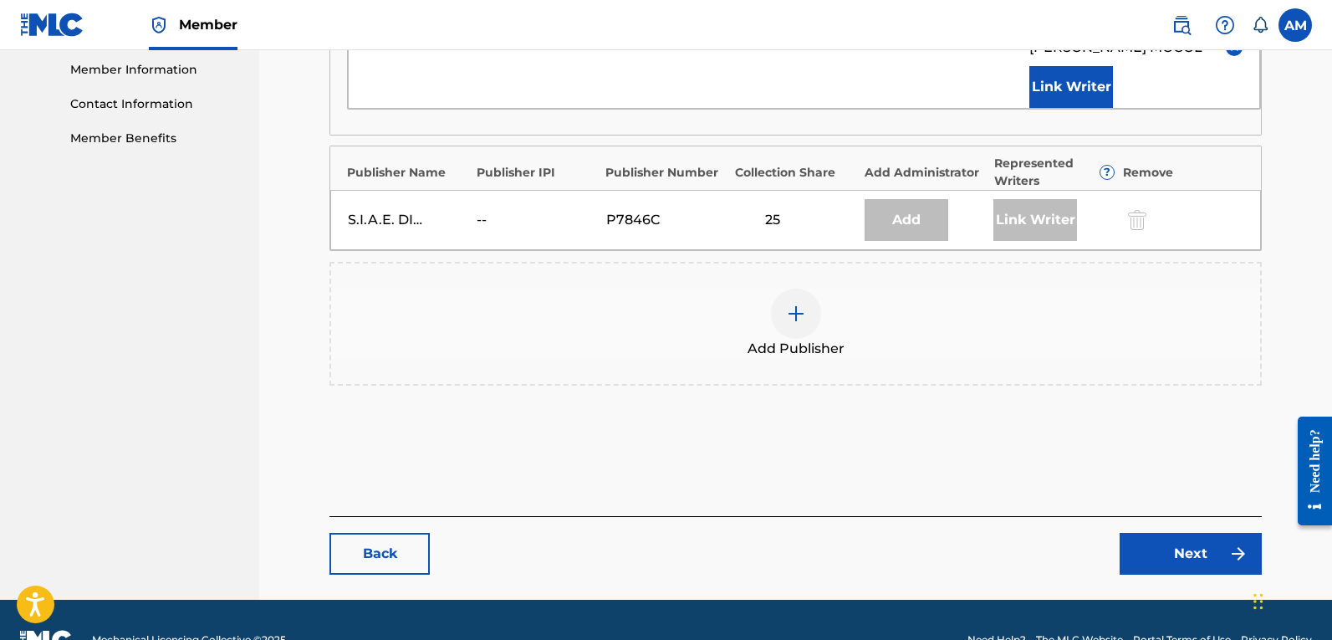
type input "50"
click at [1210, 533] on link "Next" at bounding box center [1191, 554] width 142 height 42
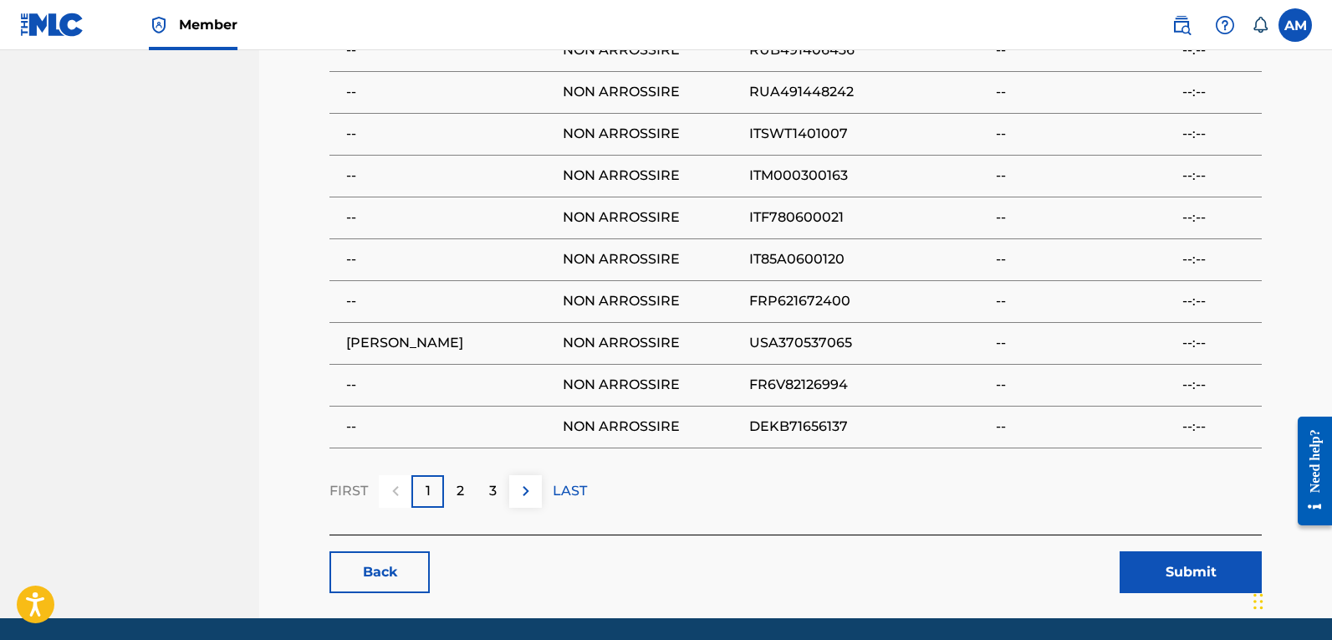
scroll to position [1619, 0]
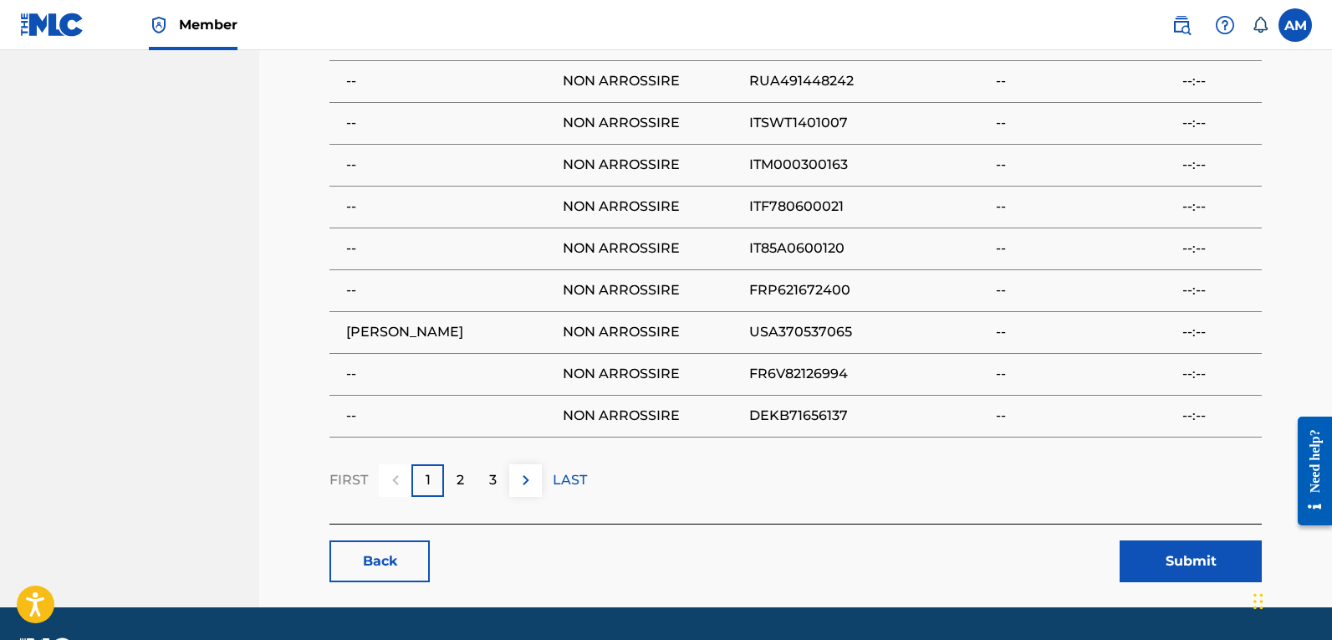
click at [1186, 540] on button "Submit" at bounding box center [1191, 561] width 142 height 42
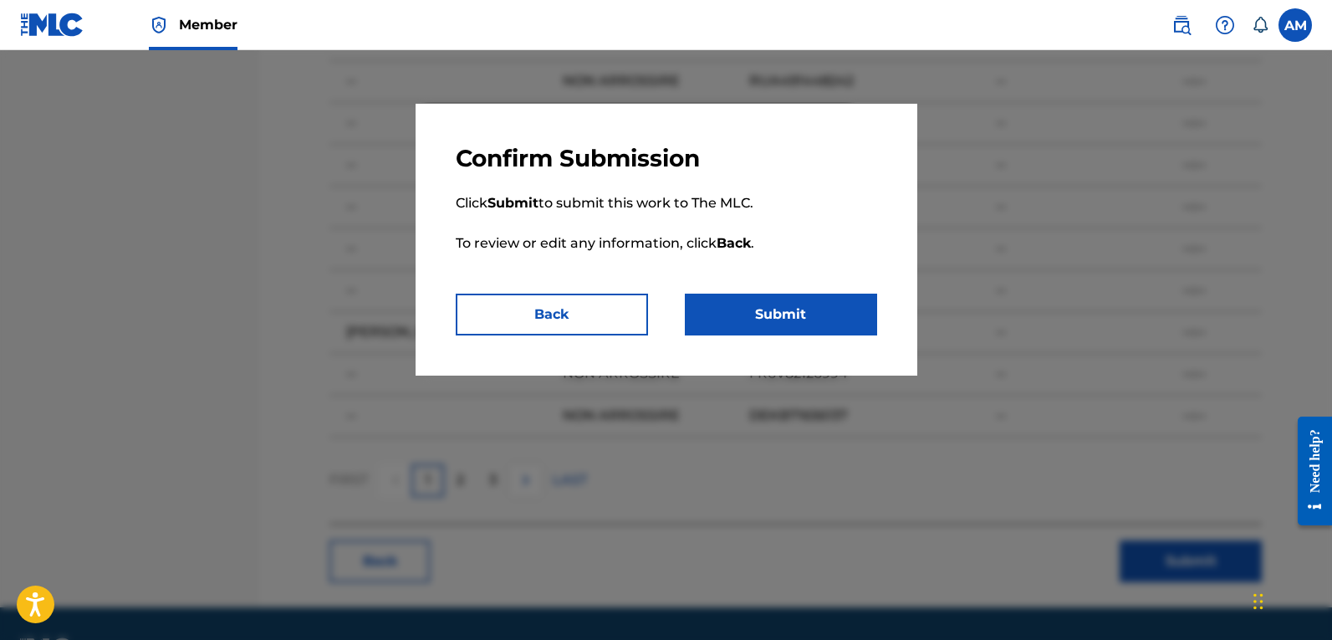
click at [788, 311] on button "Submit" at bounding box center [781, 314] width 192 height 42
